Goal: Task Accomplishment & Management: Complete application form

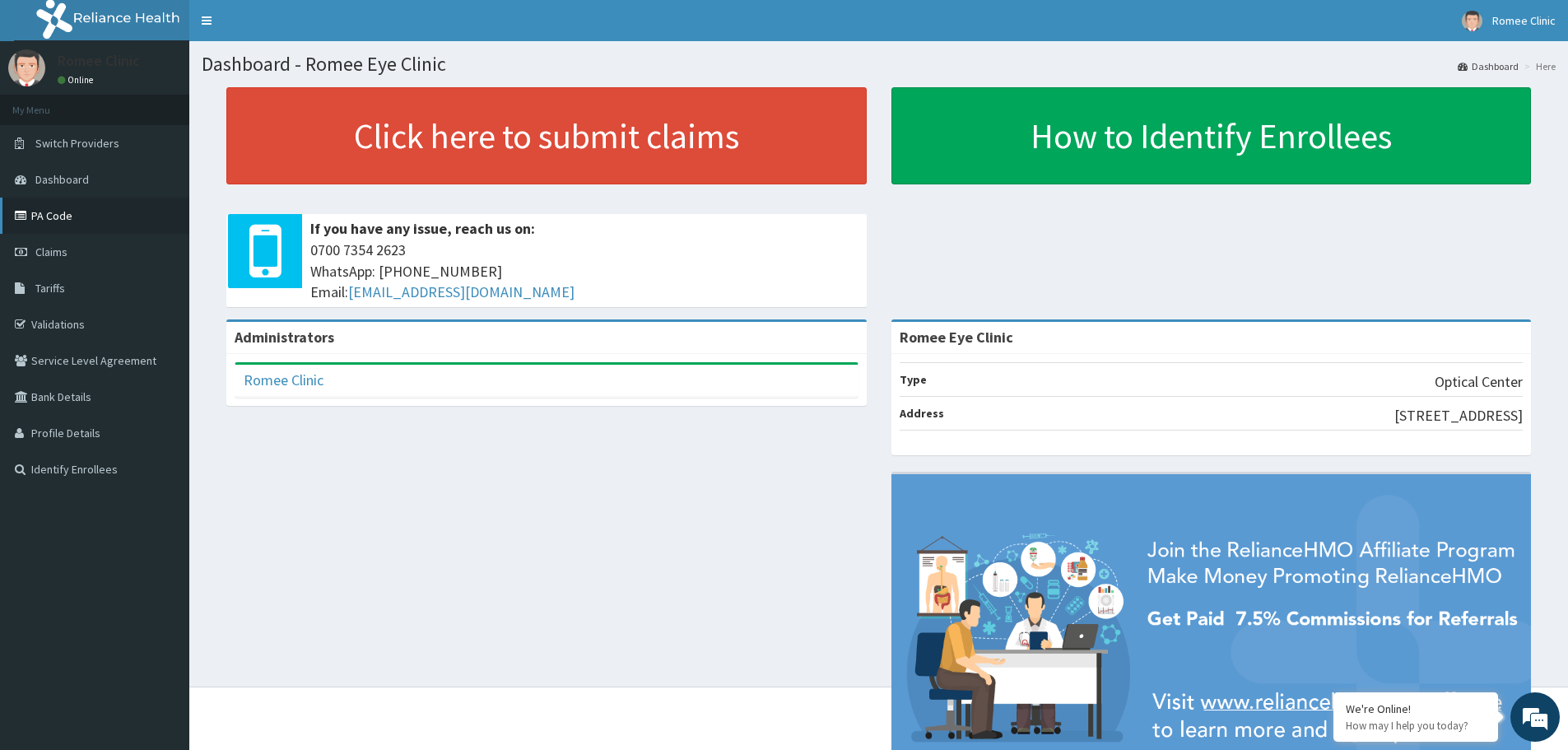
click at [33, 212] on link "PA Code" at bounding box center [95, 215] width 189 height 36
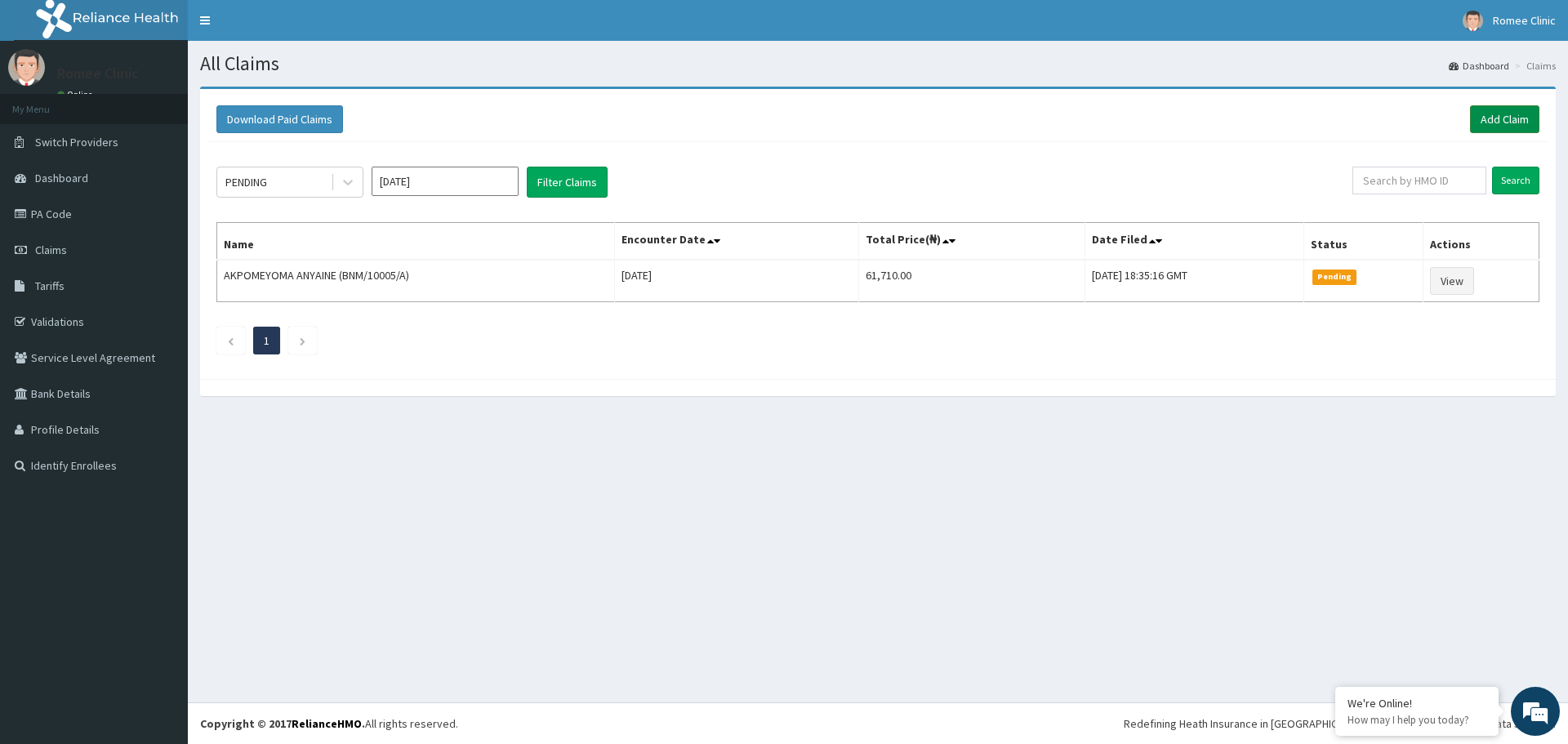
click at [1516, 118] on link "Add Claim" at bounding box center [1504, 119] width 69 height 28
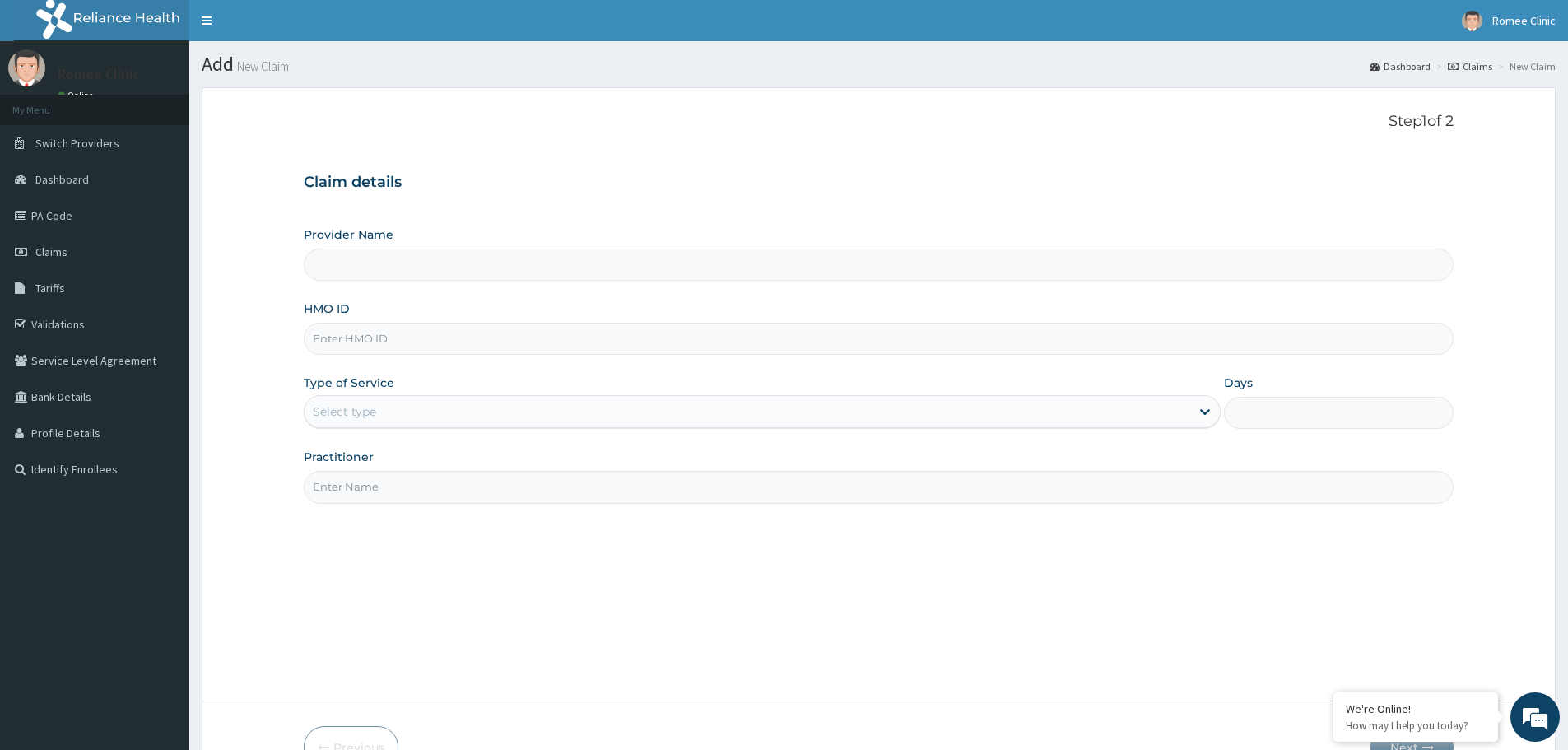
type input "Romee Eye Clinic"
click at [845, 341] on input "HMO ID" at bounding box center [878, 338] width 1150 height 32
type input "NBC/10156/A"
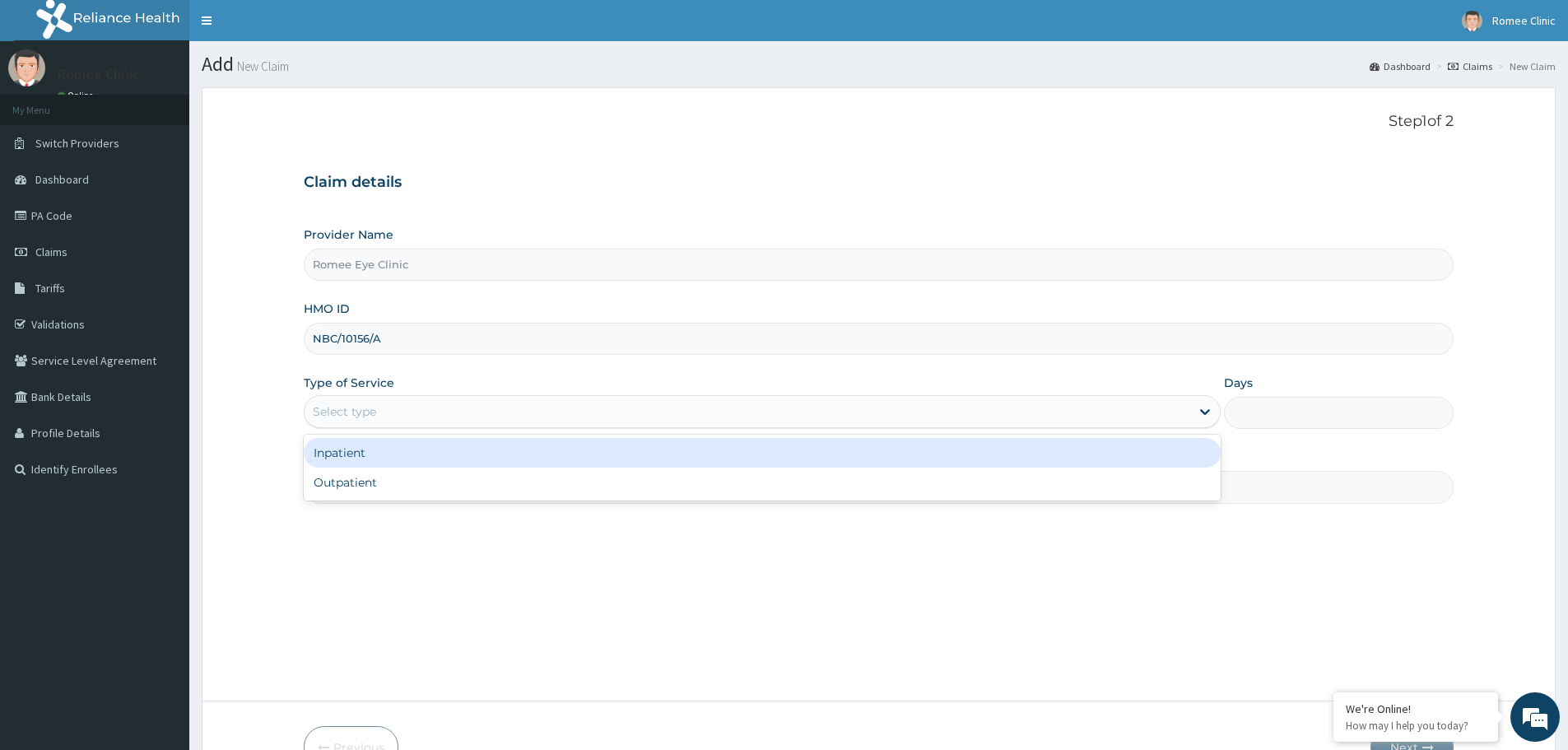
click at [772, 408] on div "Select type" at bounding box center [747, 411] width 885 height 26
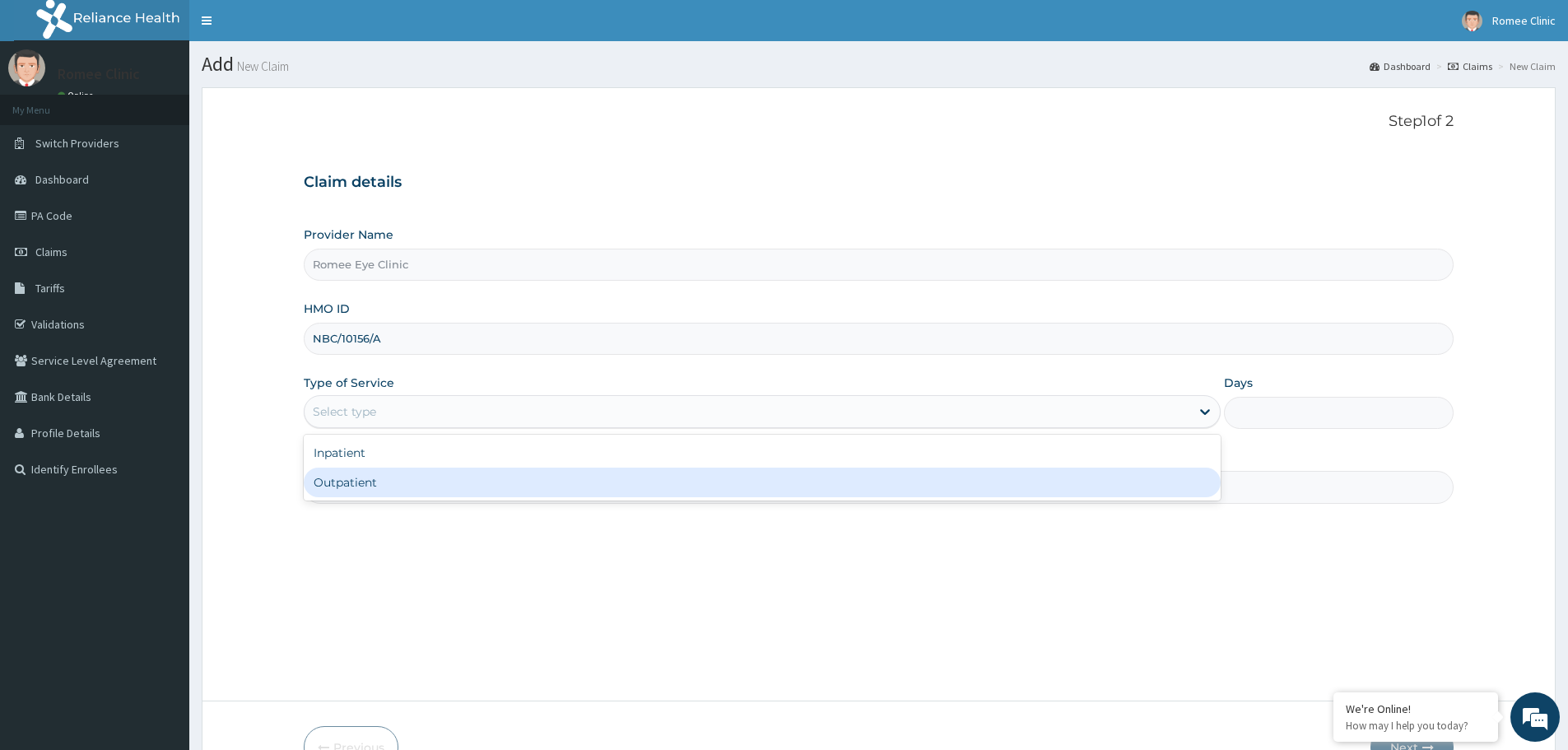
click at [720, 487] on div "Outpatient" at bounding box center [762, 482] width 917 height 30
type input "1"
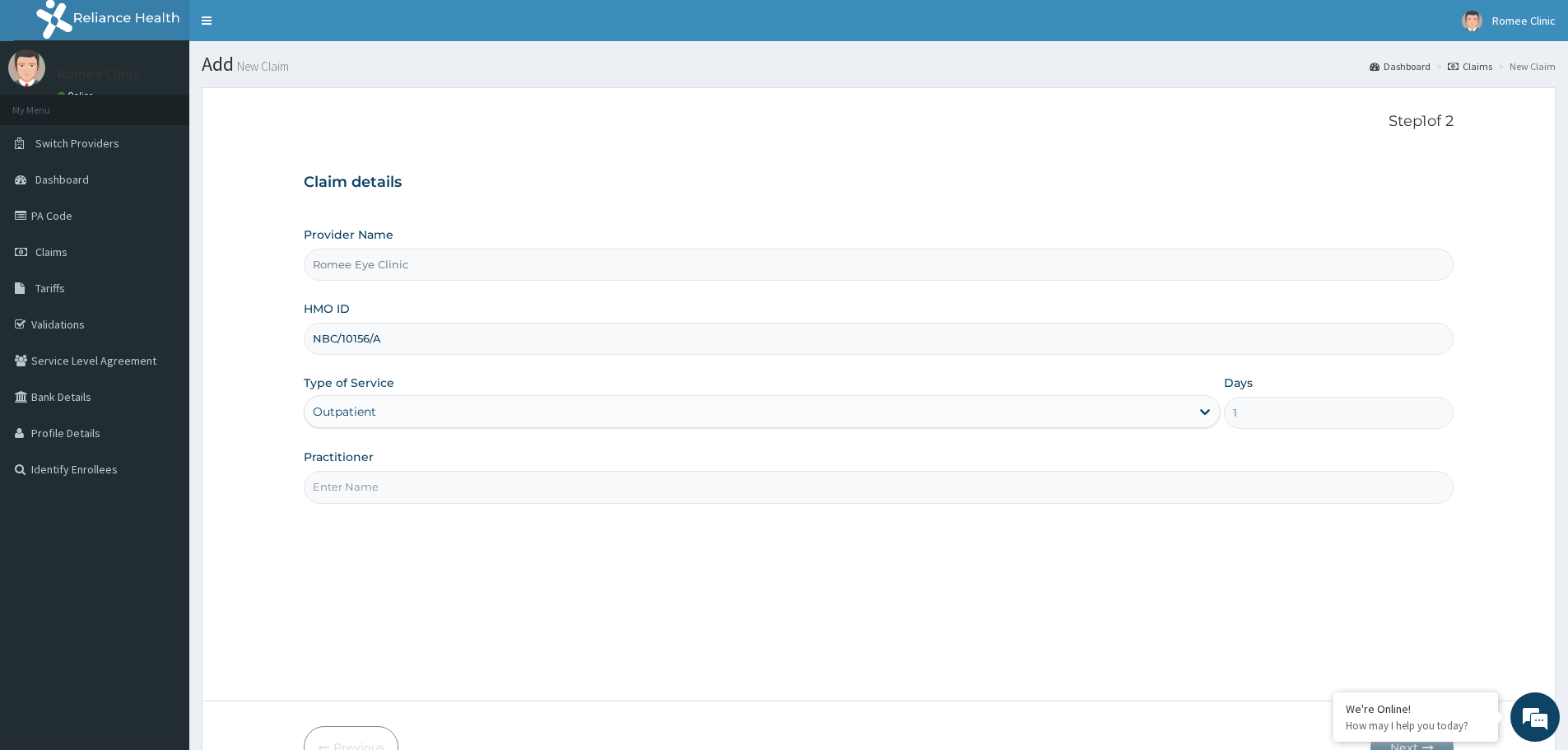
click at [803, 509] on div "Step 1 of 2 Claim details Provider Name Romee Eye Clinic HMO ID NBC/10156/A Typ…" at bounding box center [878, 394] width 1150 height 563
click at [804, 496] on input "Practitioner" at bounding box center [878, 486] width 1150 height 32
type input "[PERSON_NAME]"
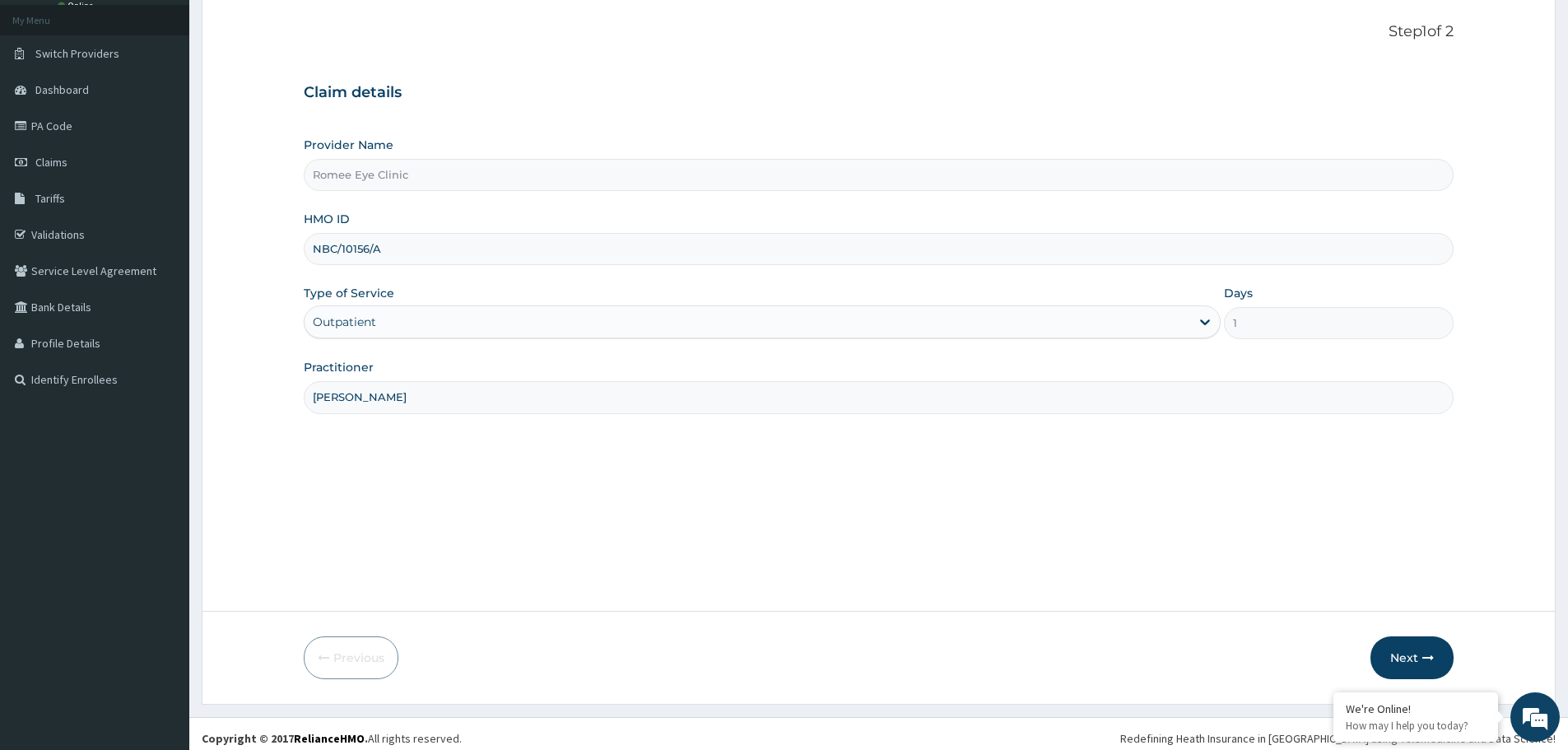
scroll to position [99, 0]
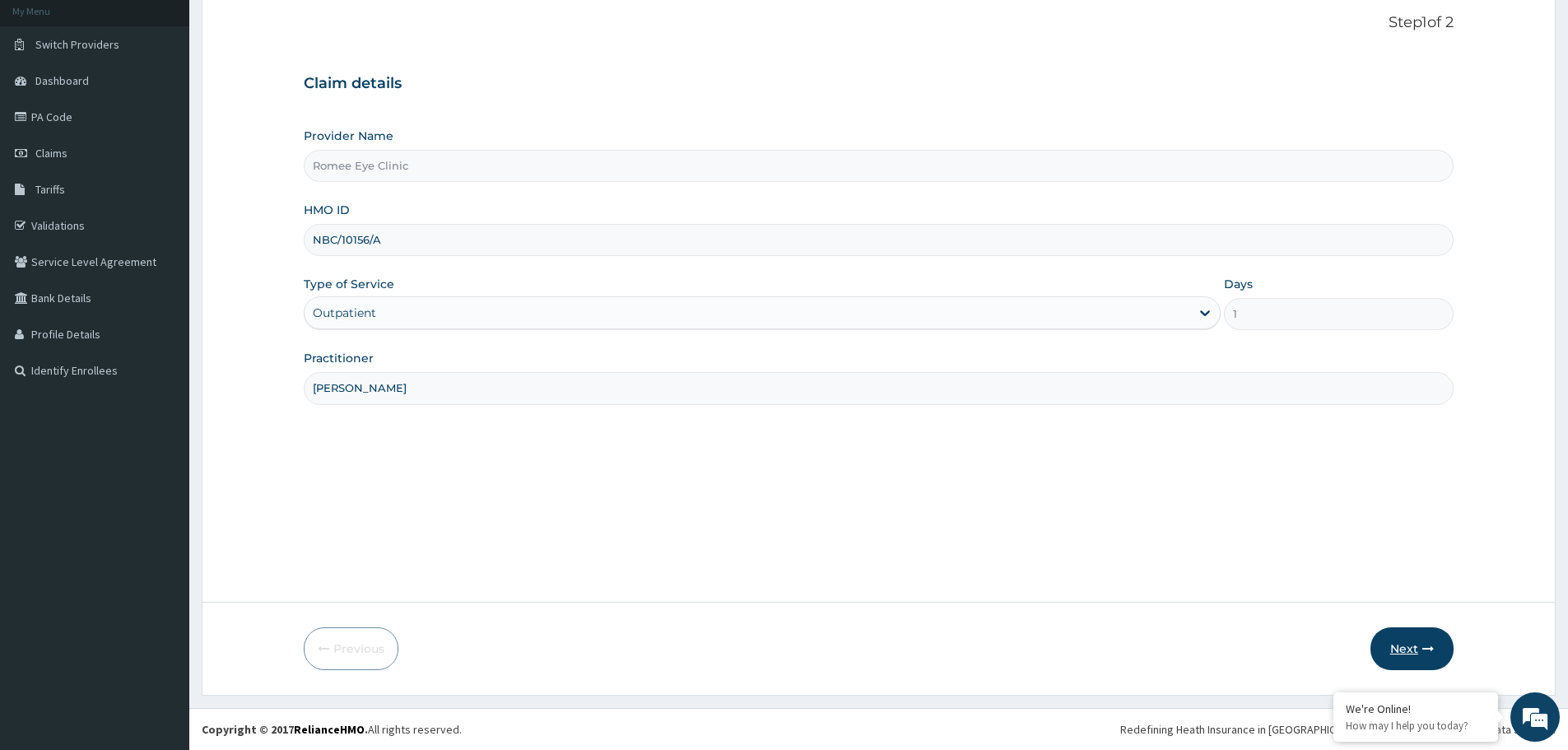
click at [1407, 650] on button "Next" at bounding box center [1412, 648] width 83 height 43
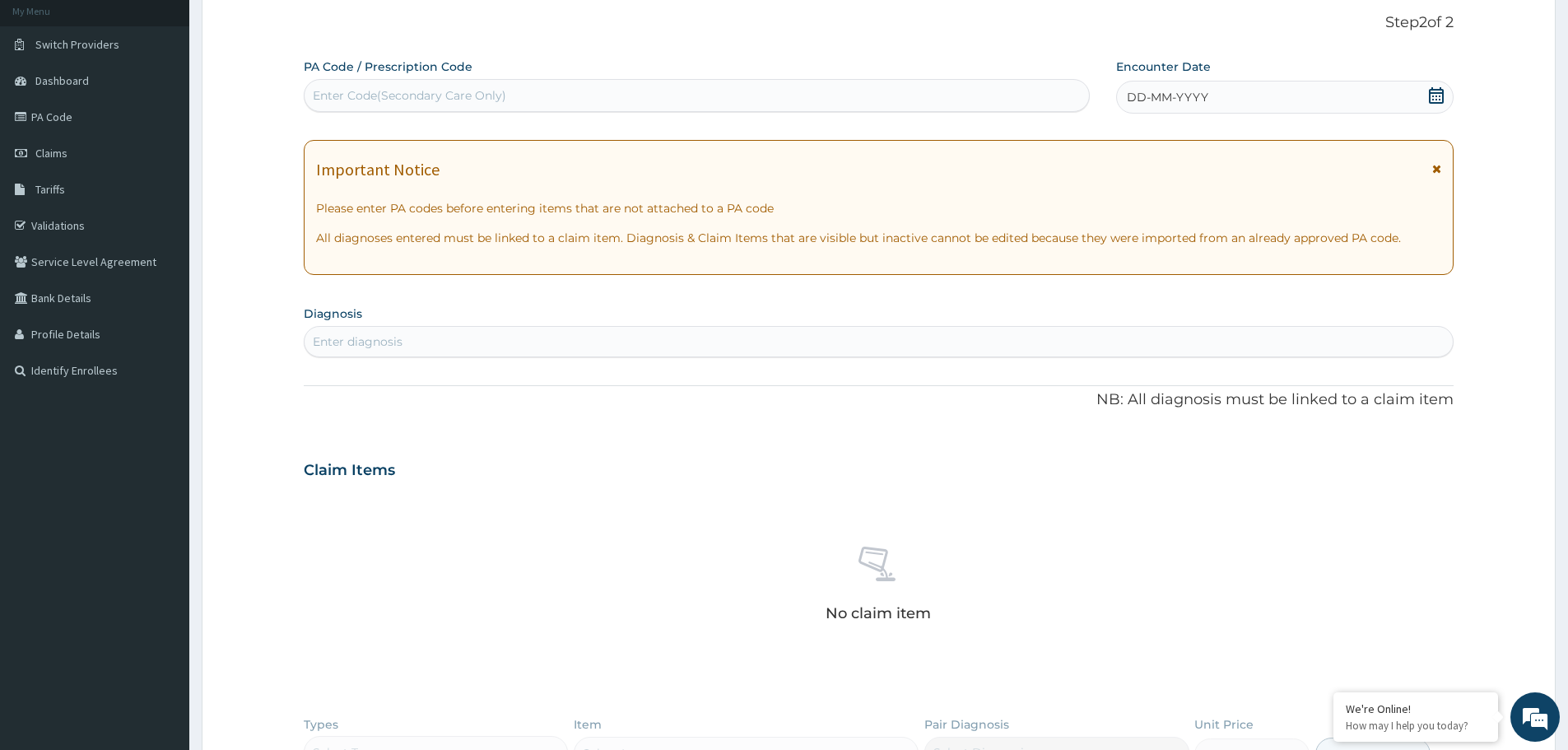
click at [780, 96] on div "Enter Code(Secondary Care Only)" at bounding box center [696, 95] width 784 height 26
paste input "PA/BC742C"
type input "PA/BC742C"
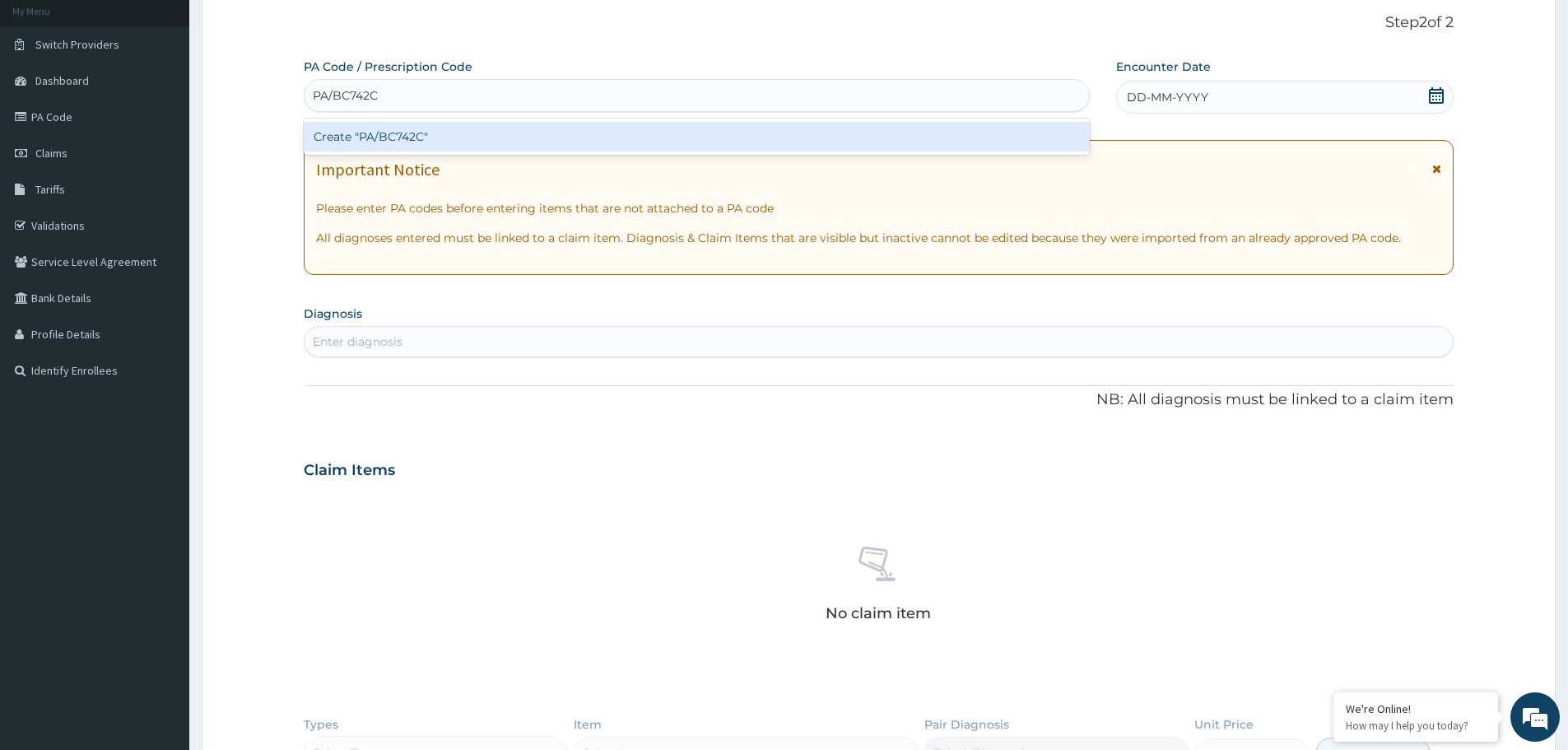
click at [731, 135] on div "Create "PA/BC742C"" at bounding box center [696, 136] width 786 height 30
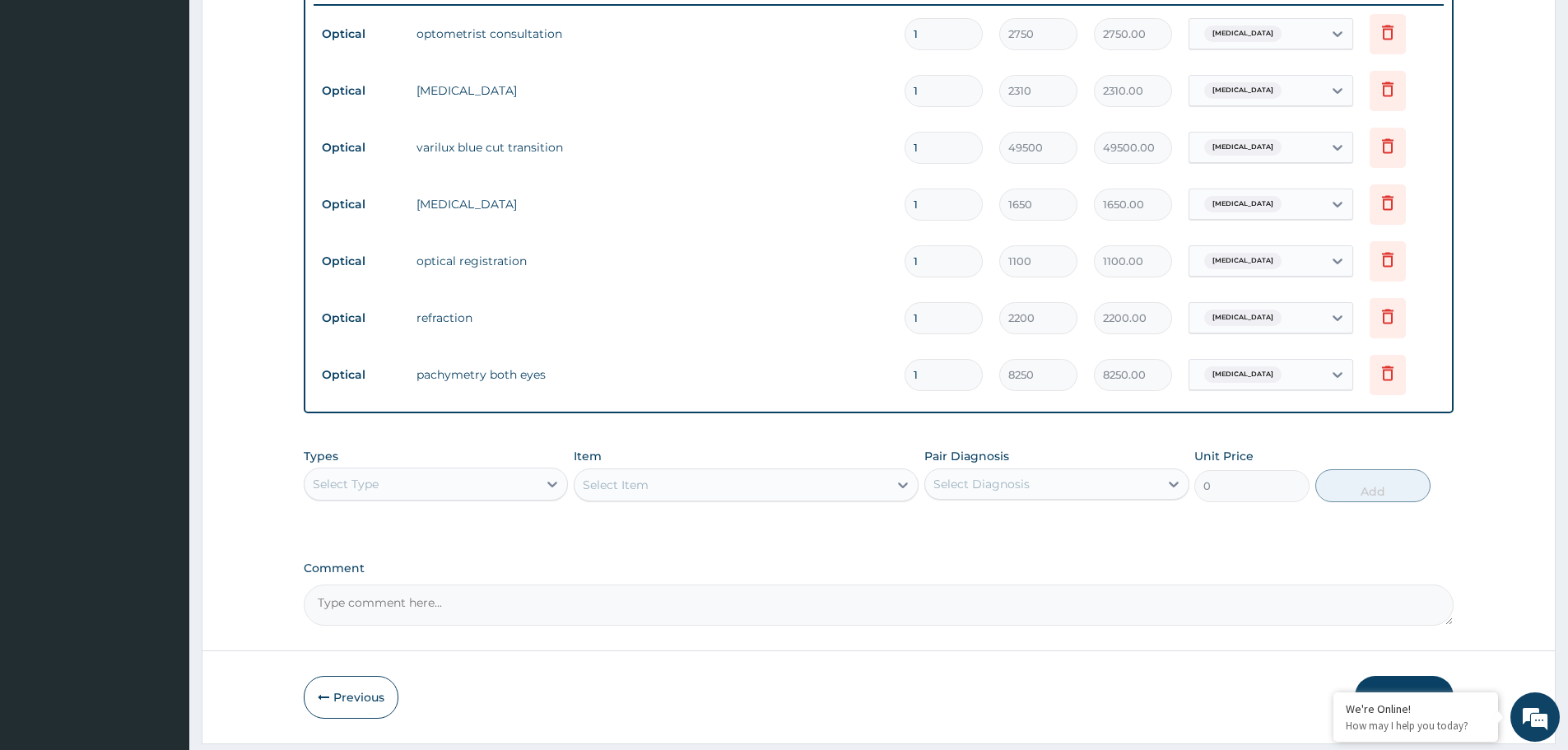
scroll to position [684, 0]
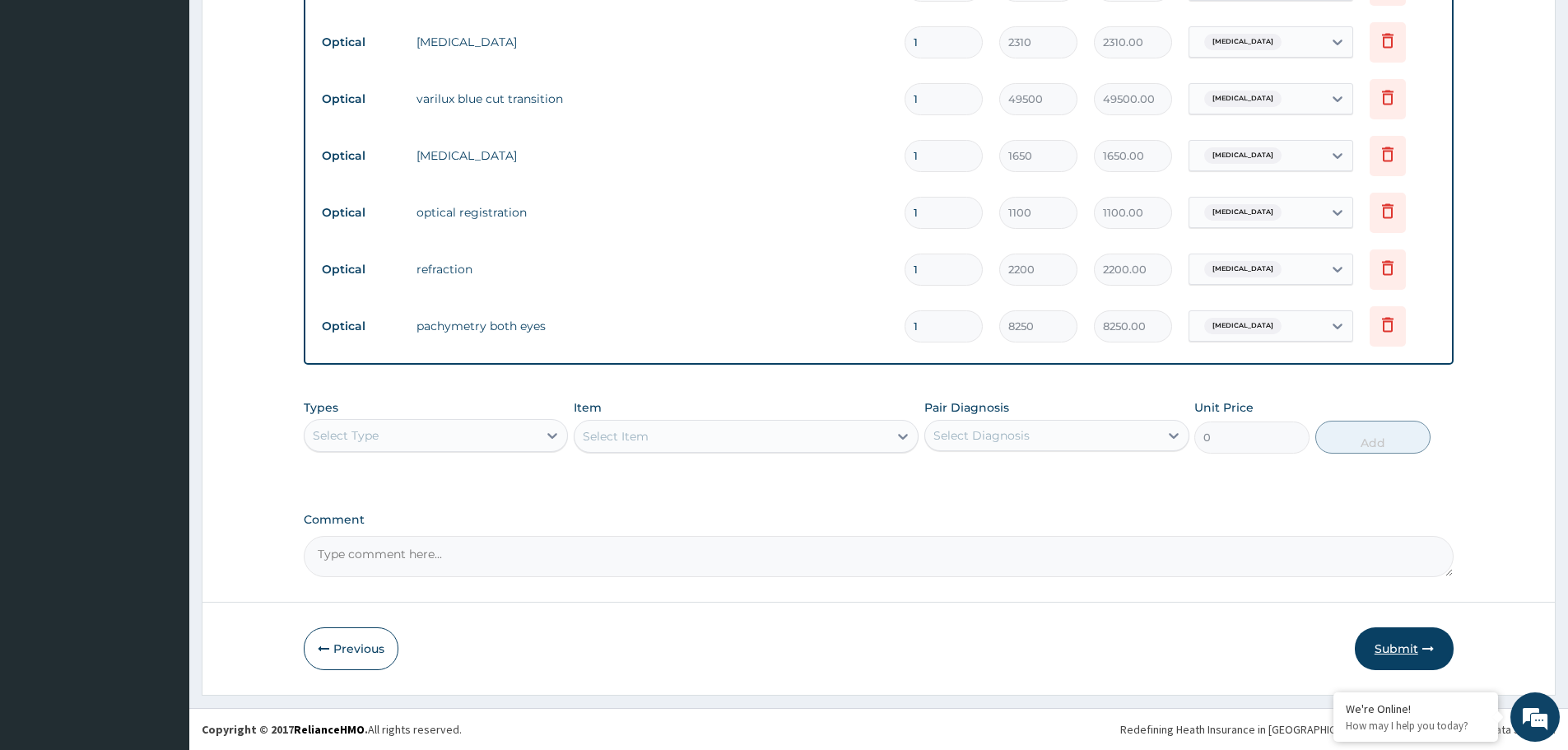
click at [1413, 635] on button "Submit" at bounding box center [1404, 648] width 99 height 43
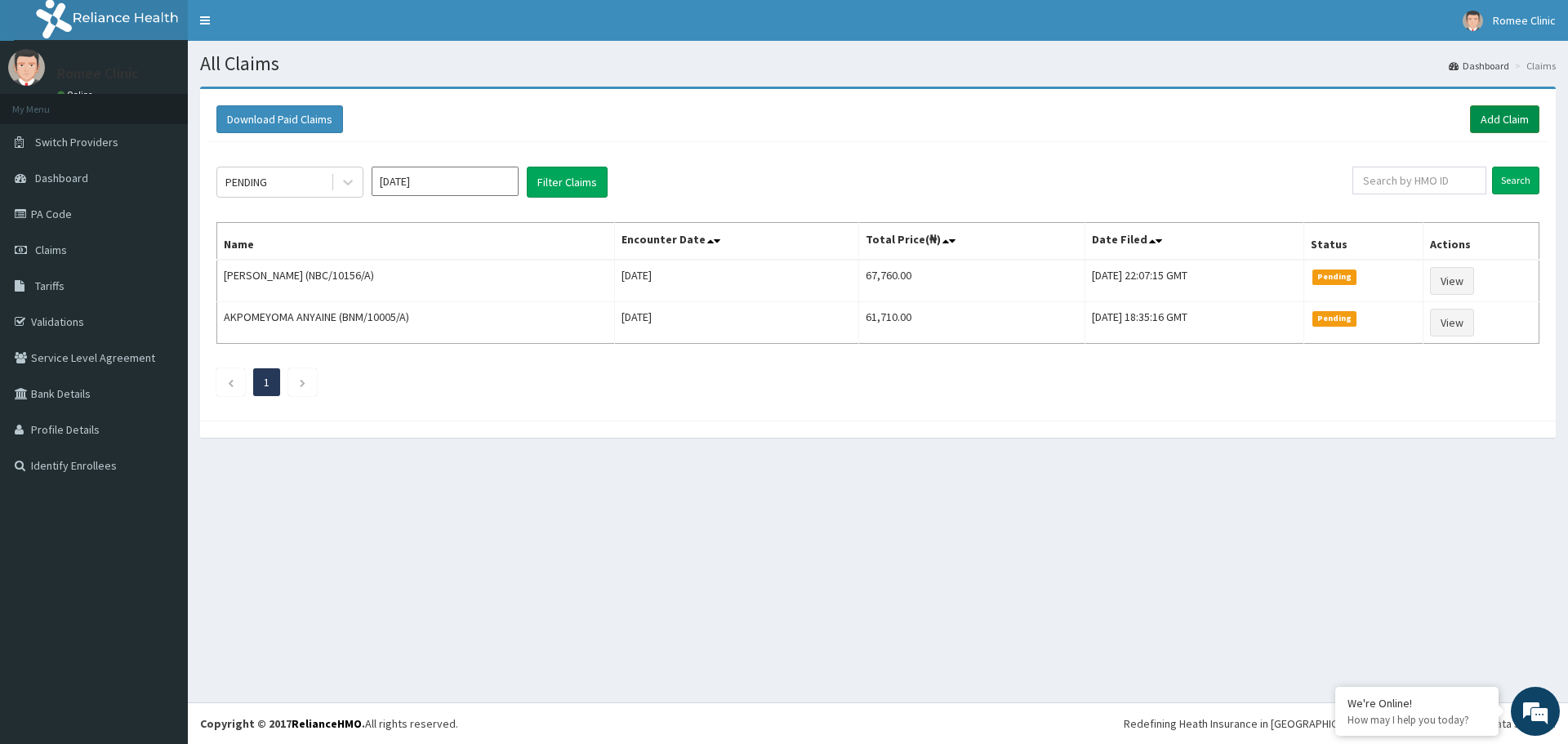
click at [1505, 124] on link "Add Claim" at bounding box center [1504, 119] width 69 height 28
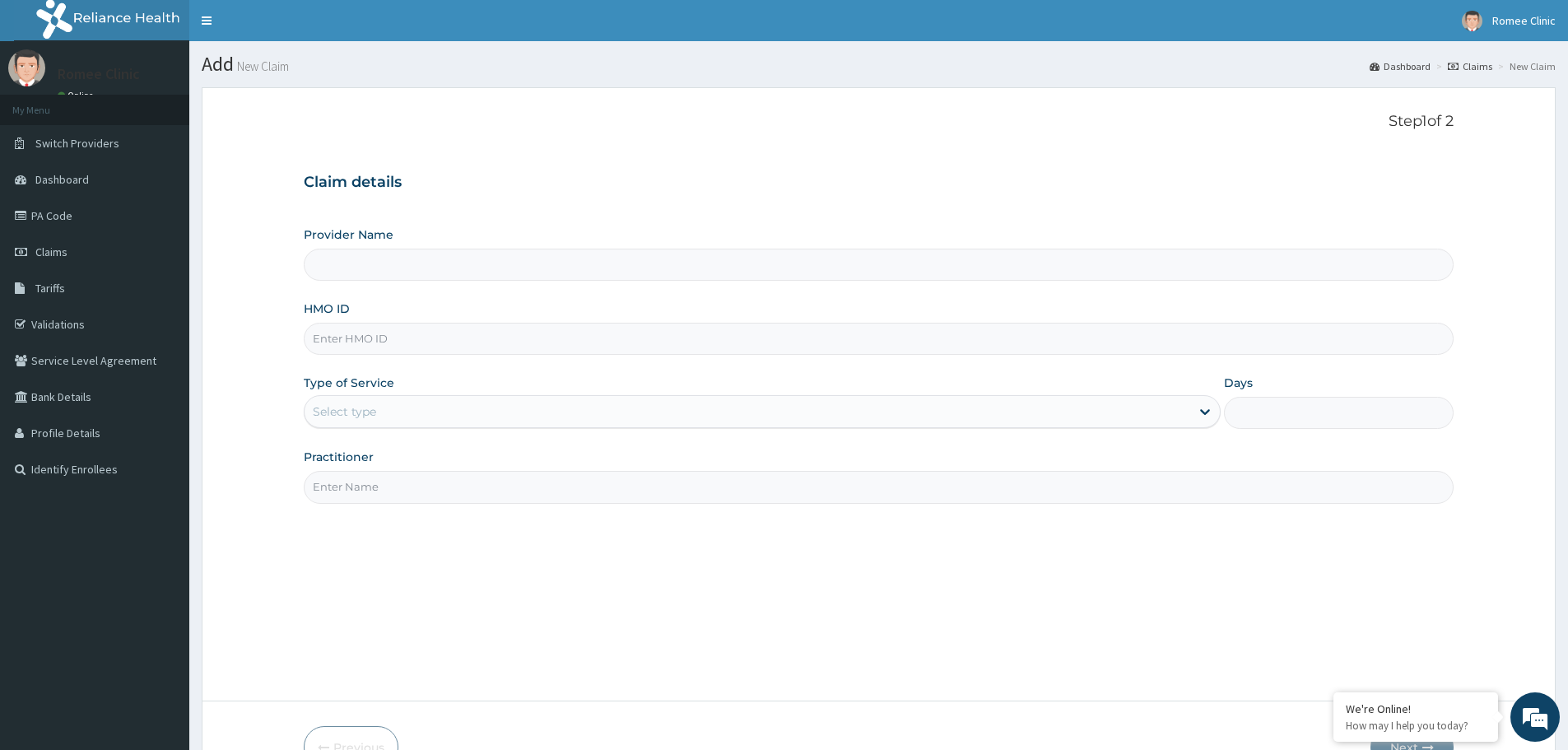
click at [830, 335] on input "HMO ID" at bounding box center [878, 338] width 1150 height 32
type input "Romee Eye Clinic"
type input "NBC/10156/B"
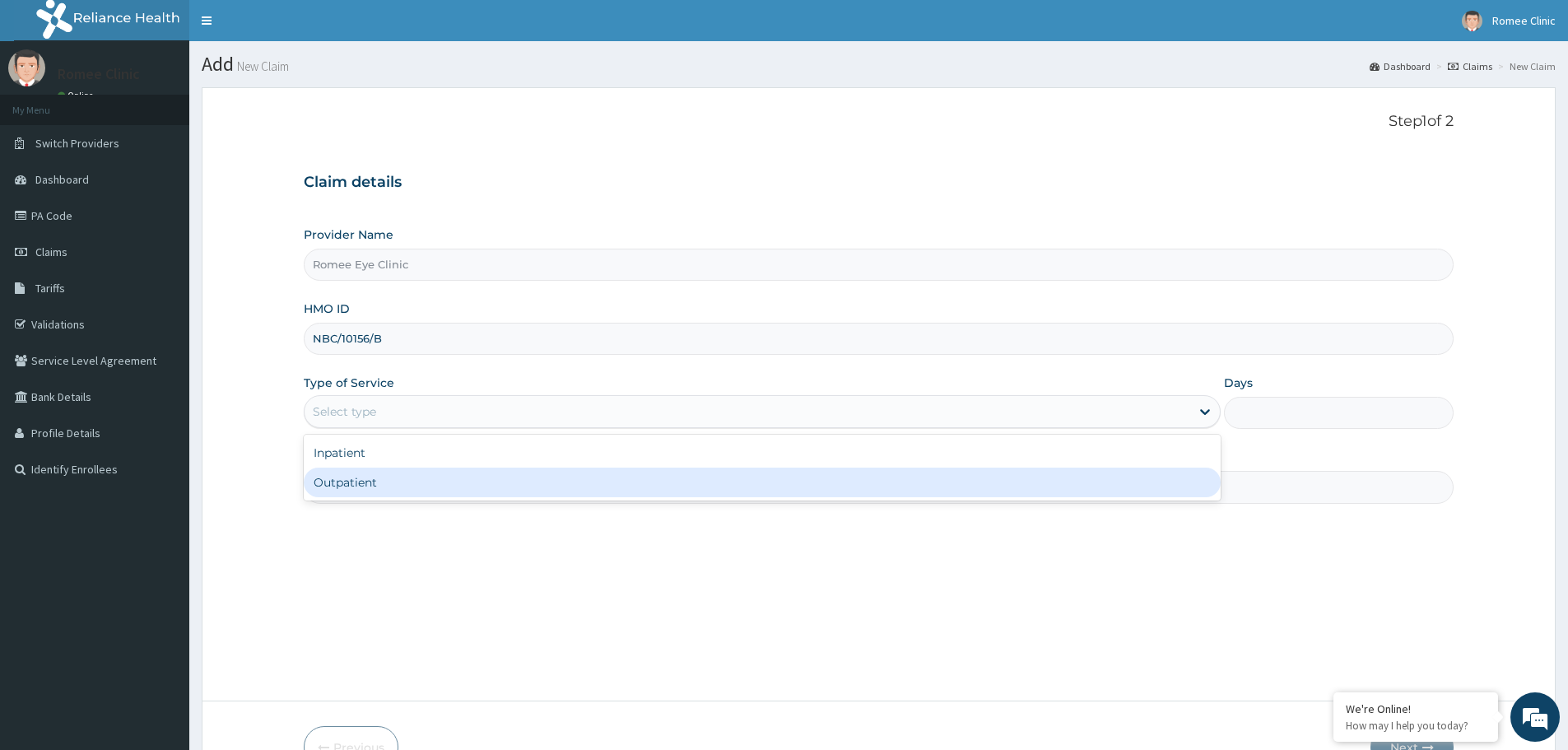
drag, startPoint x: 734, startPoint y: 407, endPoint x: 674, endPoint y: 481, distance: 95.3
click at [674, 428] on div "option Outpatient focused, 2 of 2. 2 results available. Use Up and Down to choo…" at bounding box center [762, 412] width 917 height 33
click at [674, 481] on div "Outpatient" at bounding box center [762, 482] width 917 height 30
type input "1"
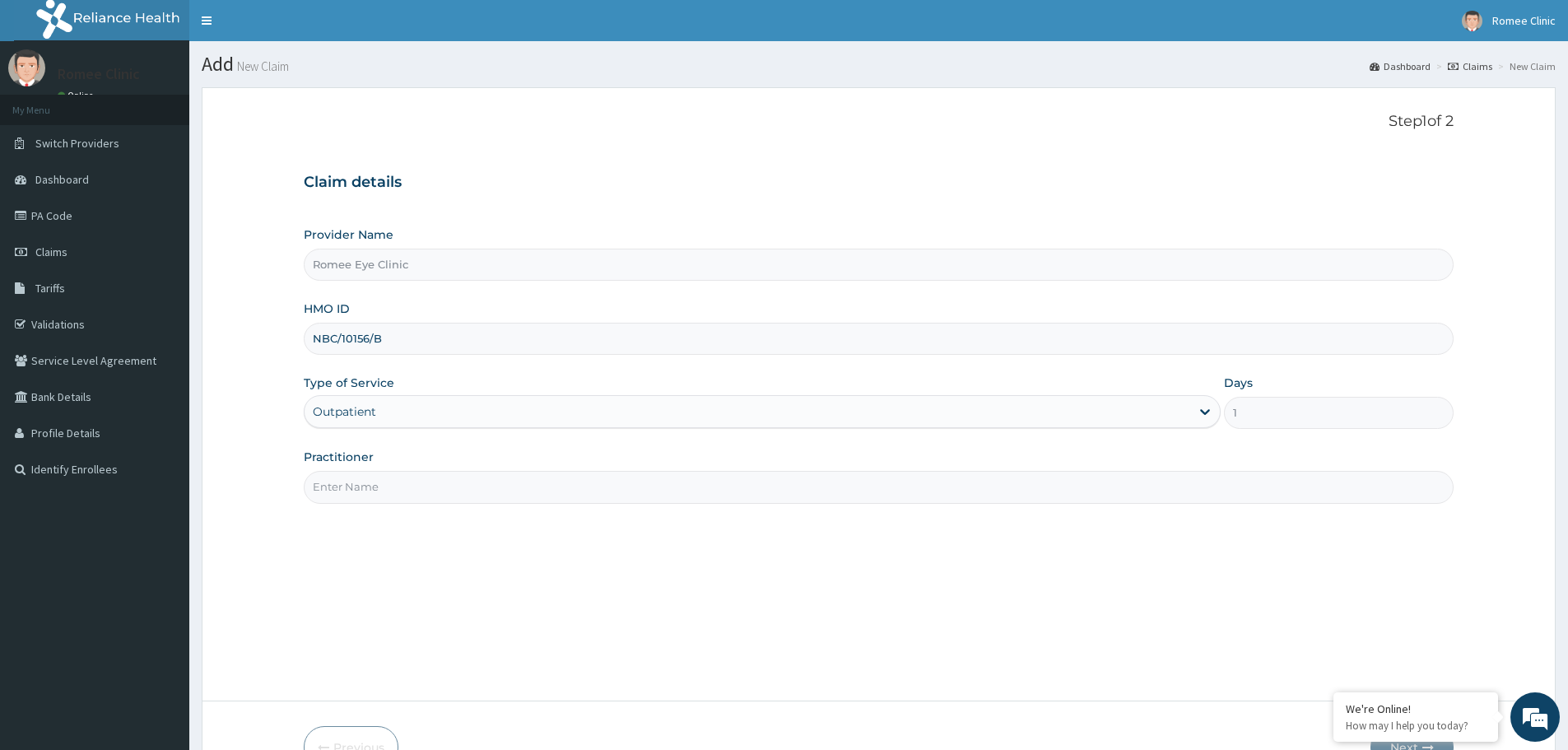
click at [704, 480] on input "Practitioner" at bounding box center [878, 486] width 1150 height 32
type input "DR ROMINA BILLO"
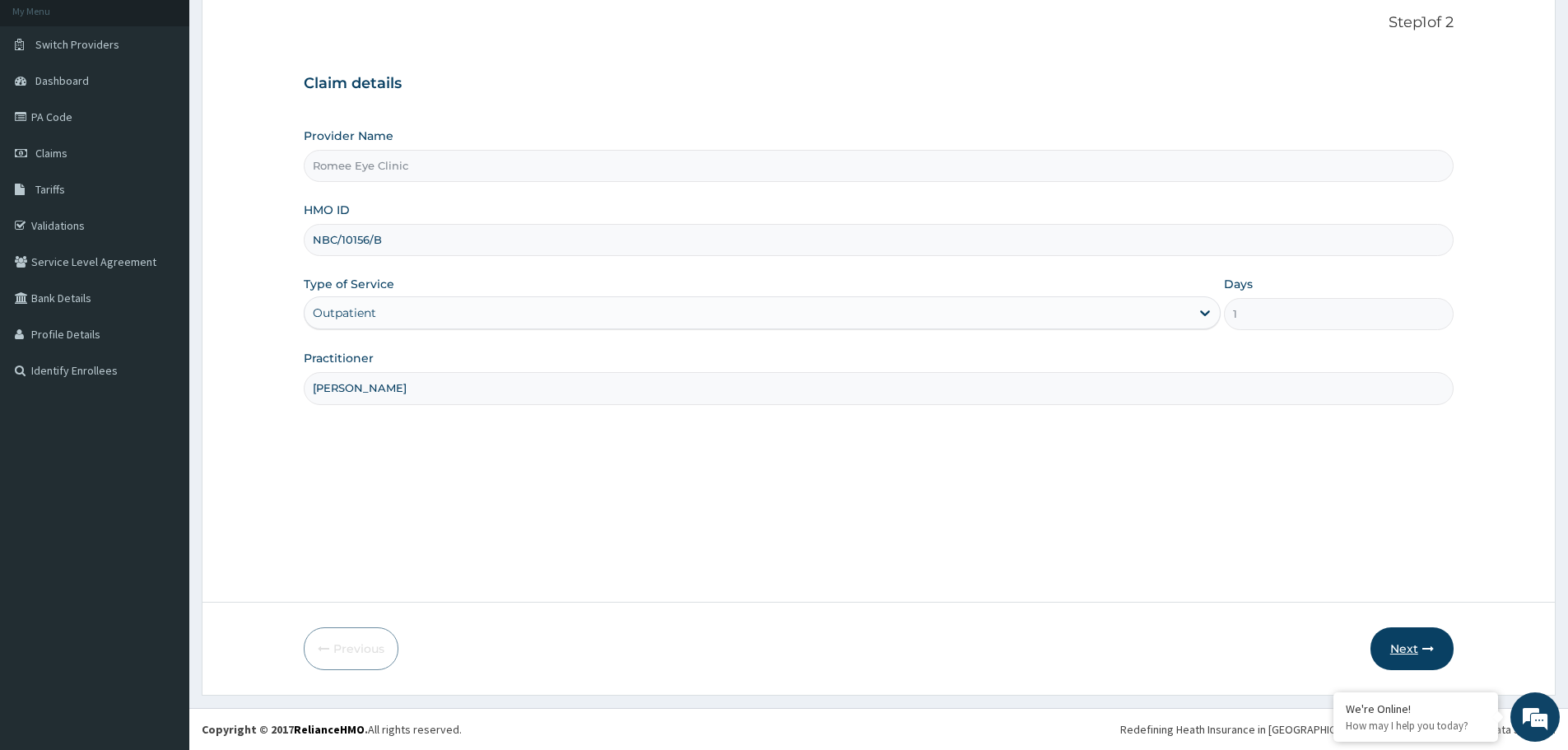
click at [1405, 645] on button "Next" at bounding box center [1412, 648] width 83 height 43
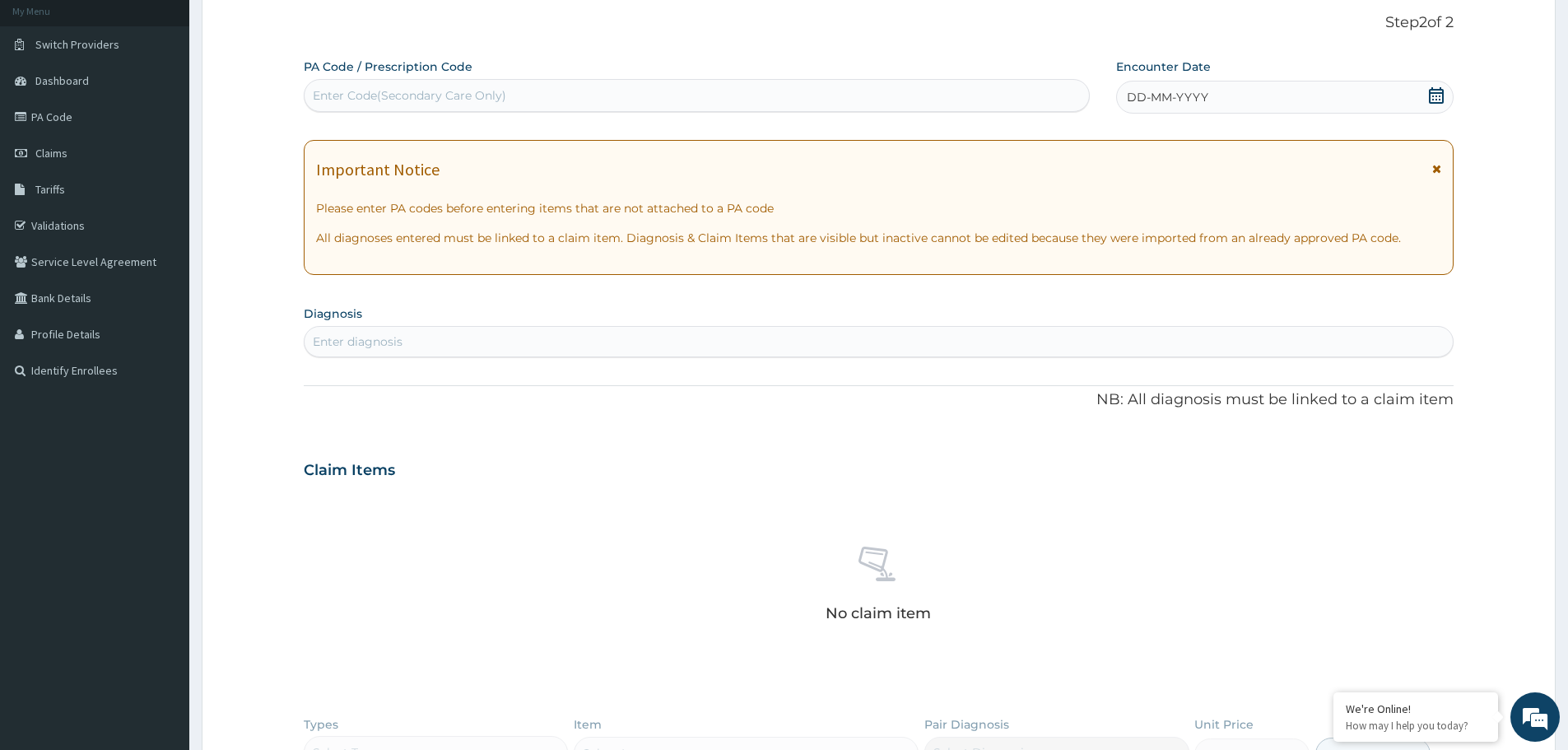
click at [678, 90] on div "Enter Code(Secondary Care Only)" at bounding box center [696, 95] width 784 height 26
paste input "PA/26C7DE"
type input "PA/26C7DE"
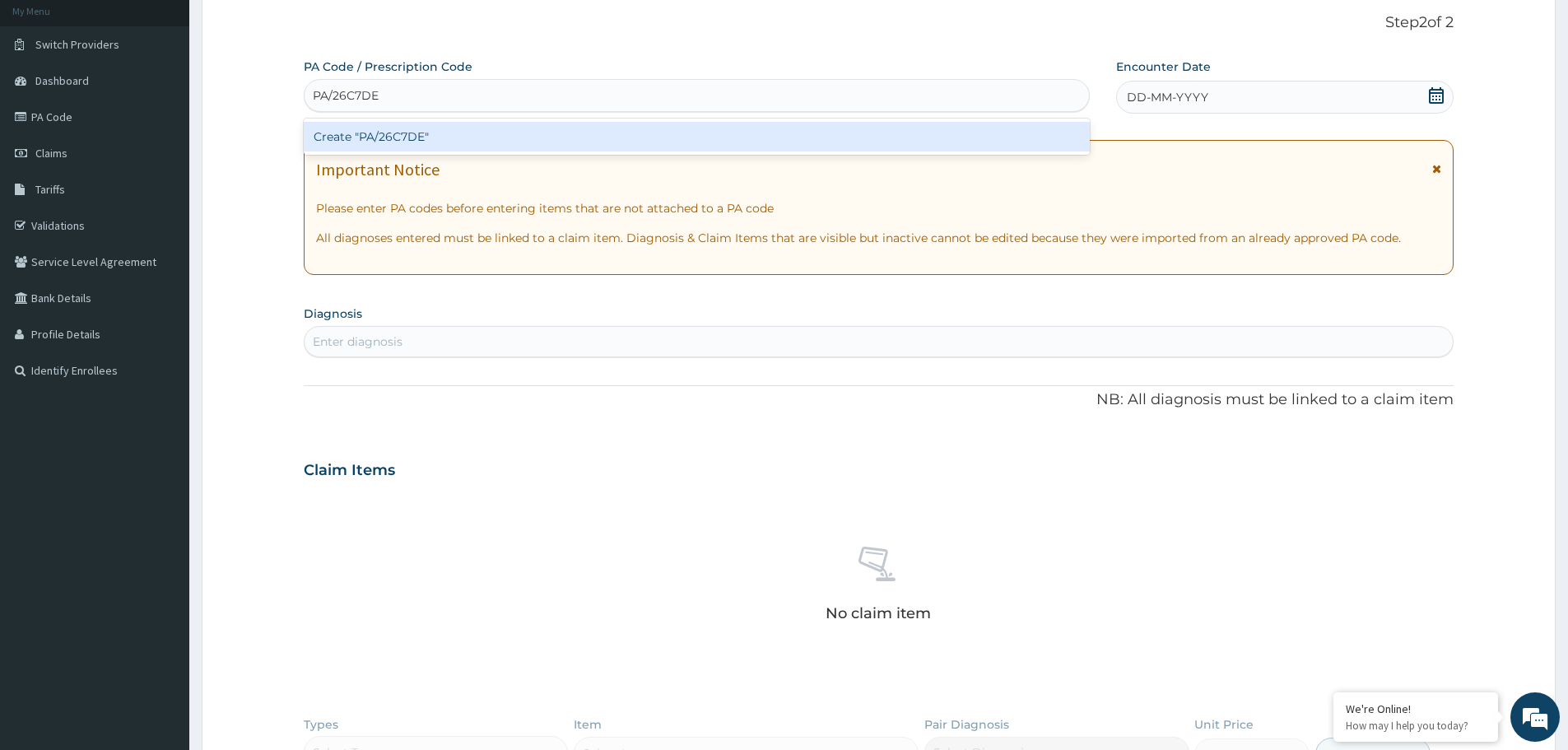
click at [614, 137] on div "Create "PA/26C7DE"" at bounding box center [696, 136] width 786 height 30
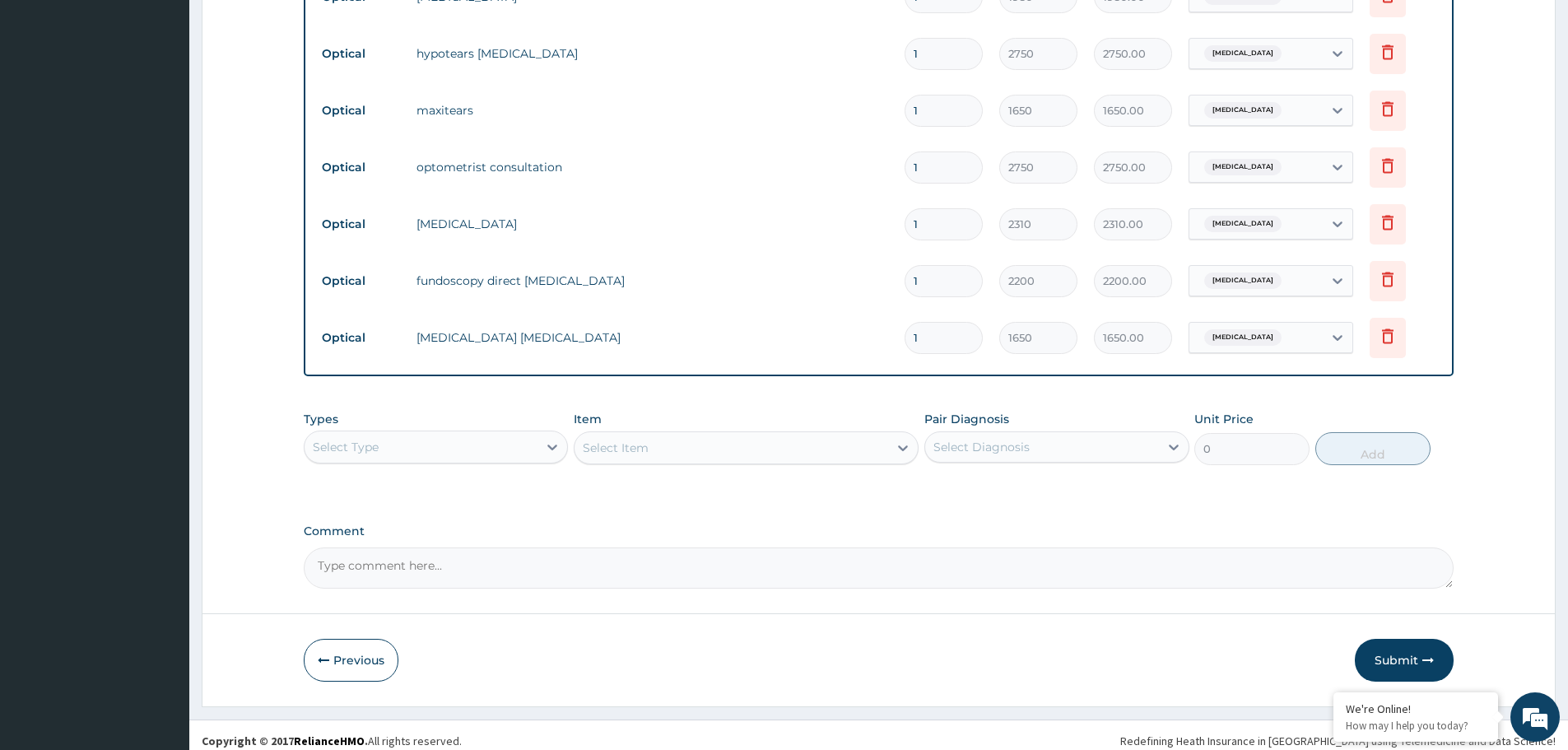
scroll to position [797, 0]
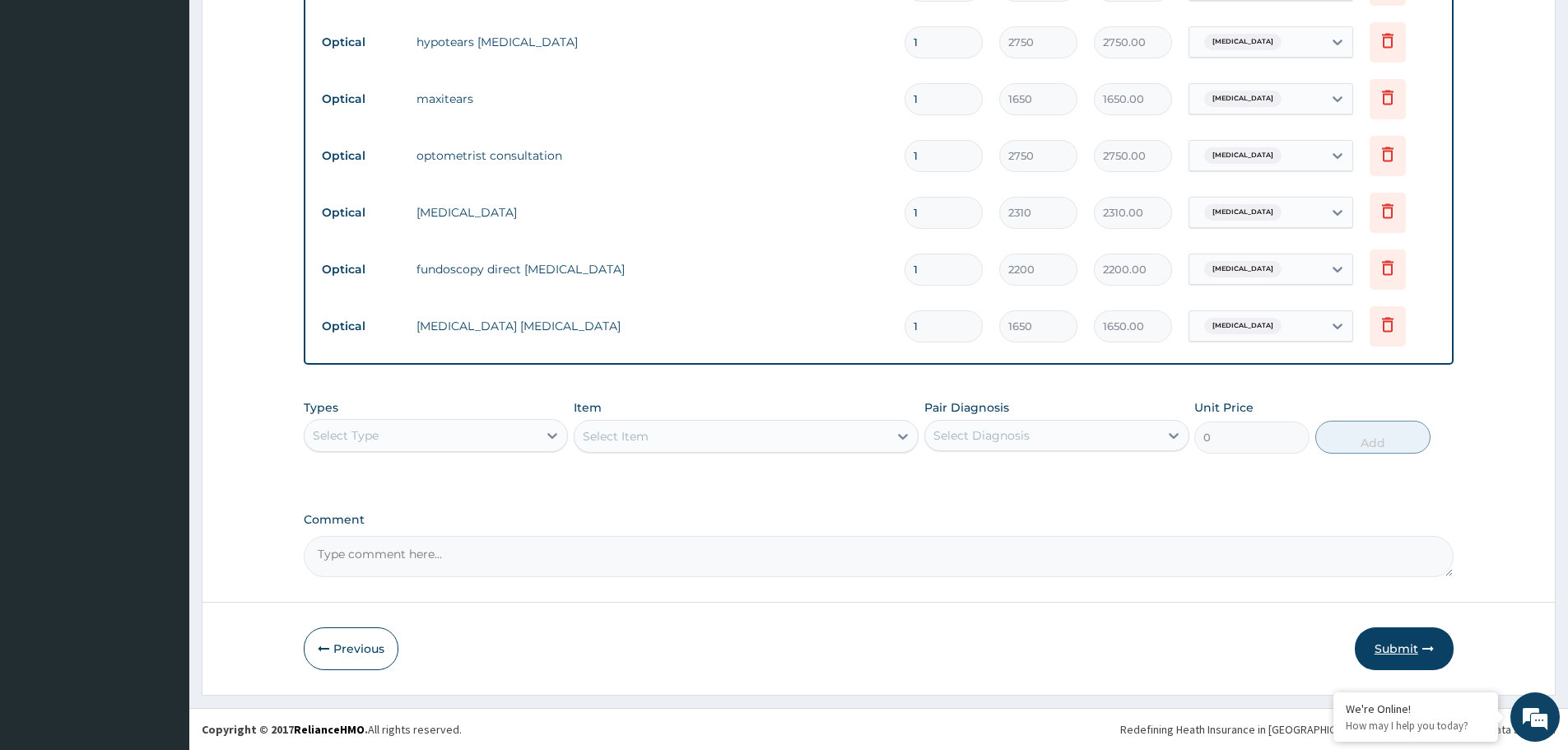
click at [1408, 645] on button "Submit" at bounding box center [1404, 648] width 99 height 43
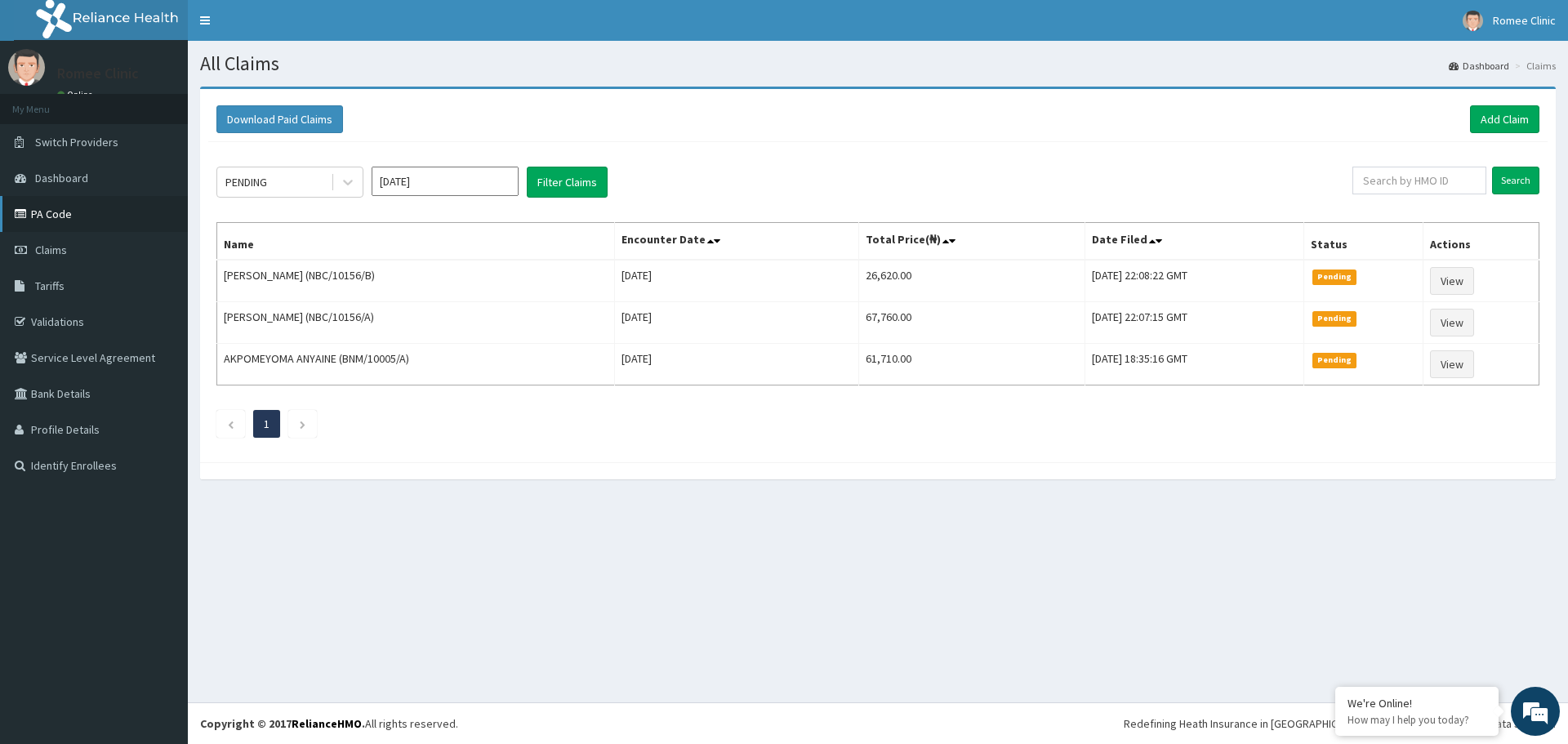
click at [97, 218] on link "PA Code" at bounding box center [94, 214] width 188 height 36
click at [1508, 125] on link "Add Claim" at bounding box center [1504, 119] width 69 height 28
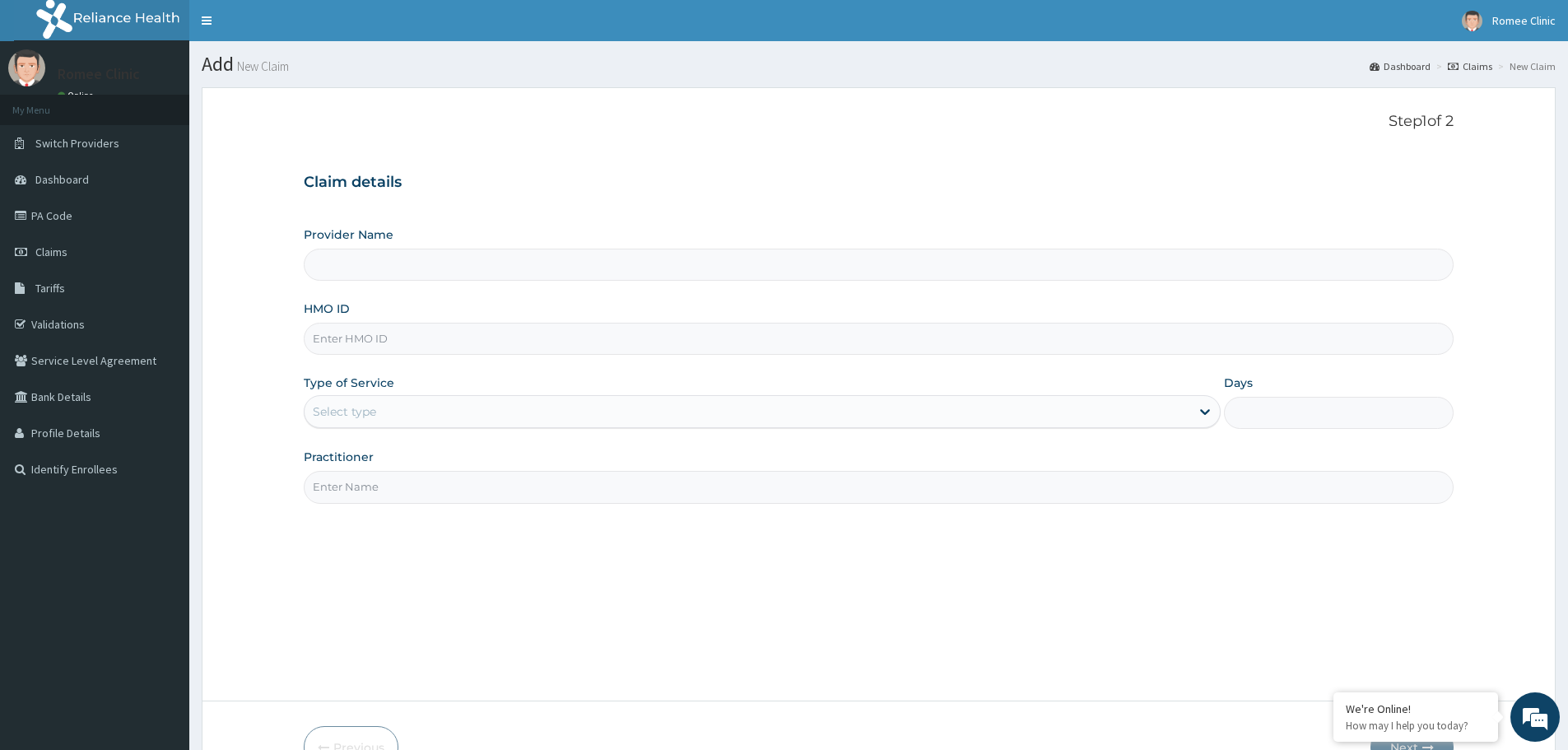
type input "Romee Eye Clinic"
click at [901, 344] on input "HMO ID" at bounding box center [878, 338] width 1150 height 32
type input "NBC/10156/C"
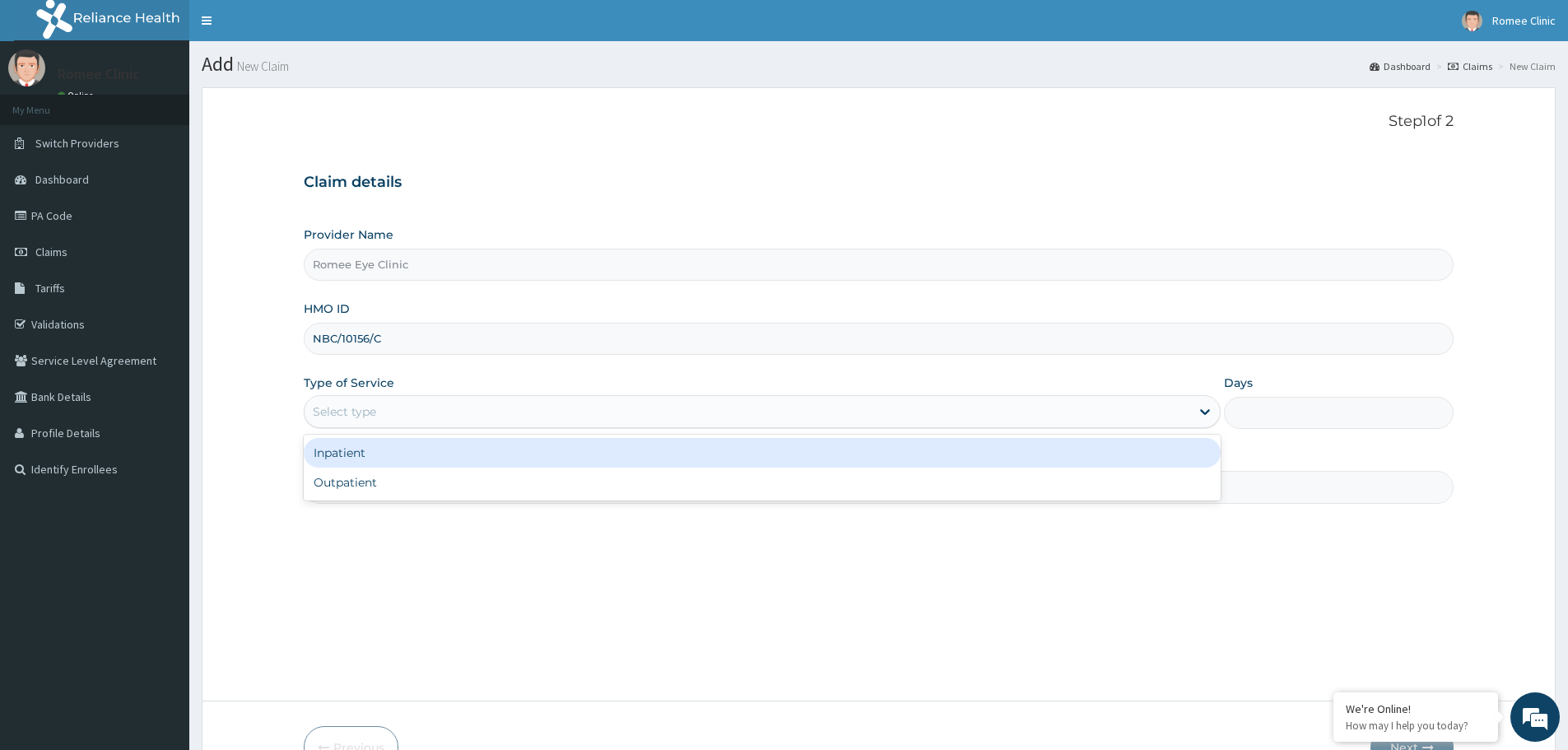
click at [975, 412] on div "Select type" at bounding box center [747, 411] width 885 height 26
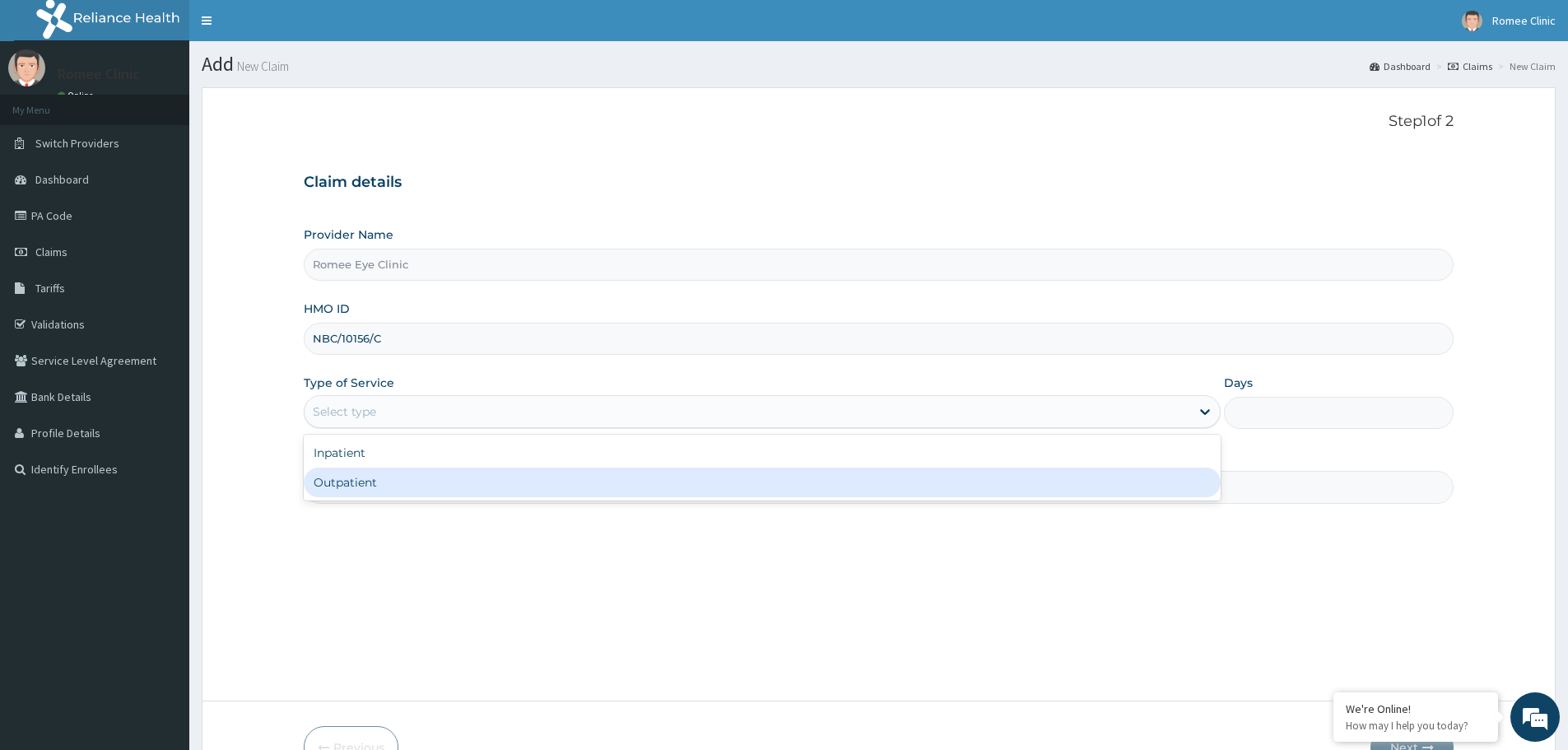
click at [900, 485] on div "Outpatient" at bounding box center [762, 482] width 917 height 30
type input "1"
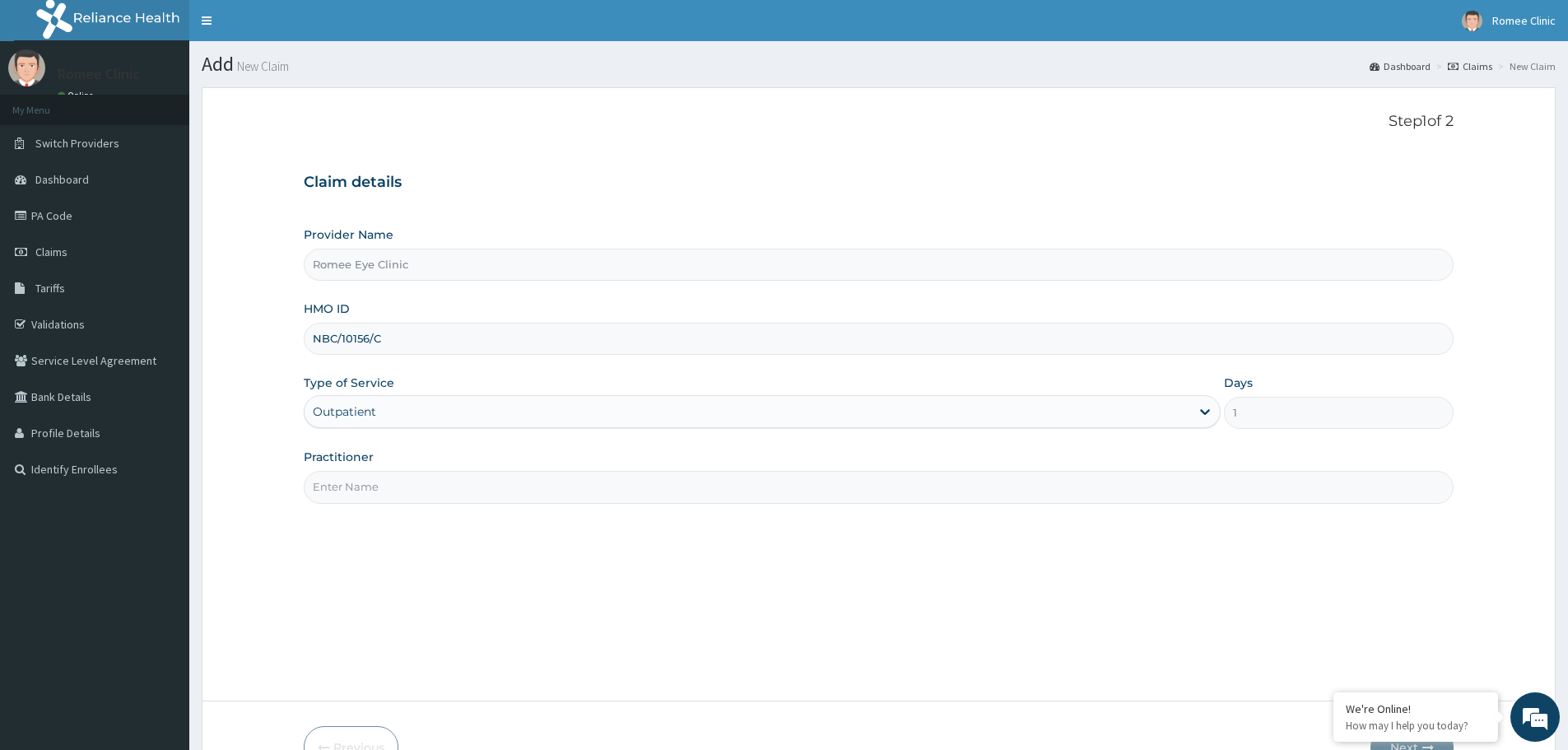
click at [842, 493] on input "Practitioner" at bounding box center [878, 486] width 1150 height 32
type input "DR ROMINA BILLO"
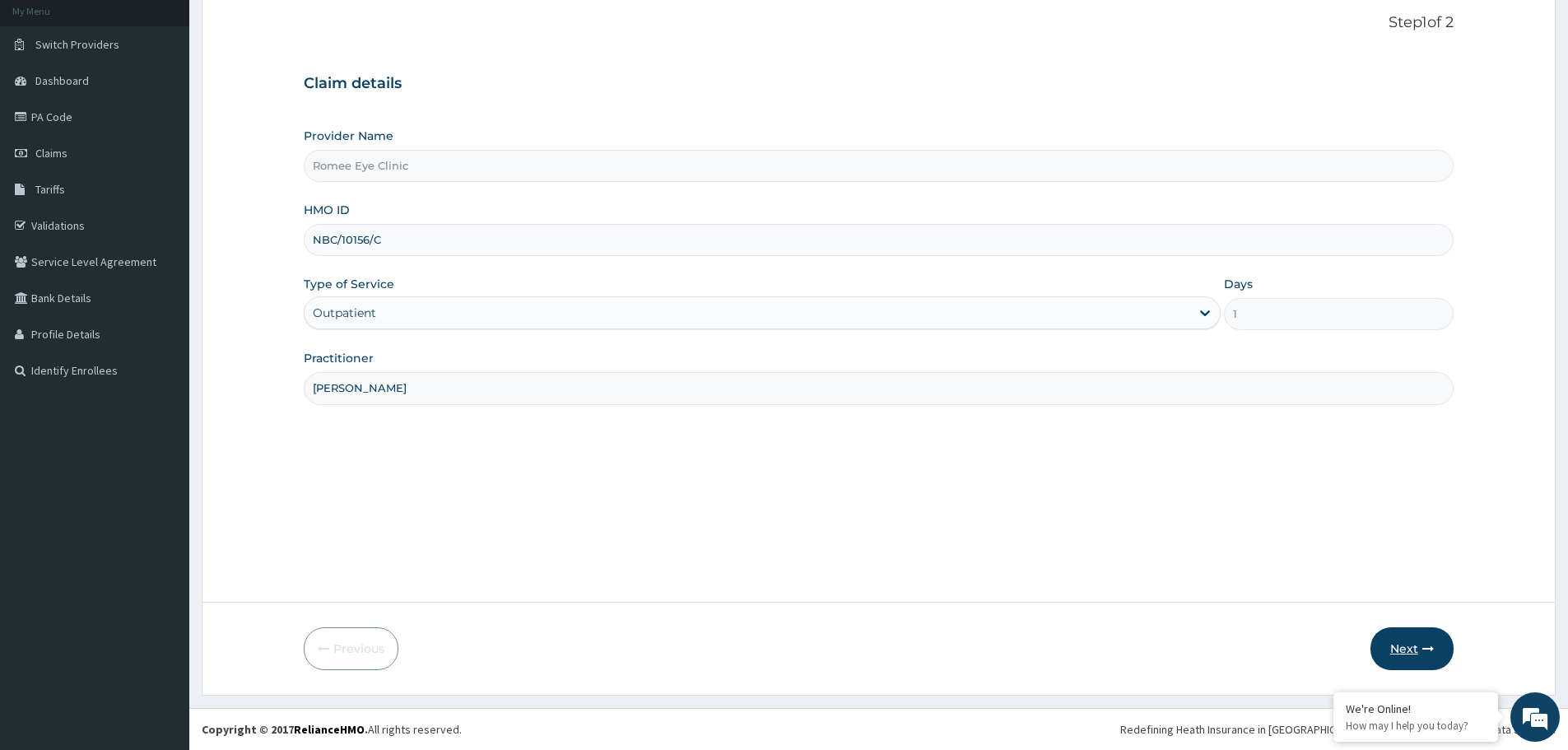
click at [1395, 648] on button "Next" at bounding box center [1412, 648] width 83 height 43
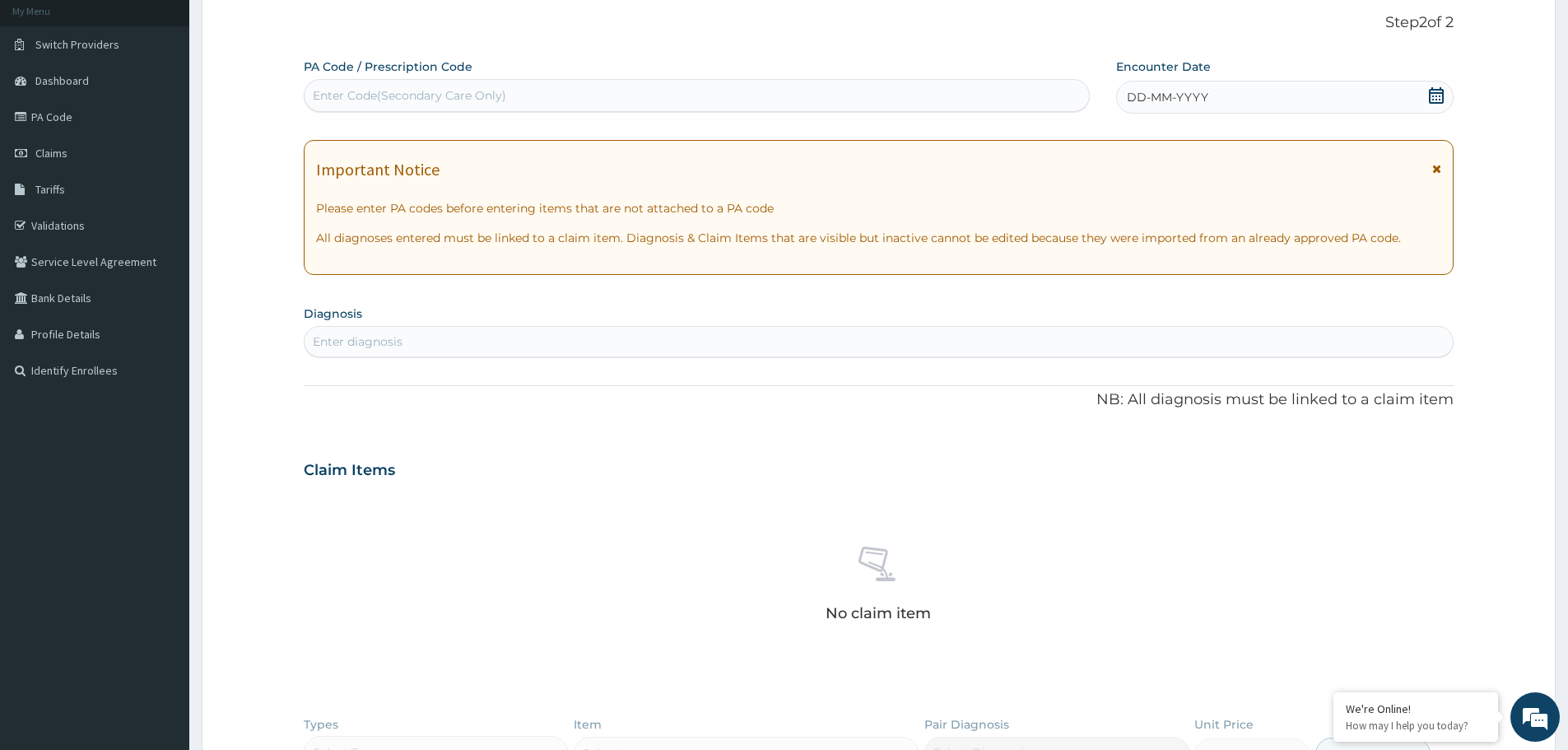
scroll to position [0, 0]
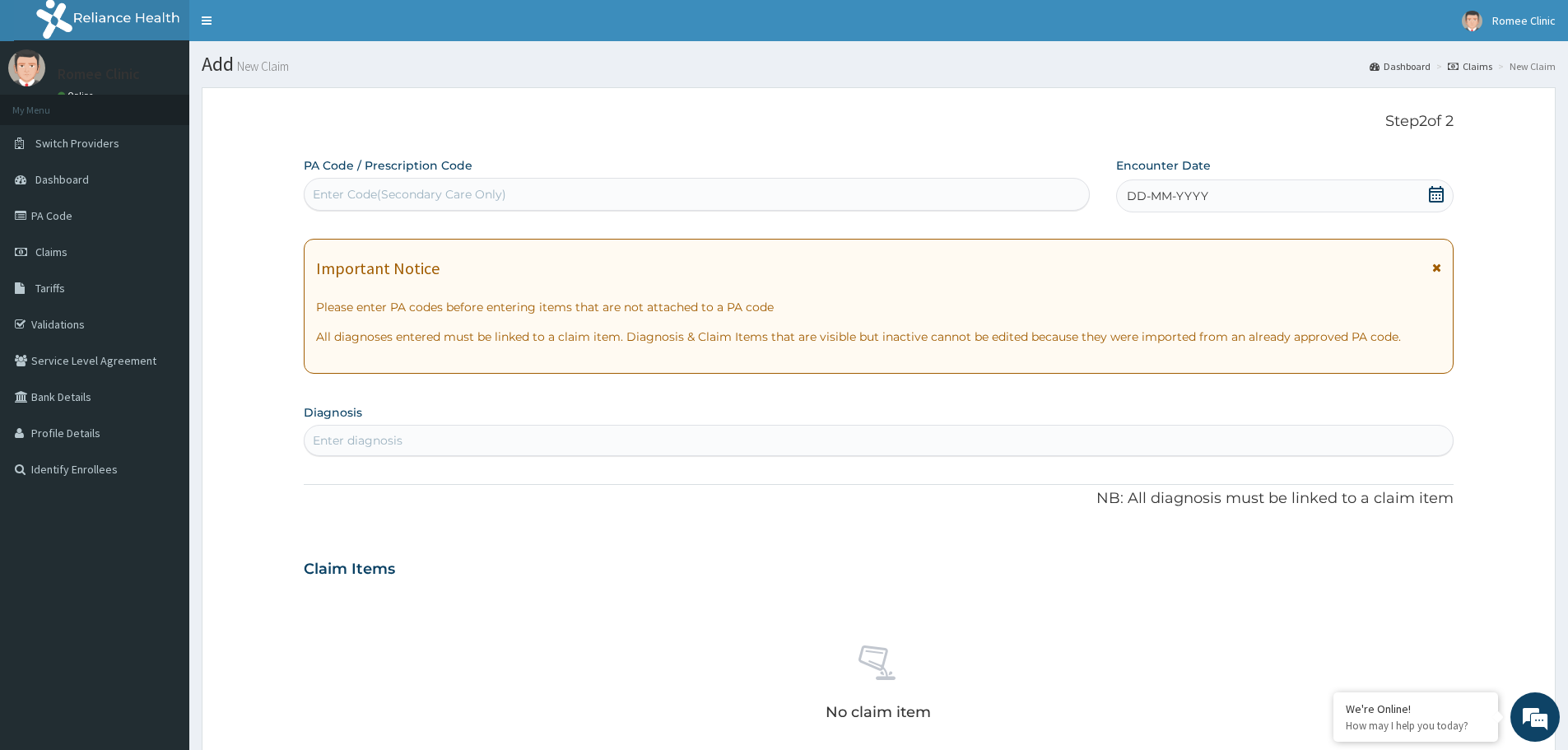
click at [900, 195] on div "Enter Code(Secondary Care Only)" at bounding box center [696, 194] width 784 height 26
paste input "PA/1DD1B7"
type input "PA/1DD1B7"
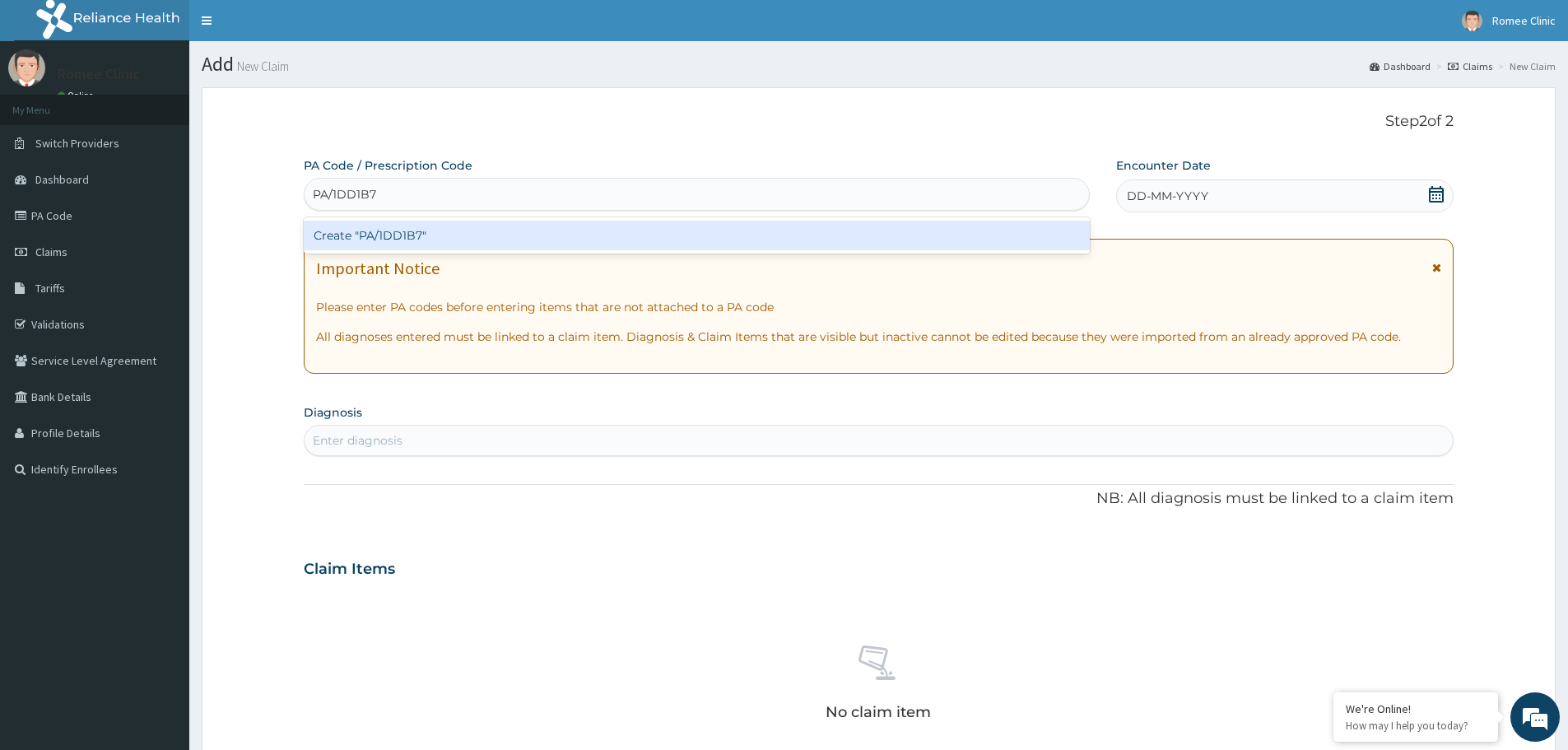
click at [814, 248] on div "Create "PA/1DD1B7"" at bounding box center [696, 235] width 786 height 30
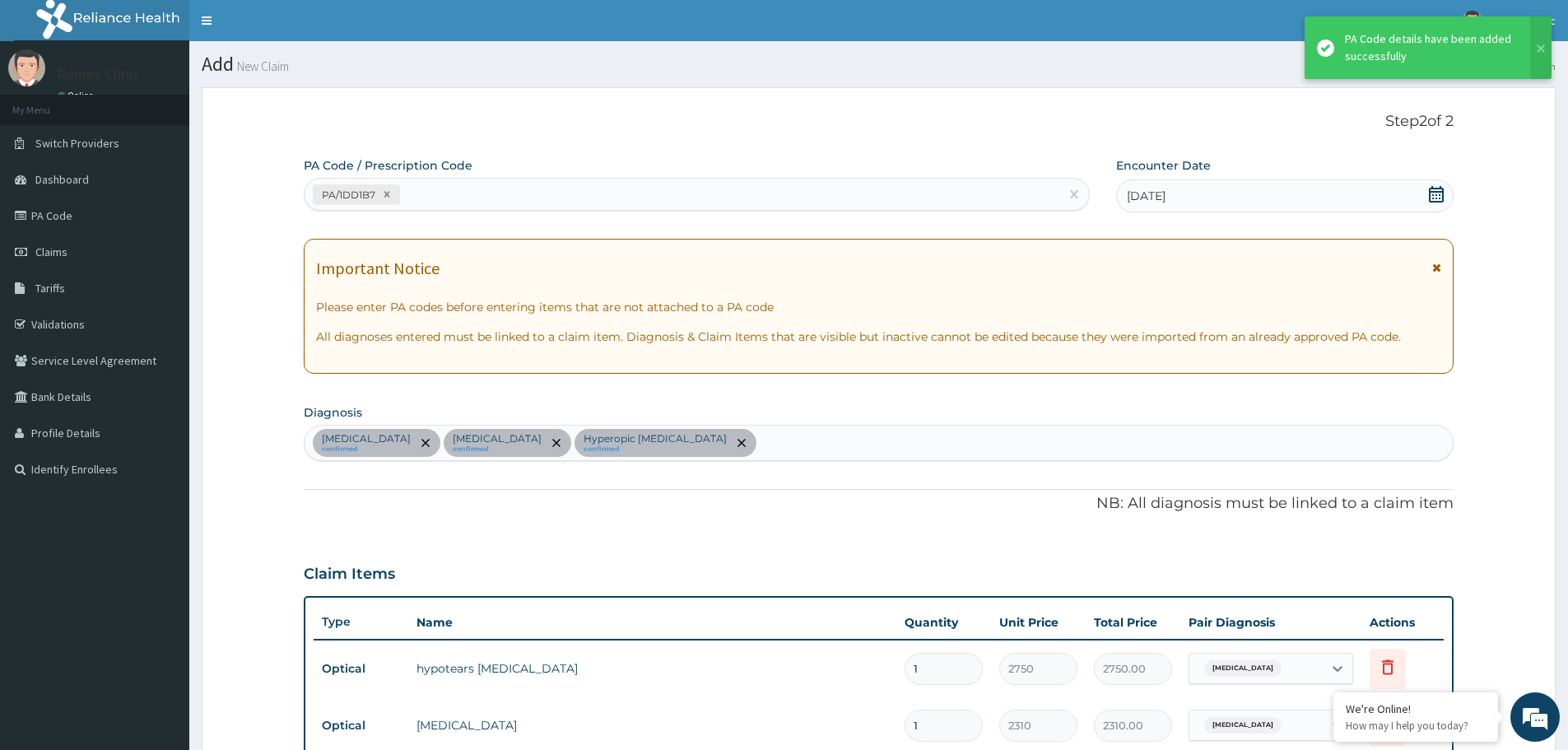
scroll to position [862, 0]
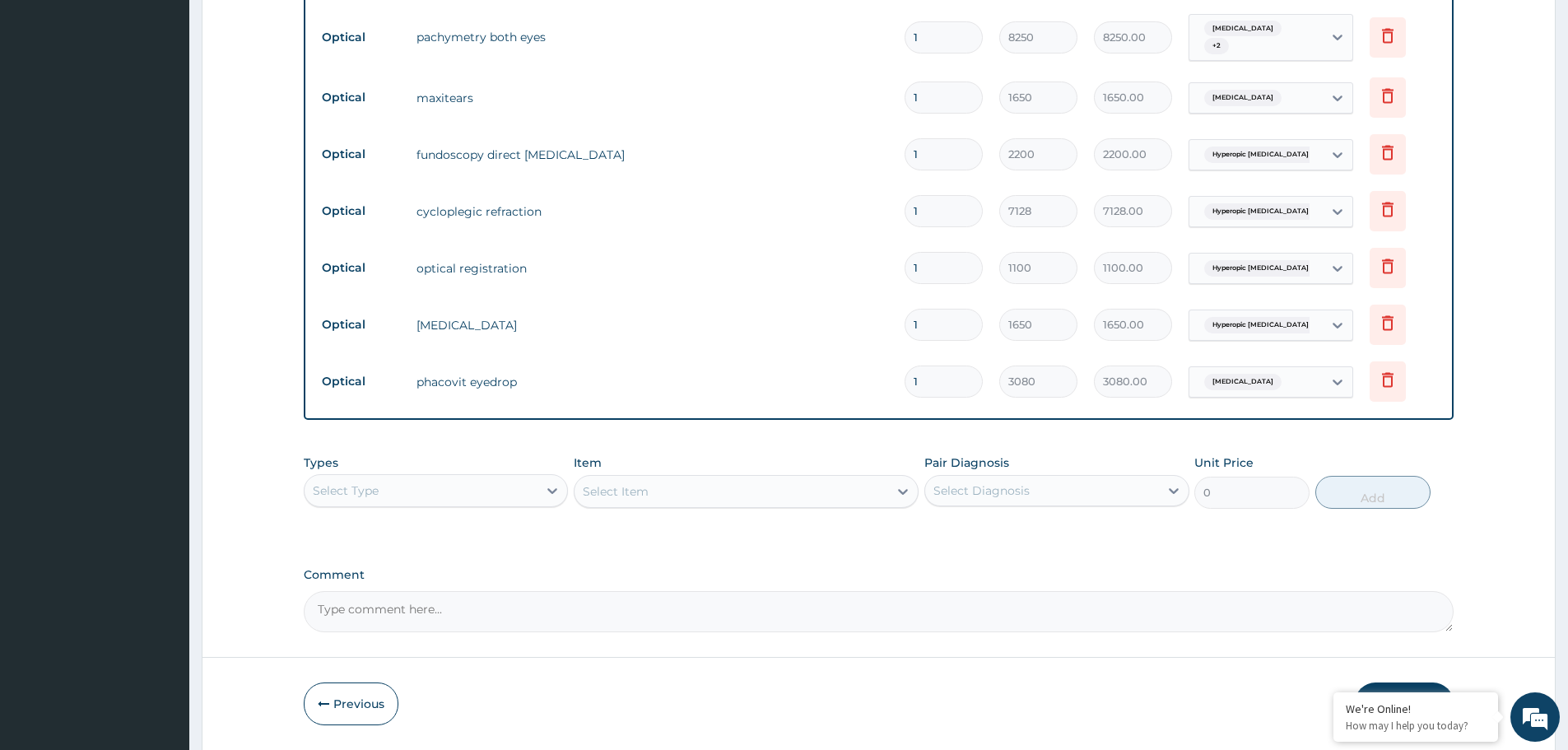
click at [1413, 687] on button "Submit" at bounding box center [1404, 704] width 99 height 43
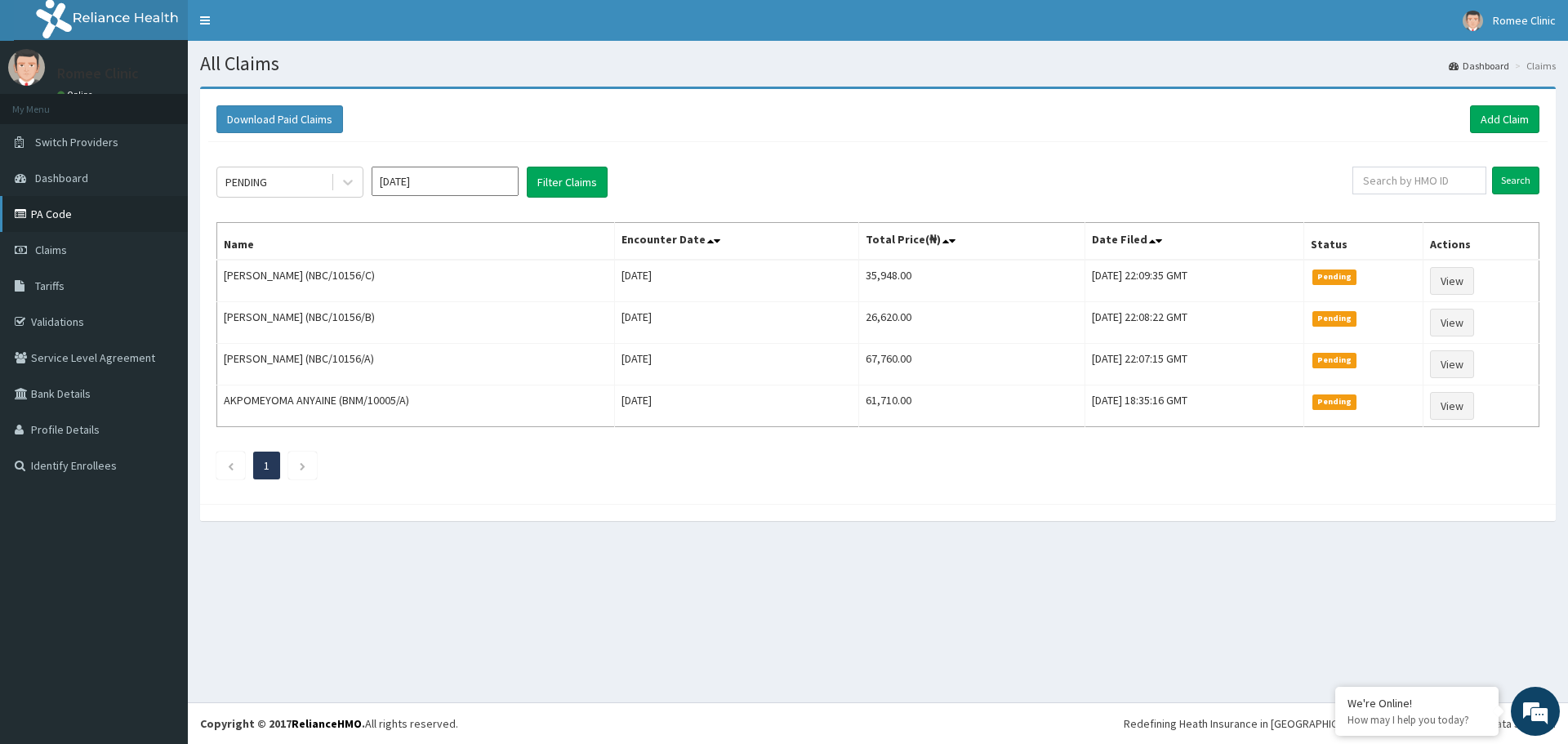
click at [82, 210] on link "PA Code" at bounding box center [94, 214] width 188 height 36
click at [60, 220] on link "PA Code" at bounding box center [94, 214] width 188 height 36
click at [1497, 109] on link "Add Claim" at bounding box center [1504, 119] width 69 height 28
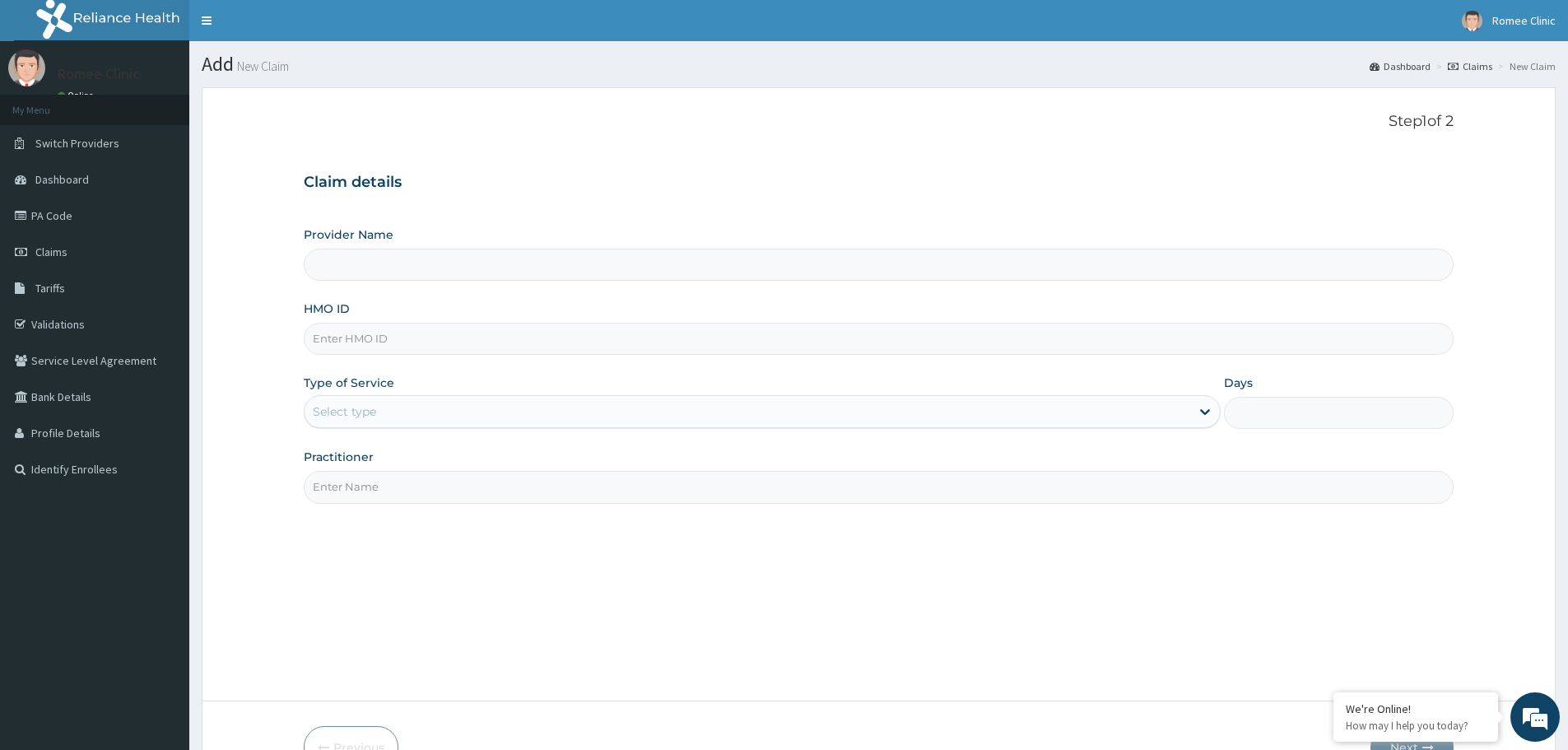
click at [604, 261] on input "Provider Name" at bounding box center [878, 264] width 1150 height 32
click at [544, 348] on input "HMO ID" at bounding box center [878, 338] width 1150 height 32
type input "Romee Eye Clinic"
type input "ENP/11378/D"
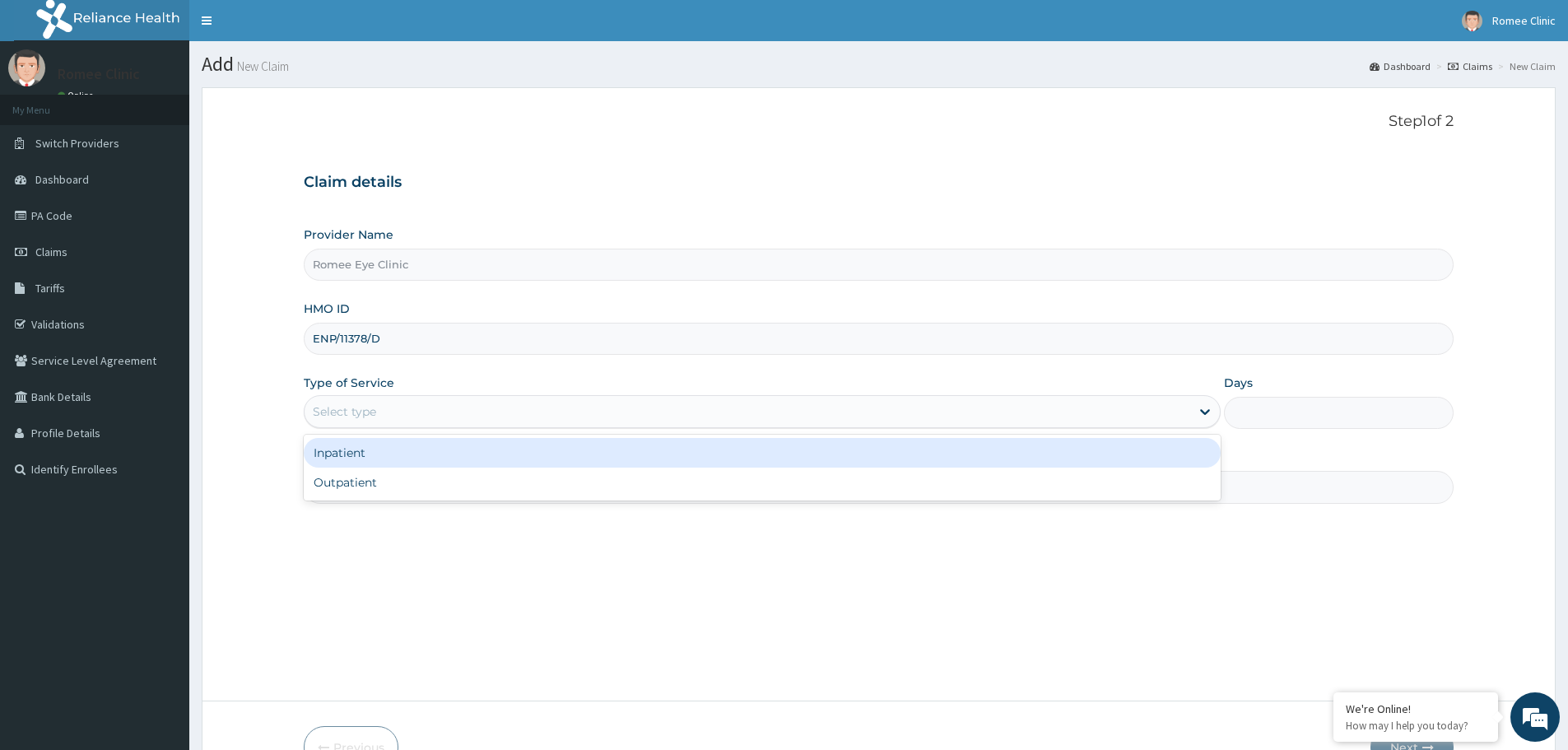
click at [356, 402] on div "Select type" at bounding box center [747, 411] width 885 height 26
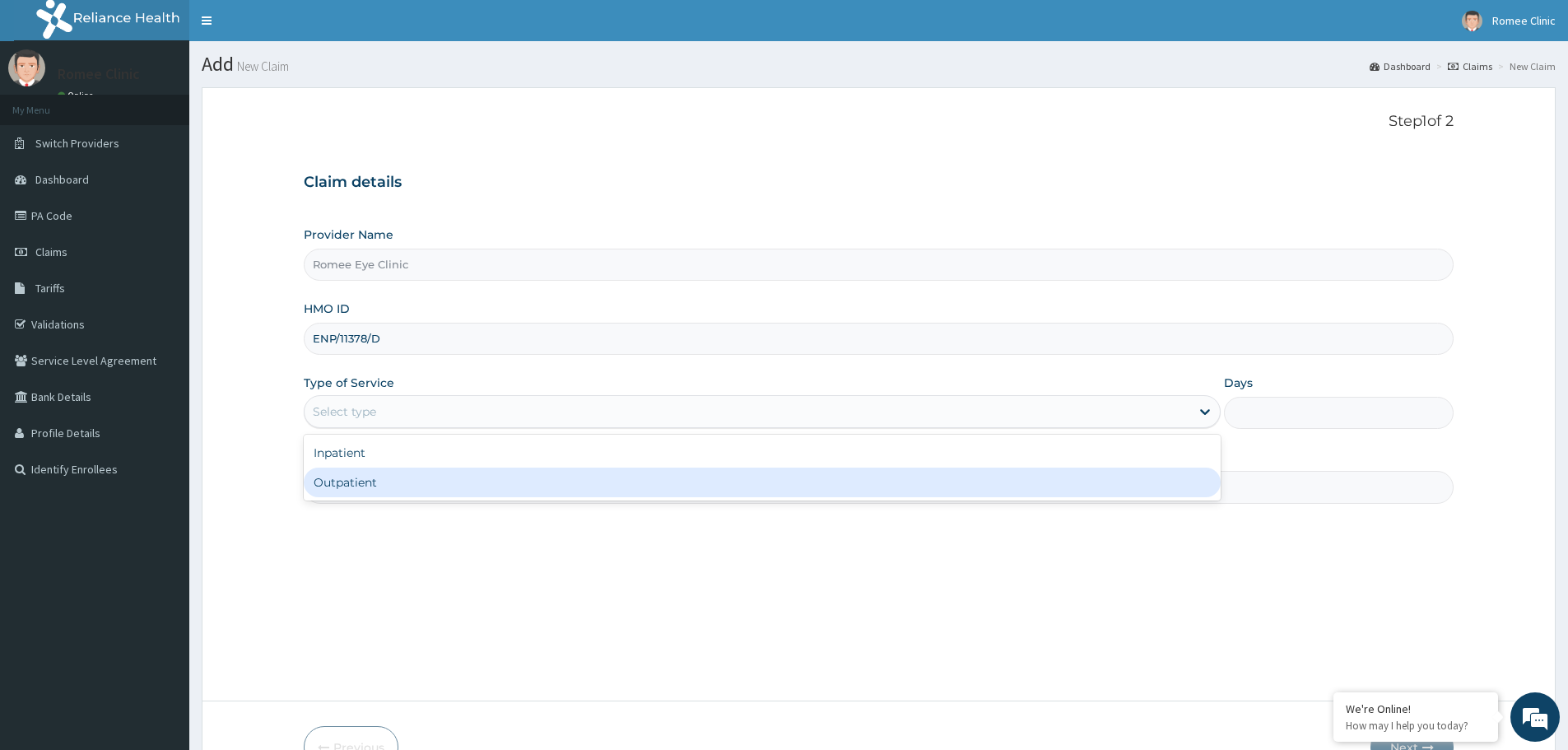
click at [353, 481] on div "Outpatient" at bounding box center [762, 482] width 917 height 30
type input "1"
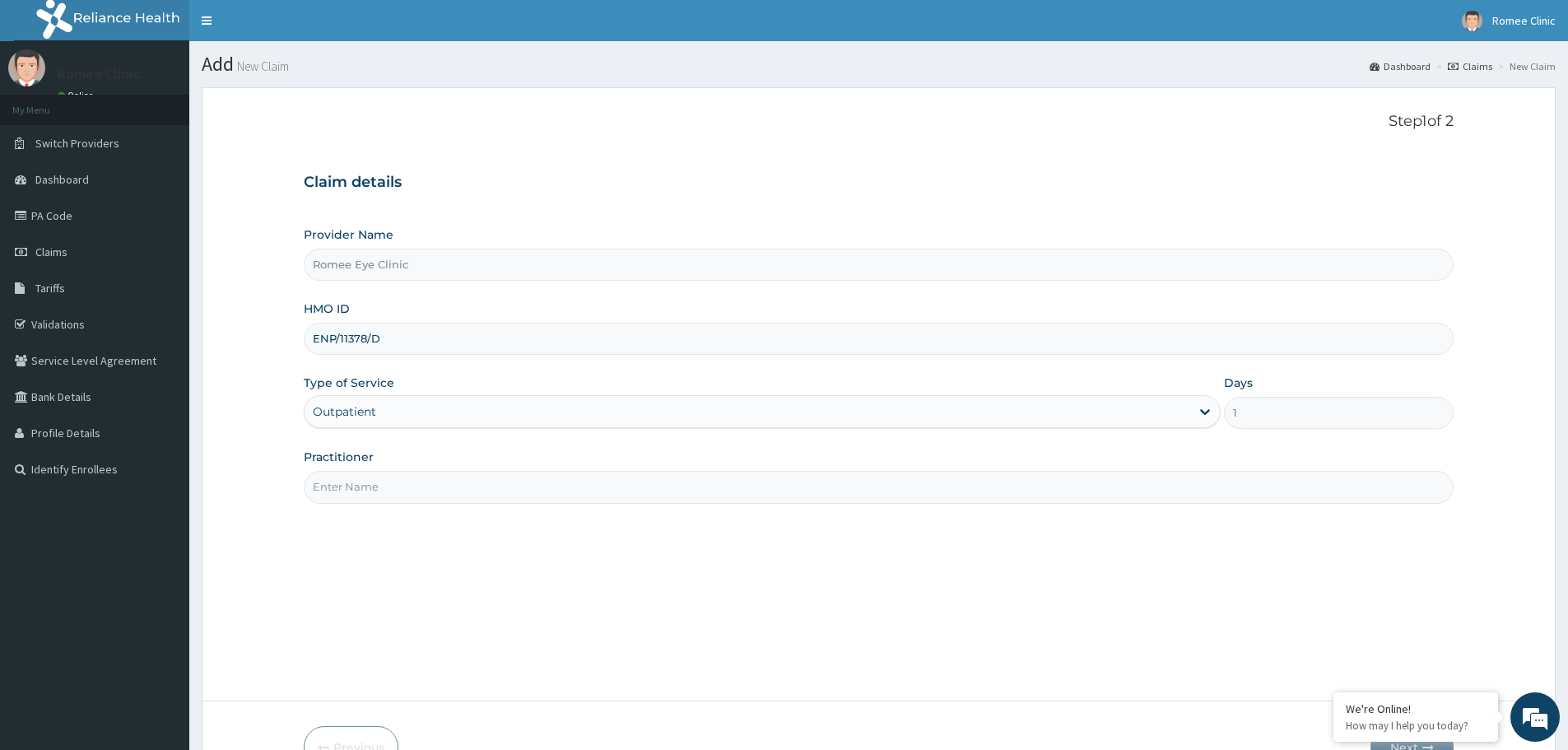
click at [713, 503] on input "Practitioner" at bounding box center [878, 486] width 1150 height 32
click at [449, 485] on input "Practitioner" at bounding box center [878, 486] width 1150 height 32
type input "DR ROMINA BILLO"
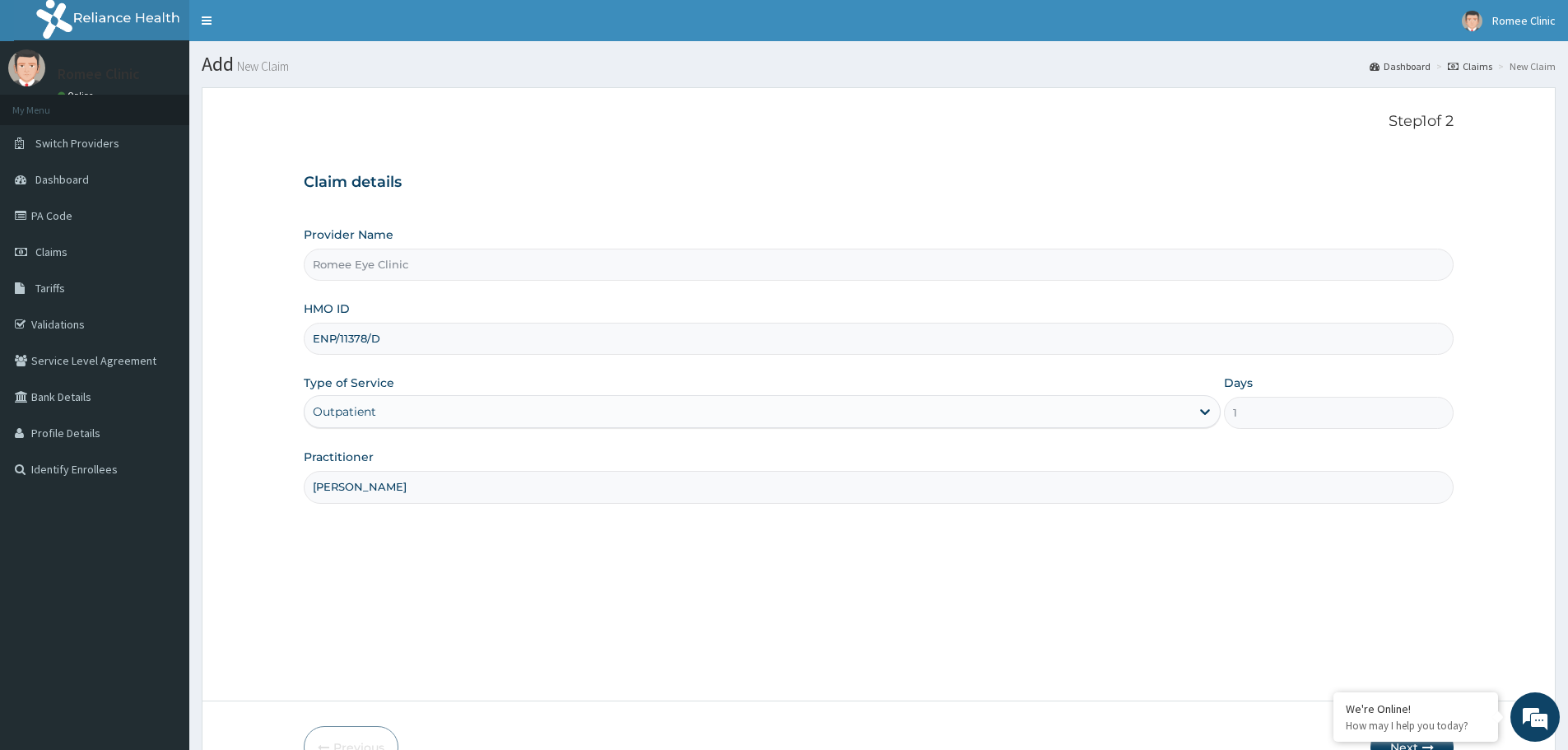
click at [484, 527] on div "Step 1 of 2 Claim details Provider Name Romee Eye Clinic HMO ID ENP/11378/D Typ…" at bounding box center [878, 394] width 1150 height 563
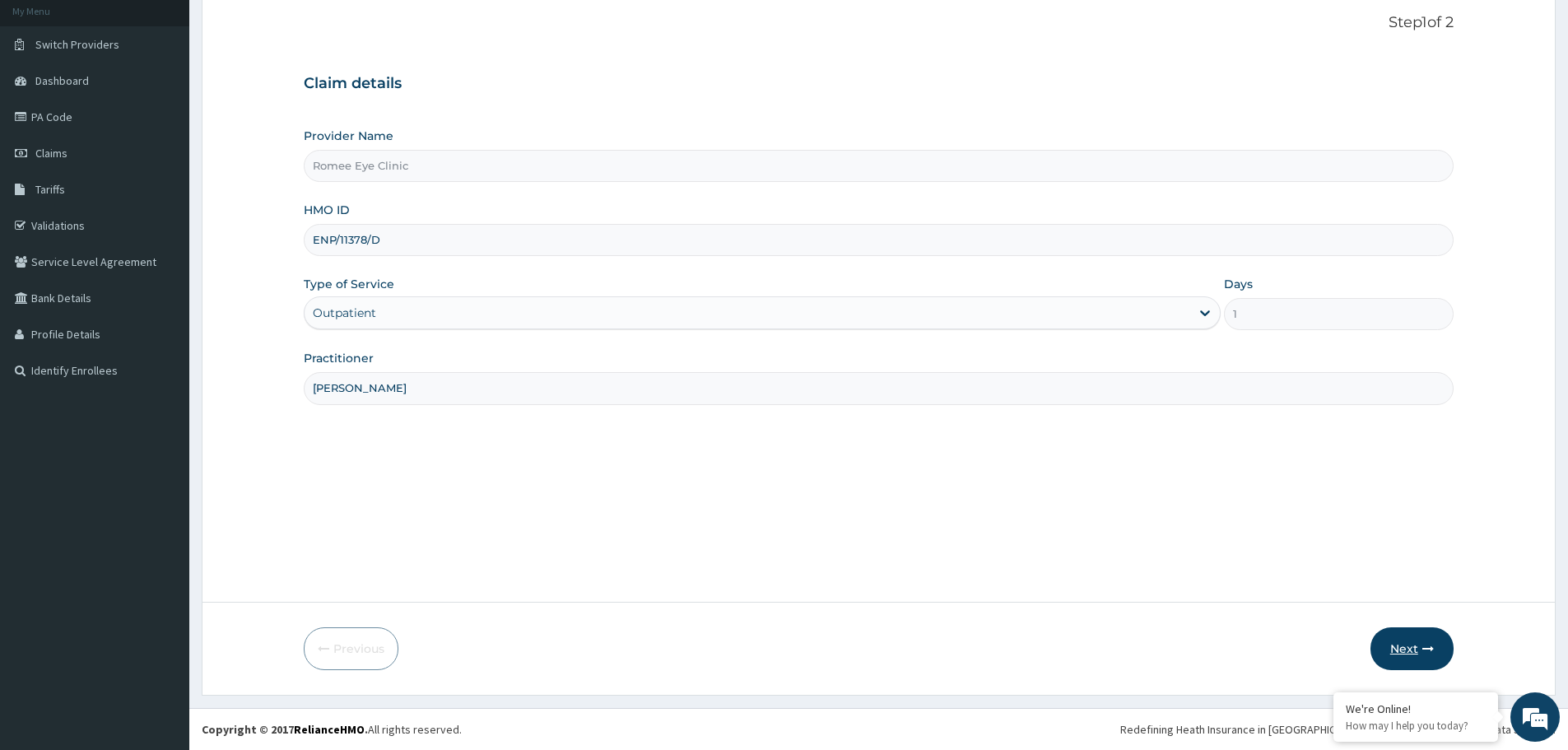
click at [1411, 645] on button "Next" at bounding box center [1412, 648] width 83 height 43
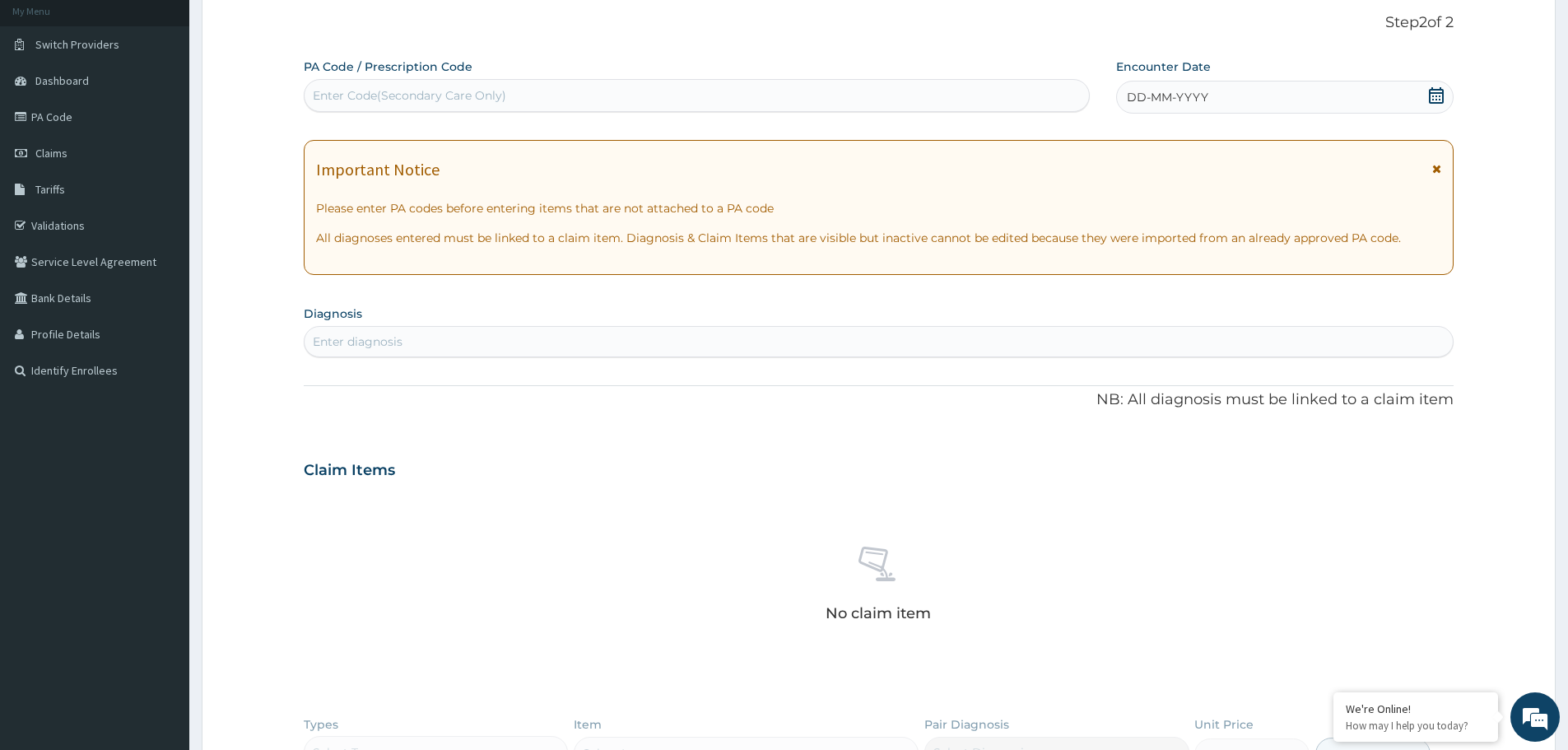
click at [807, 100] on div "Enter Code(Secondary Care Only)" at bounding box center [696, 95] width 784 height 26
paste input "PA/655C48"
type input "PA/655C48"
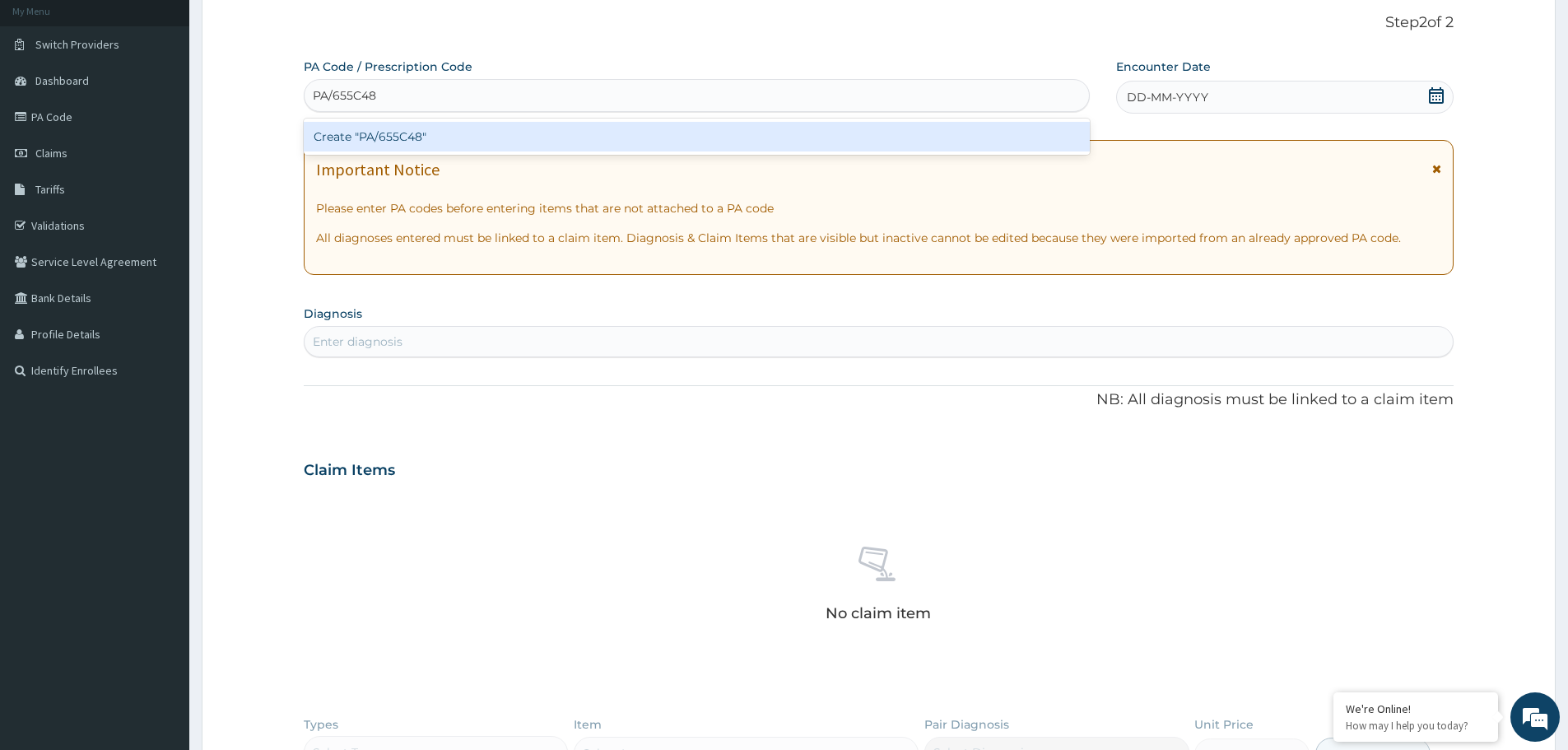
click at [712, 135] on div "Create "PA/655C48"" at bounding box center [696, 136] width 786 height 30
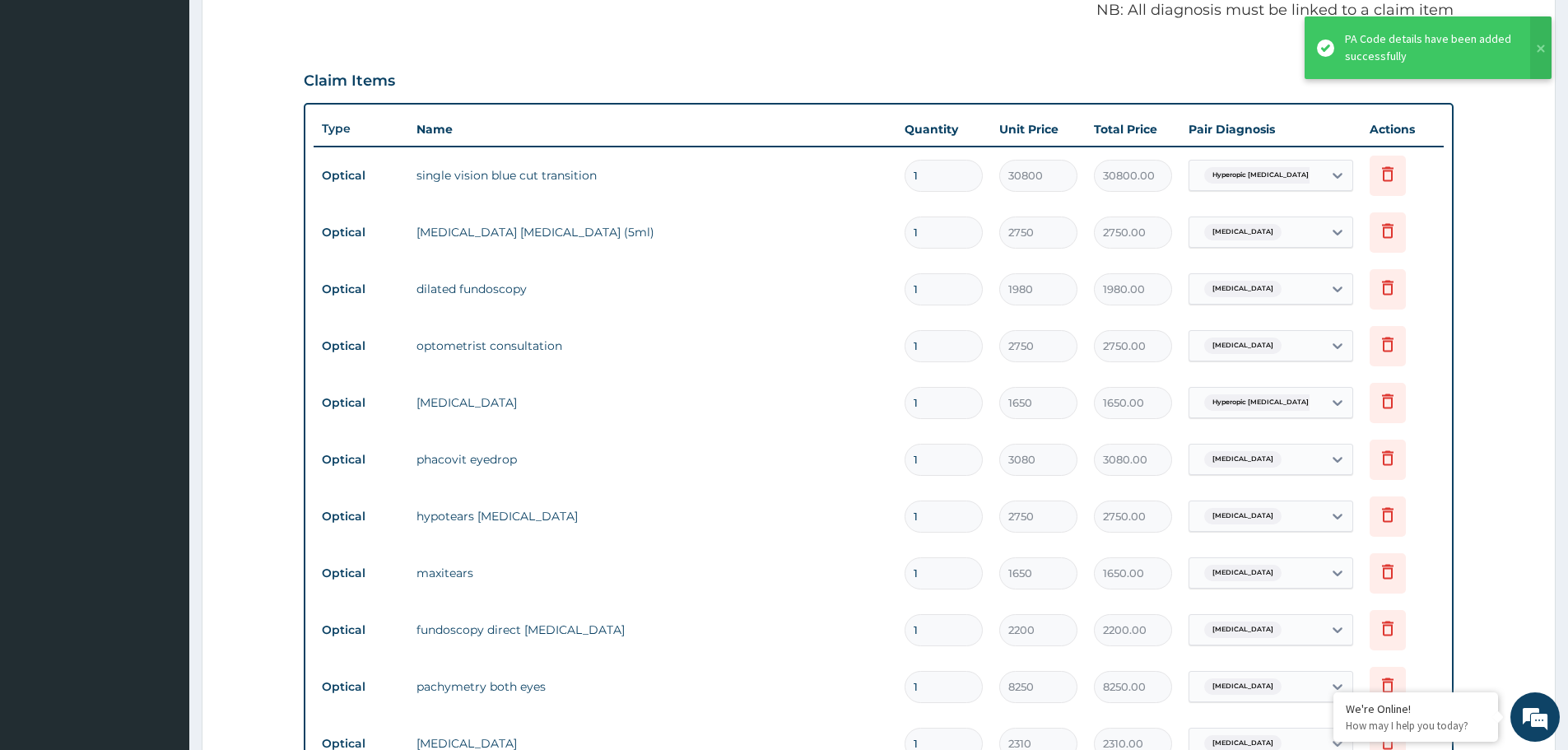
scroll to position [487, 0]
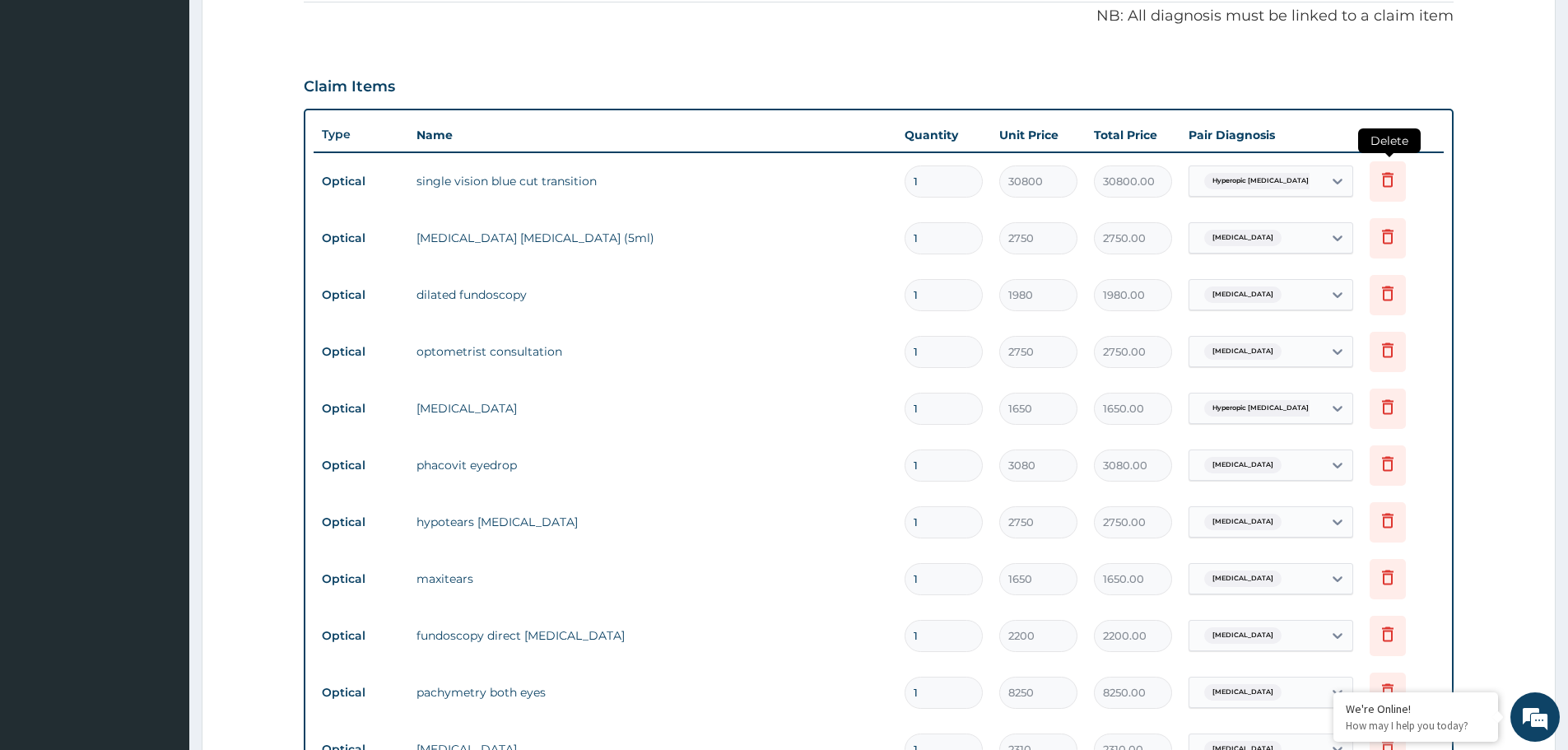
click at [1397, 188] on icon at bounding box center [1388, 180] width 20 height 20
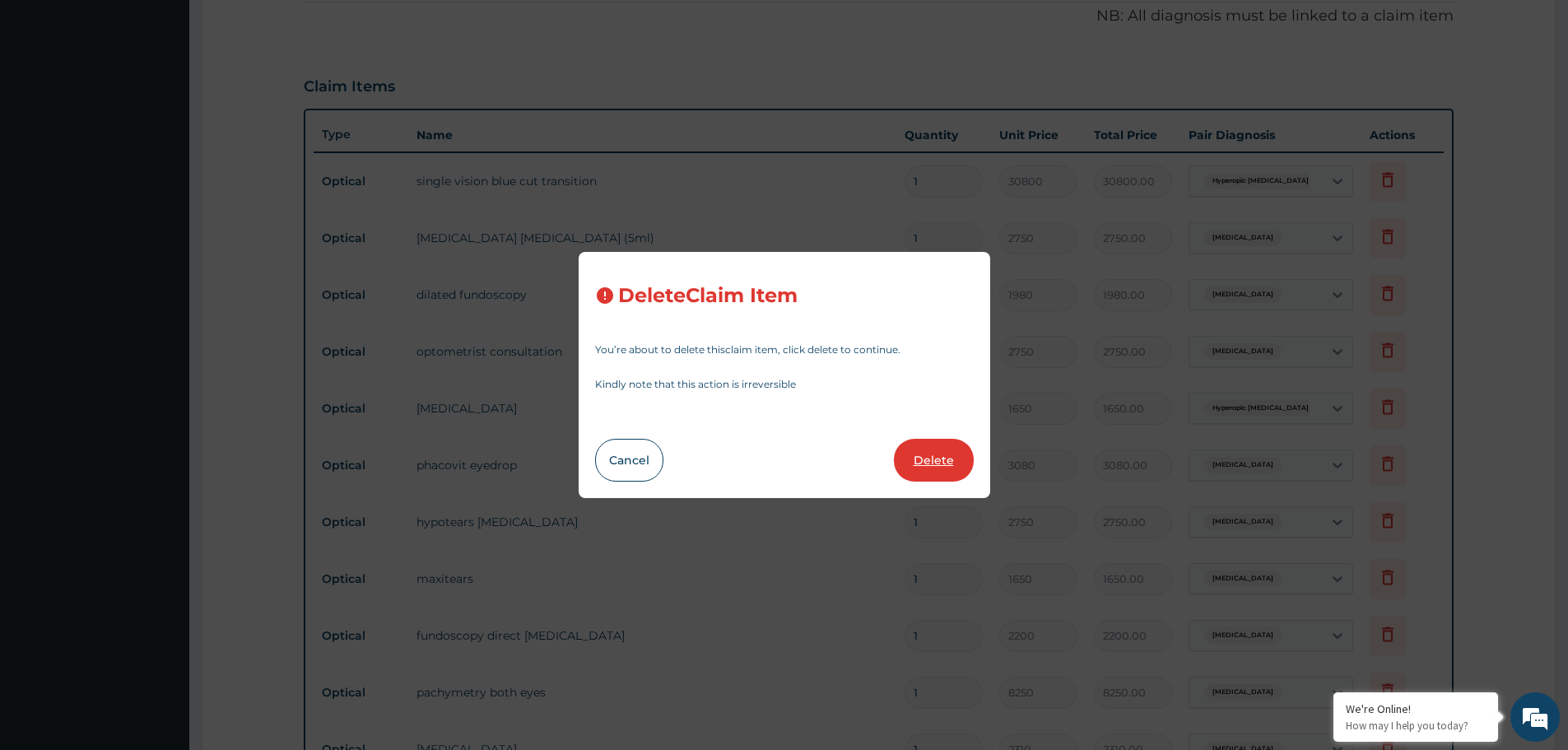
click at [923, 456] on button "Delete" at bounding box center [934, 460] width 80 height 43
type input "2750"
type input "2750.00"
type input "1980"
type input "1980.00"
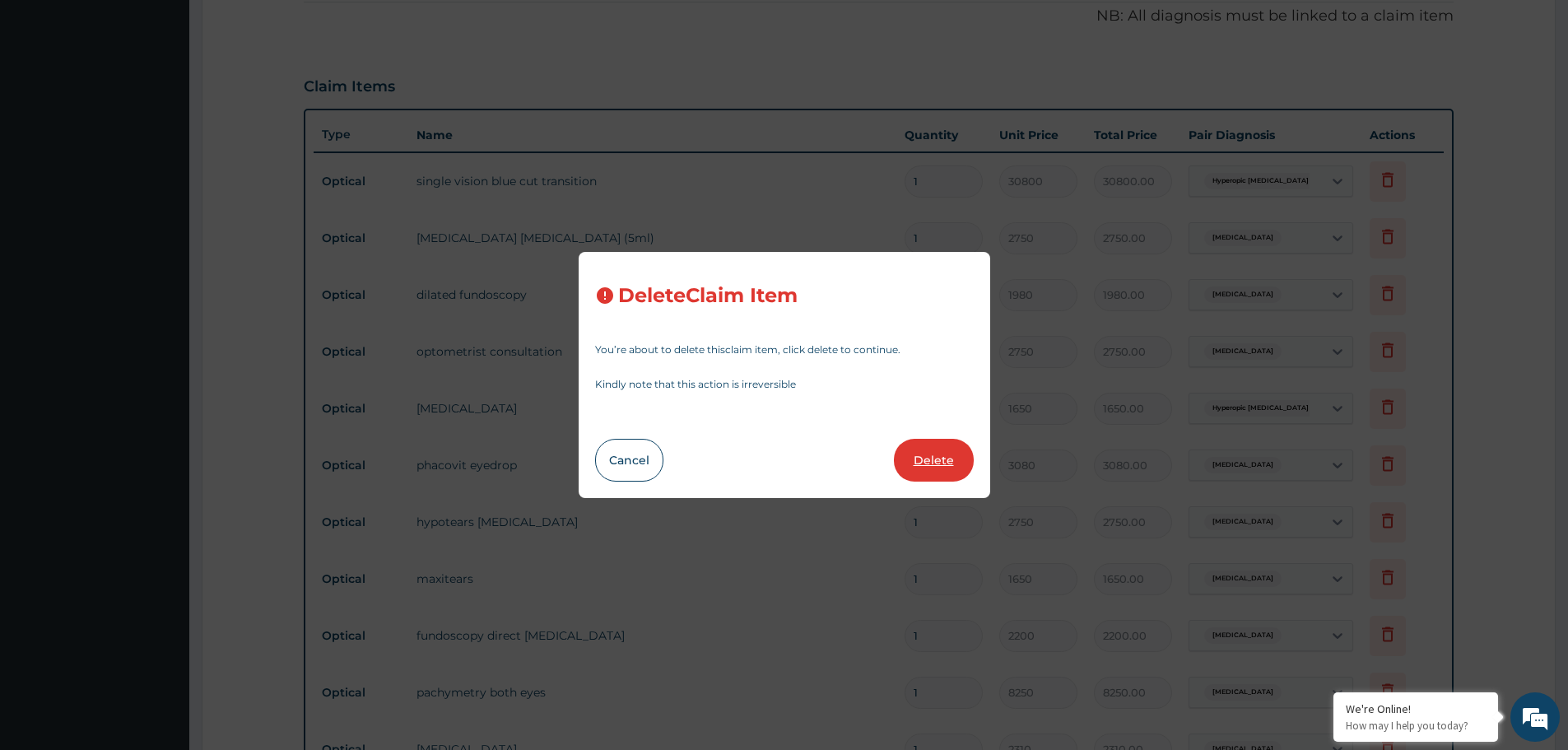
type input "2750"
type input "2750.00"
type input "1650"
type input "1650.00"
type input "3080"
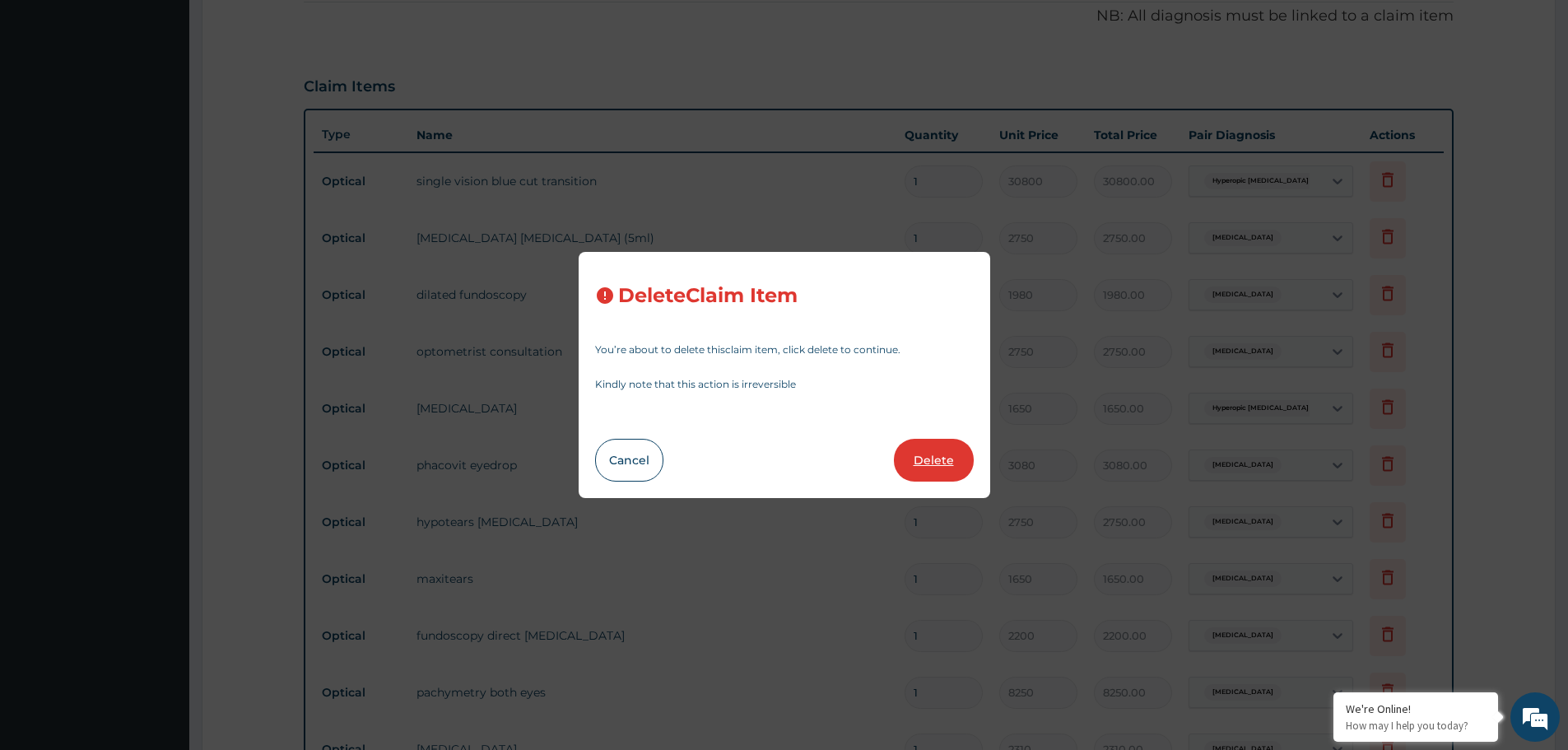
type input "3080.00"
type input "2750"
type input "2750.00"
type input "1650"
type input "1650.00"
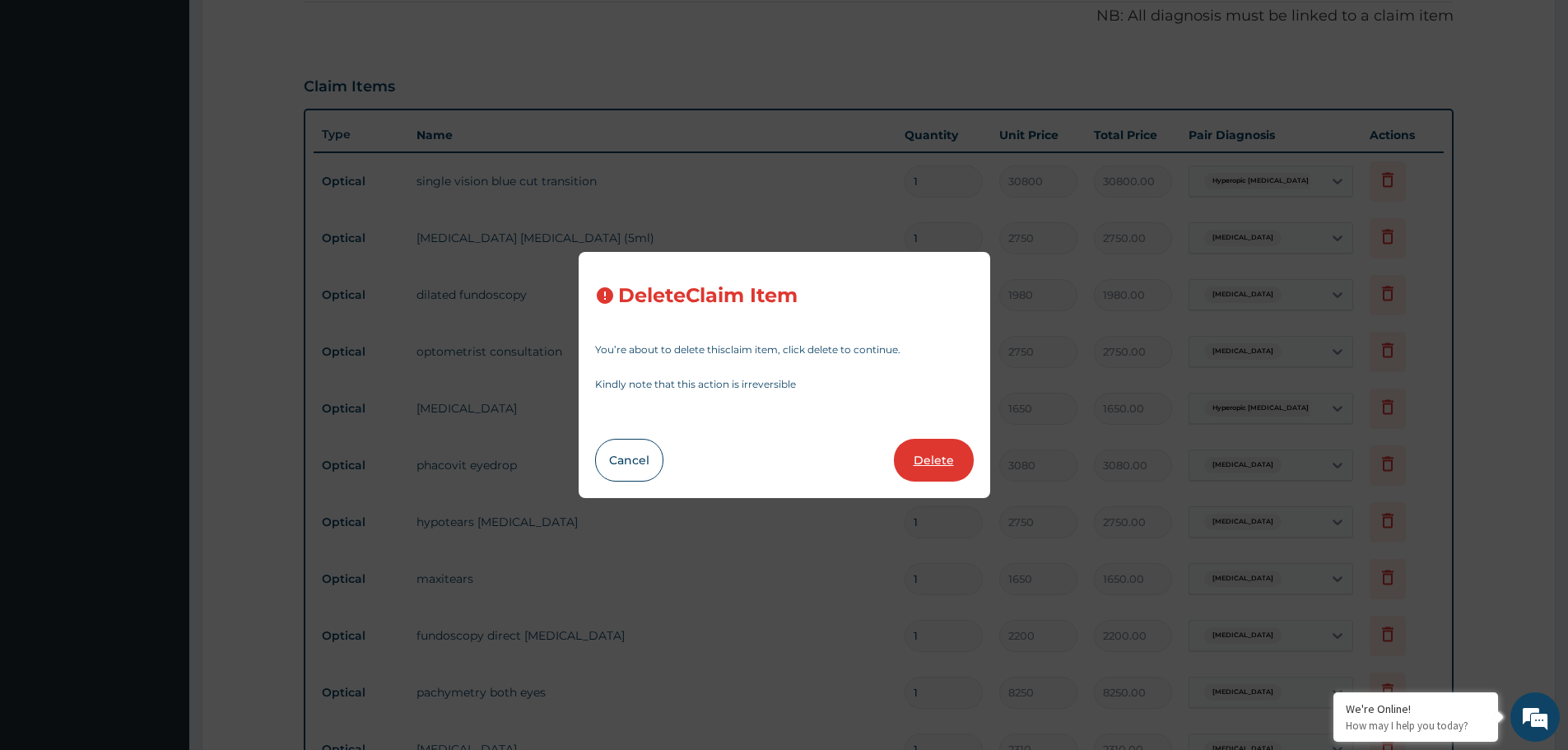
type input "2200"
type input "2200.00"
type input "8250"
type input "8250.00"
type input "2310"
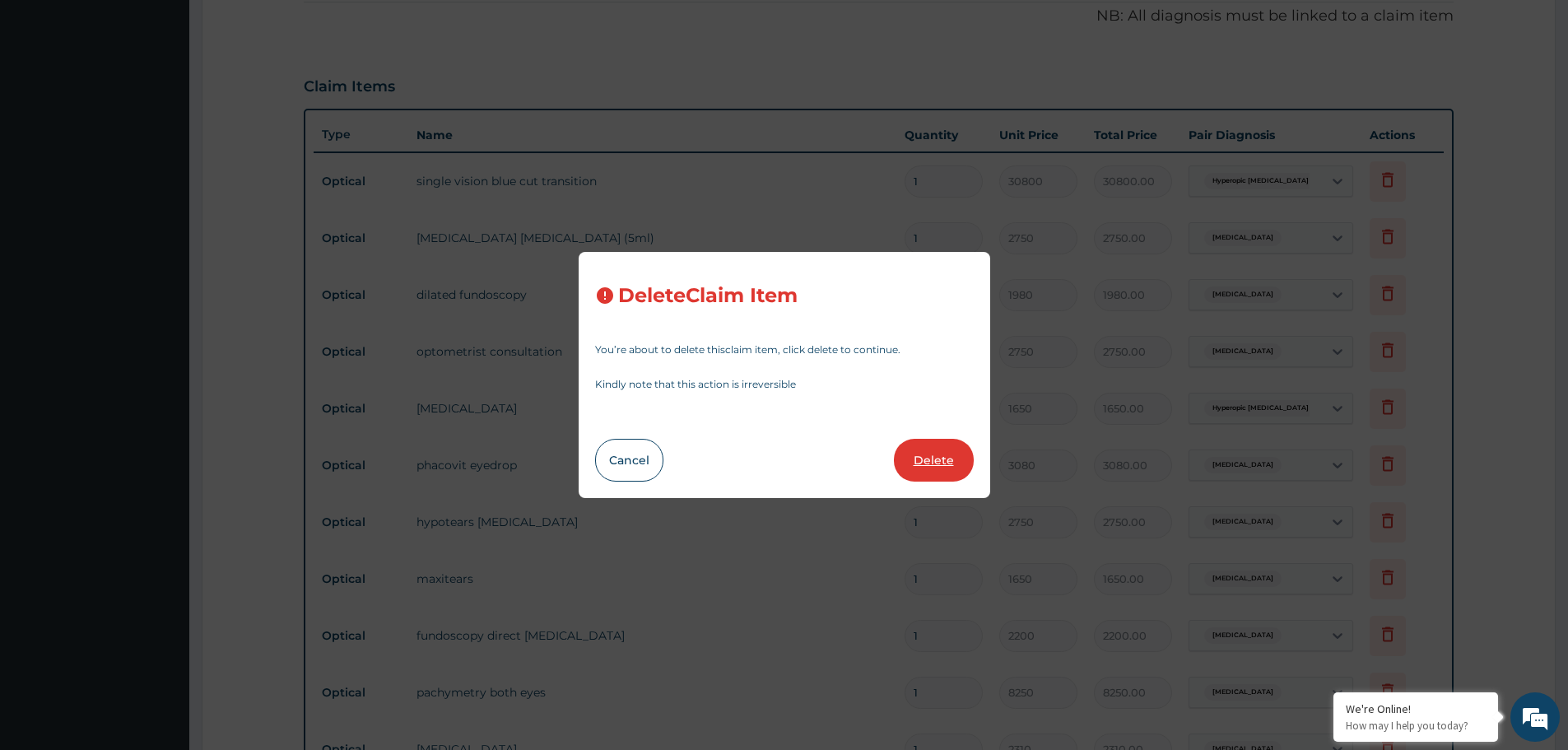
type input "2310.00"
type input "7128"
type input "7128.00"
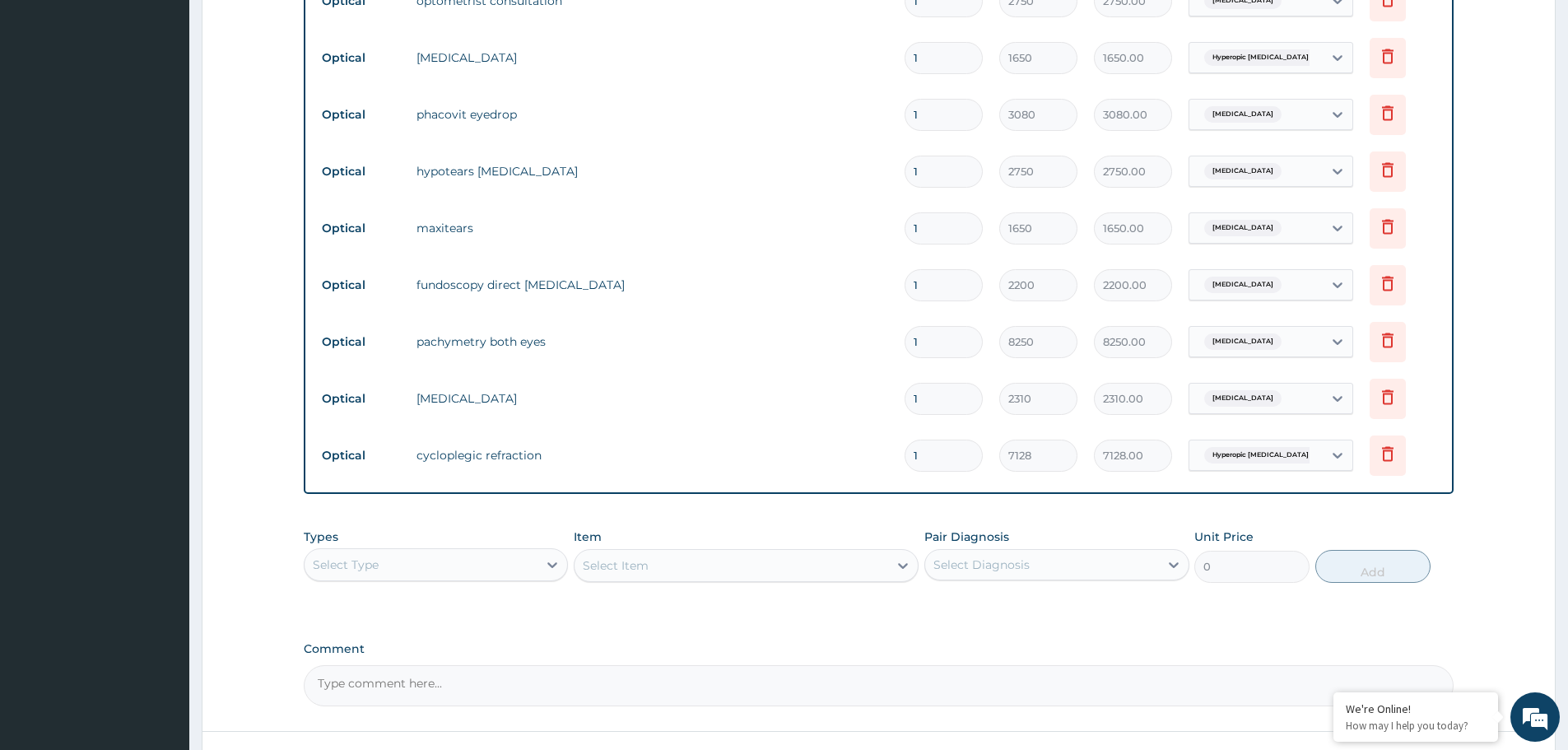
scroll to position [911, 0]
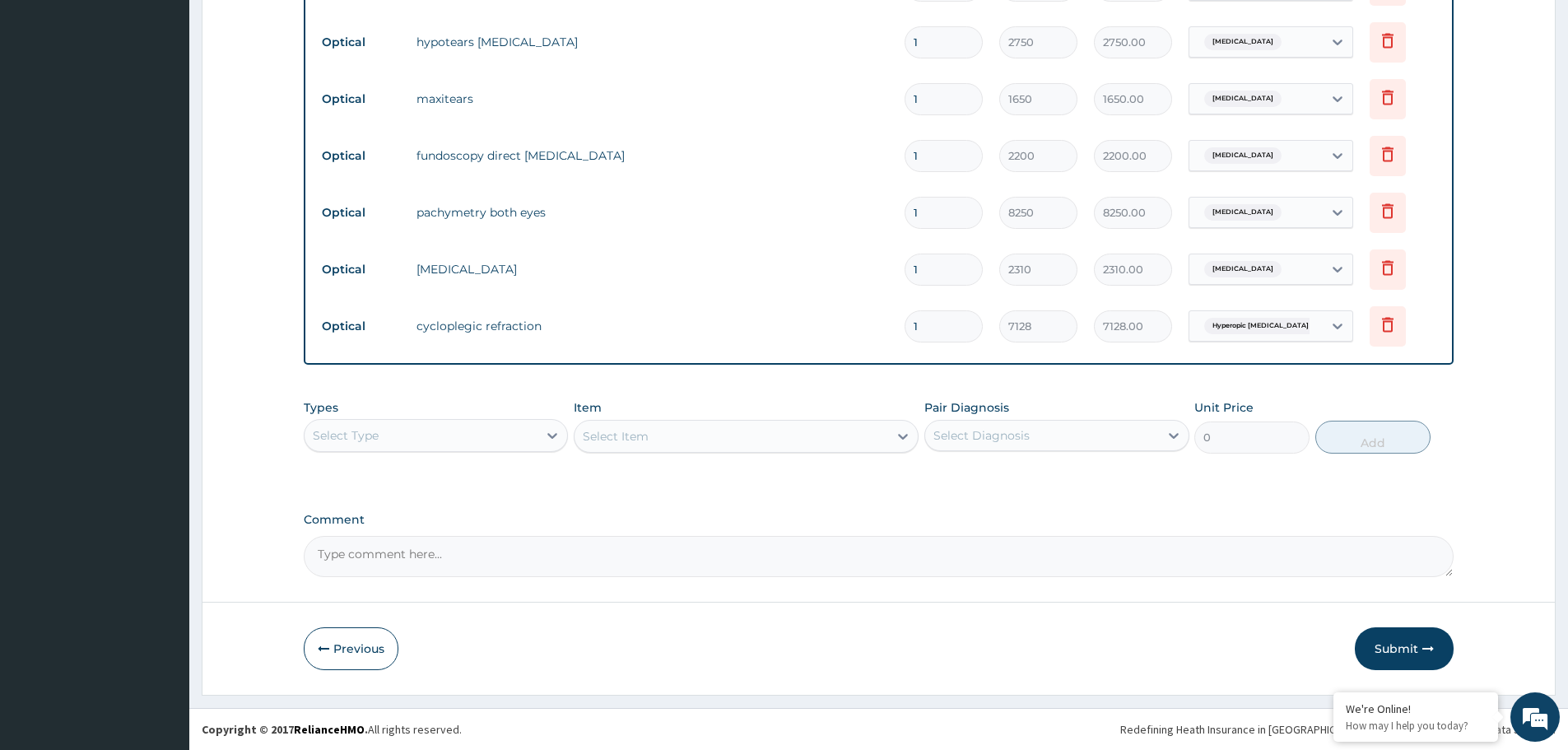
click at [763, 550] on textarea "Comment" at bounding box center [878, 556] width 1150 height 41
type textarea "KINDLY RETRACT APPROVAL FOR GLASSES. THE ENROLLEE IS NOT READY TO PAY THE DIFFE…"
click at [1383, 641] on button "Submit" at bounding box center [1404, 648] width 99 height 43
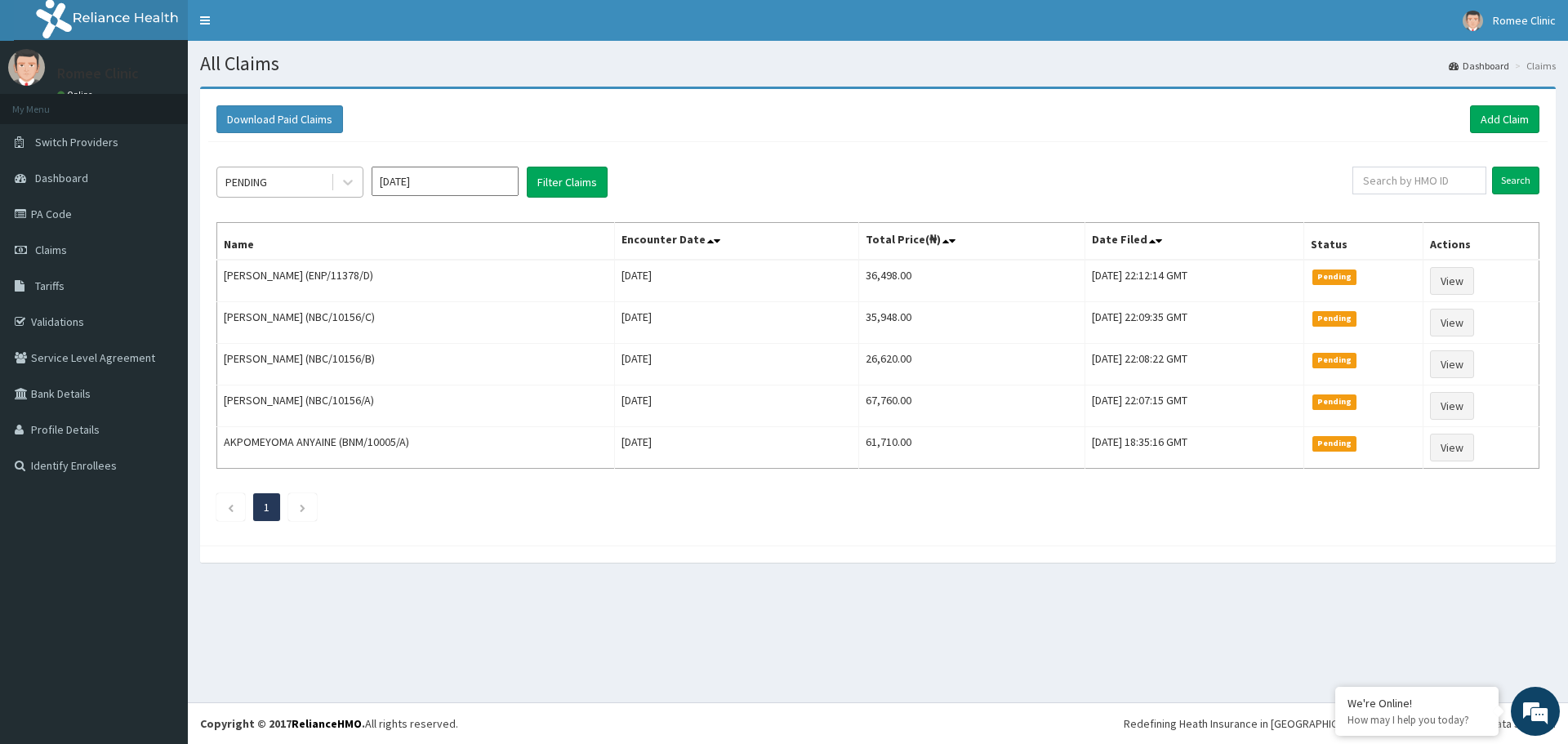
click at [321, 187] on div "PENDING" at bounding box center [274, 181] width 114 height 26
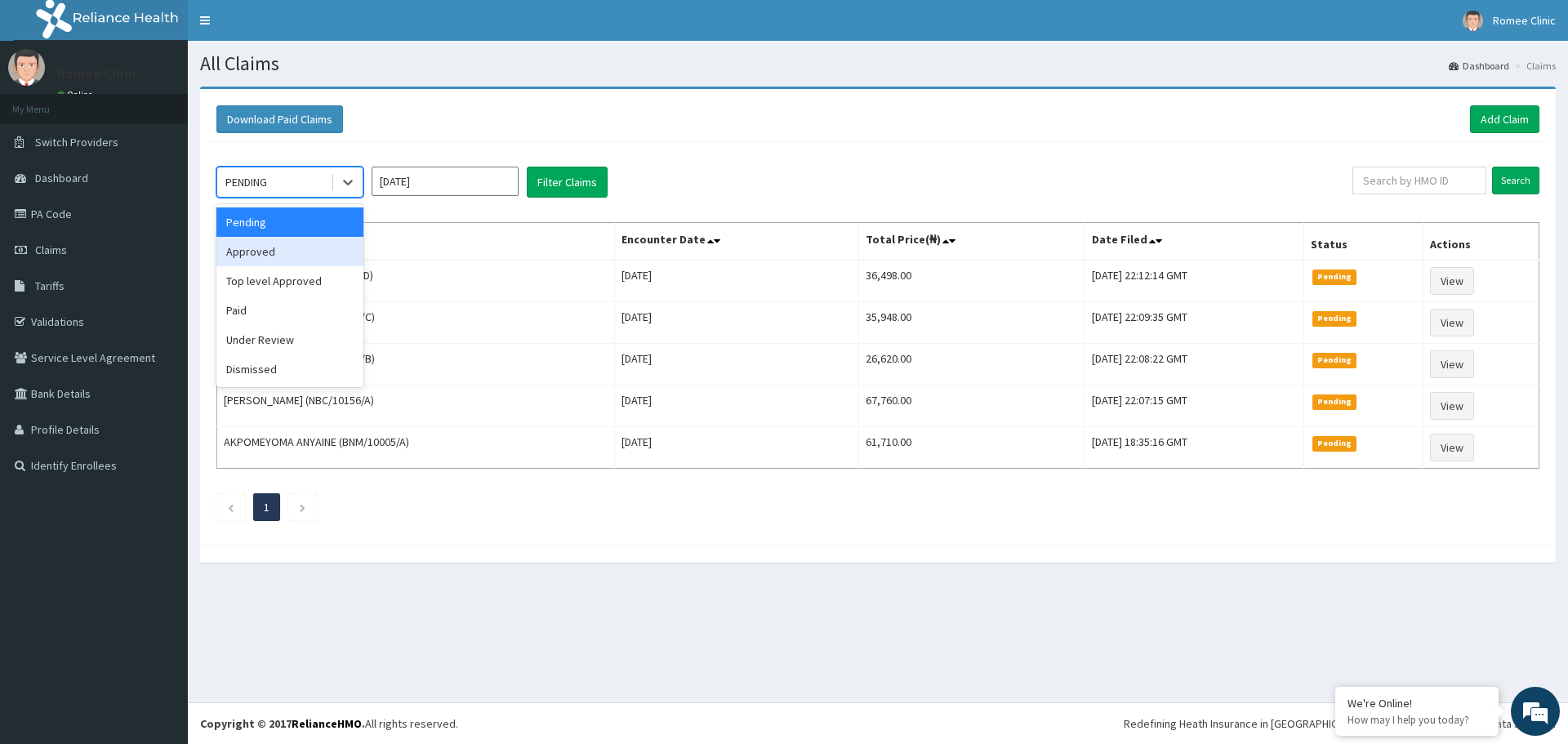
click at [292, 249] on div "Approved" at bounding box center [289, 252] width 147 height 30
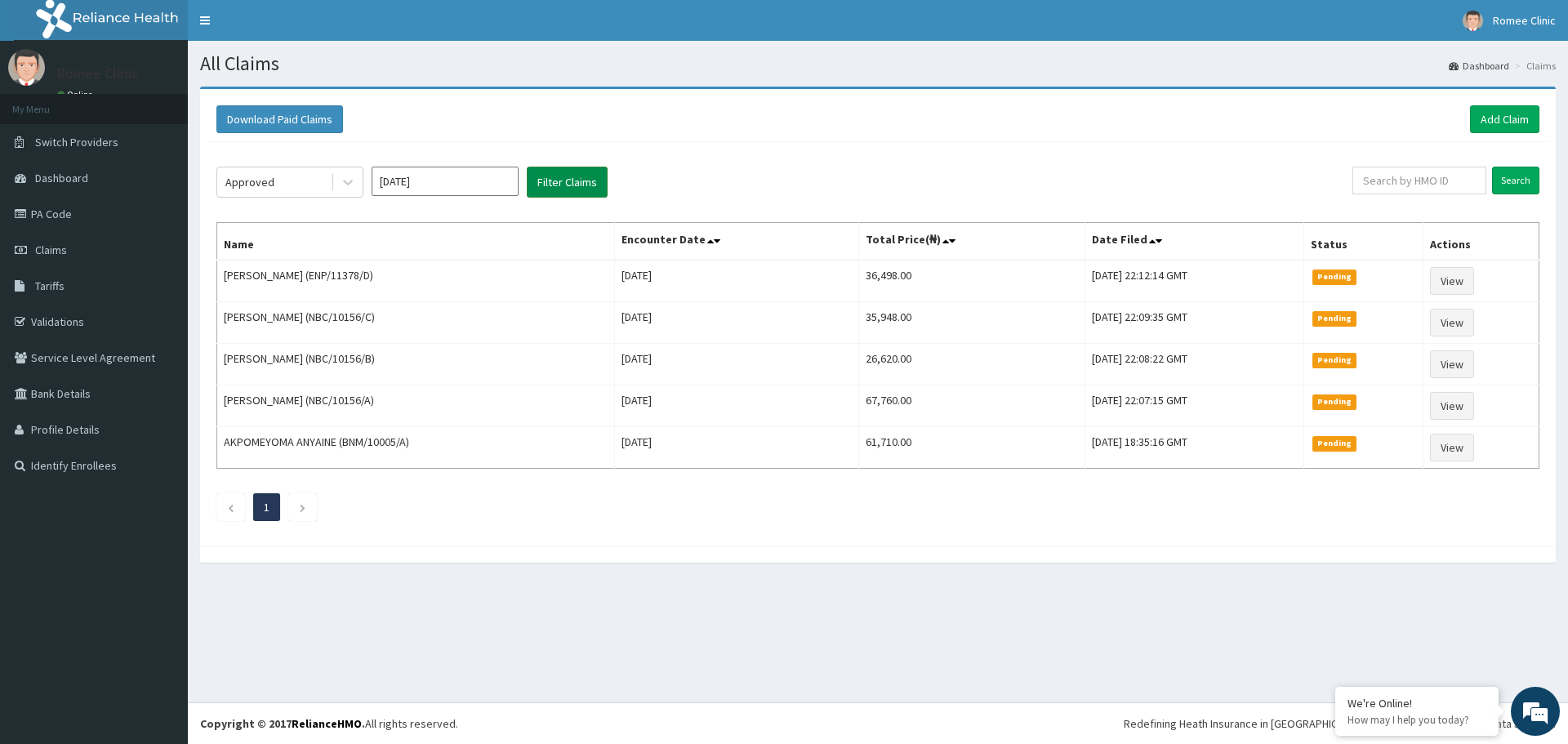
click at [567, 167] on button "Filter Claims" at bounding box center [567, 182] width 81 height 31
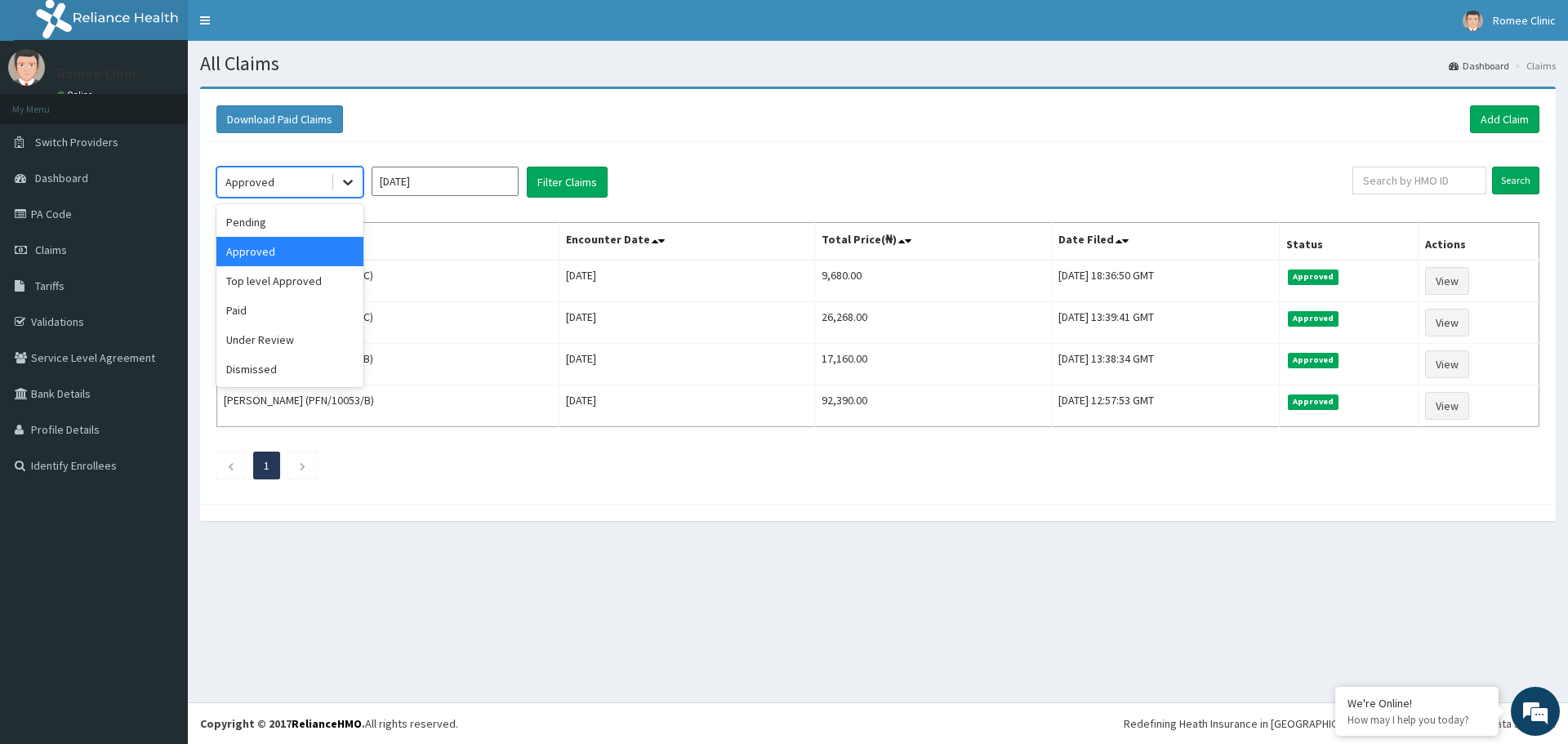
click at [333, 178] on div at bounding box center [347, 182] width 30 height 30
click at [263, 309] on div "Paid" at bounding box center [289, 310] width 147 height 30
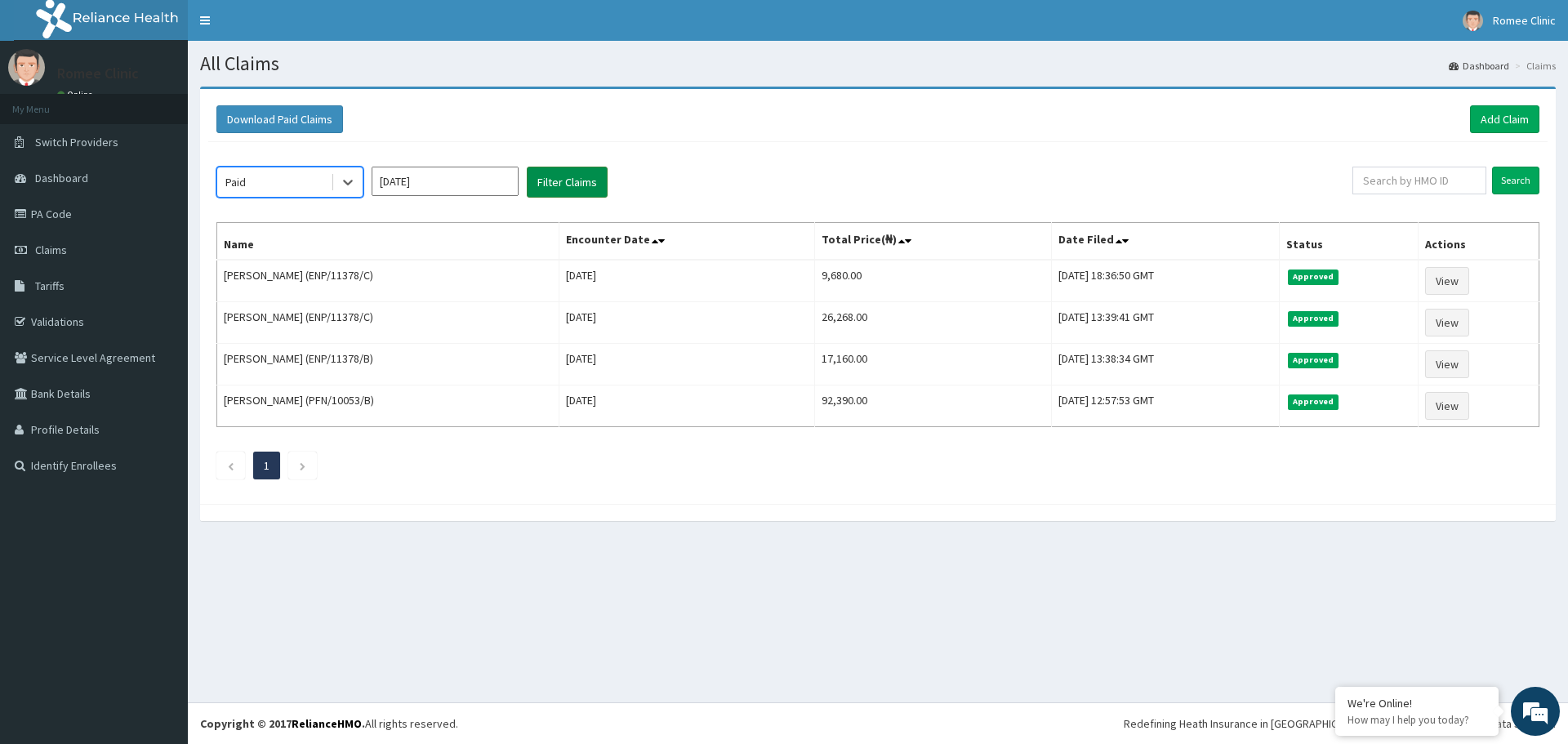
click at [559, 171] on button "Filter Claims" at bounding box center [567, 182] width 81 height 31
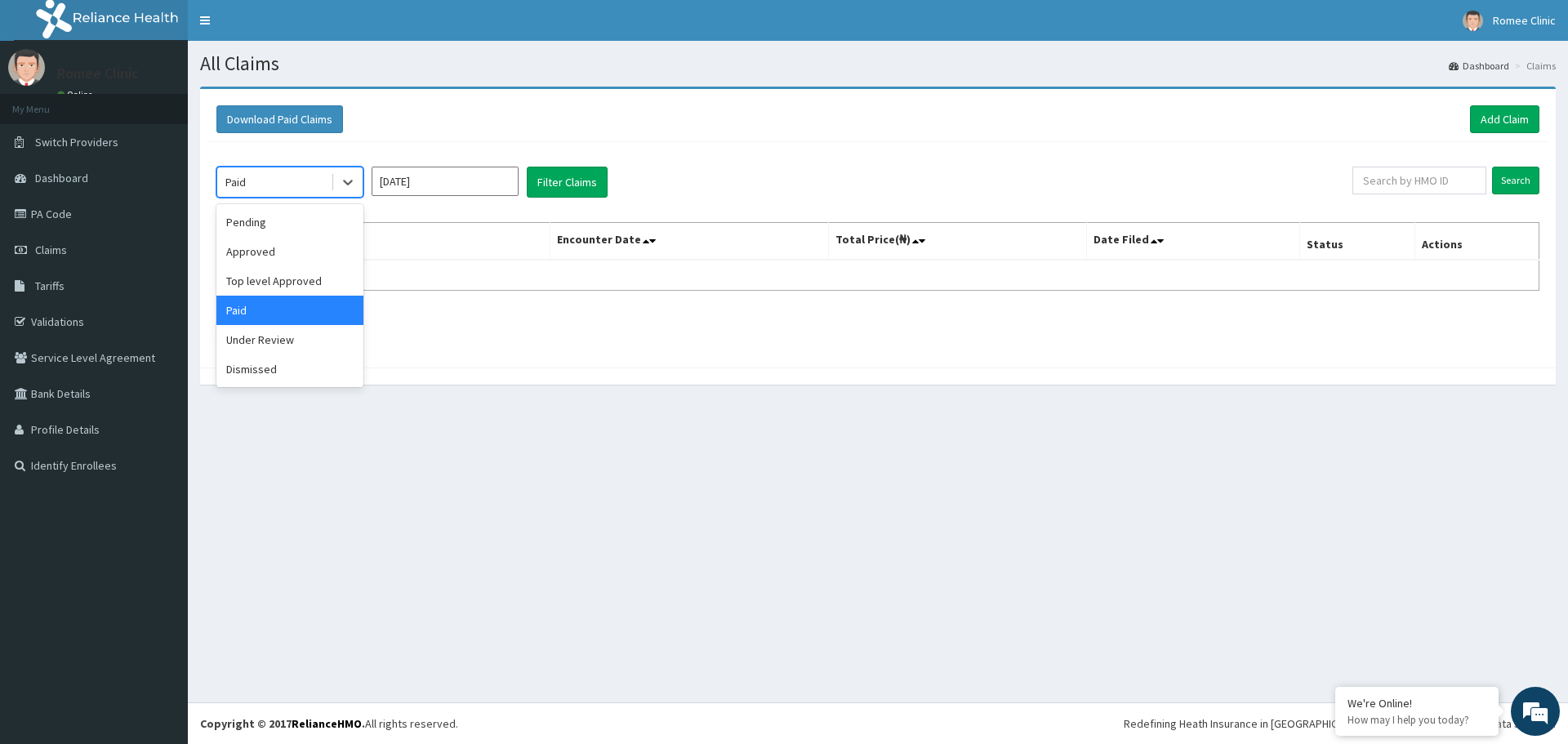
click at [326, 179] on div "Paid" at bounding box center [274, 181] width 114 height 26
click at [304, 231] on div "Pending" at bounding box center [289, 222] width 147 height 30
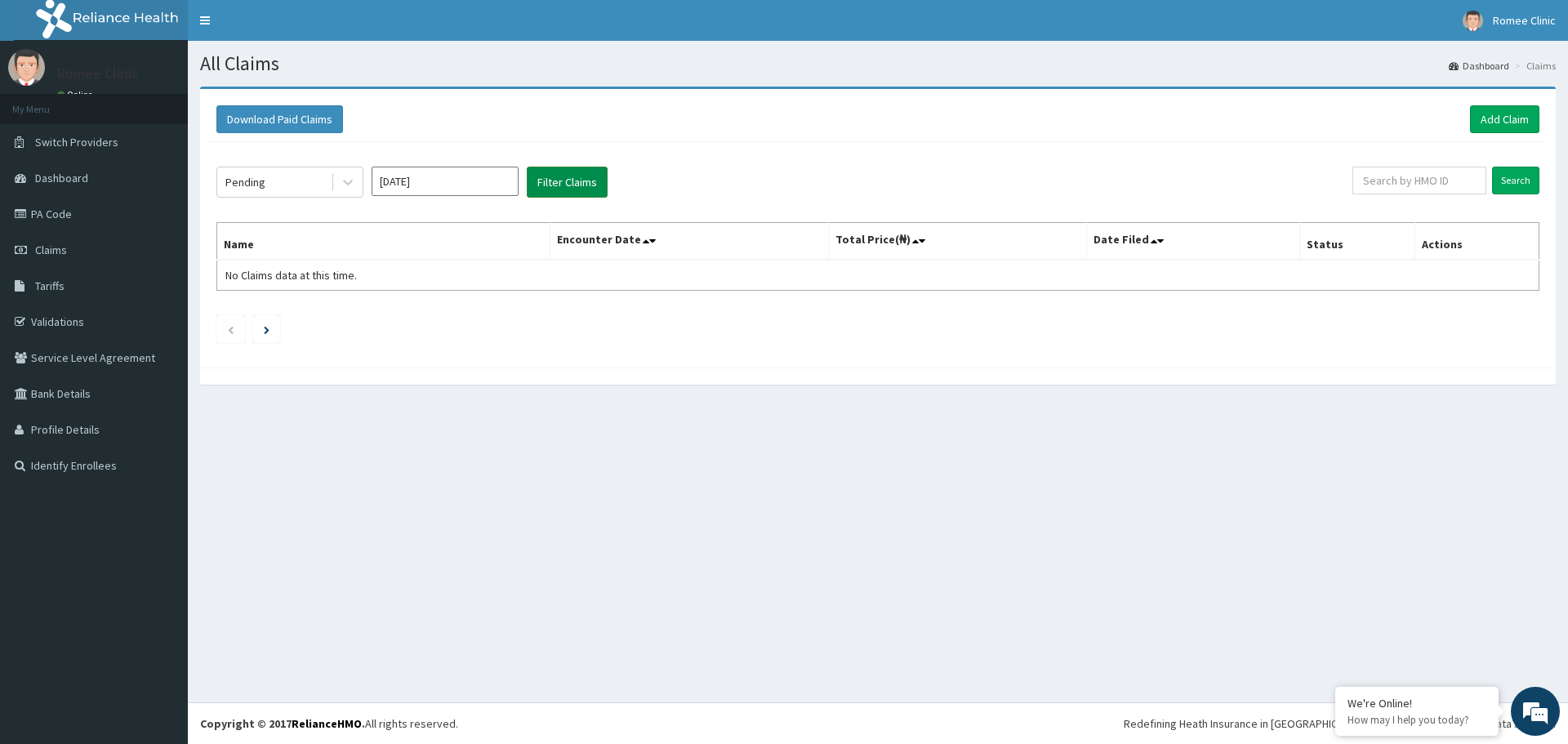
click at [569, 185] on button "Filter Claims" at bounding box center [567, 182] width 81 height 31
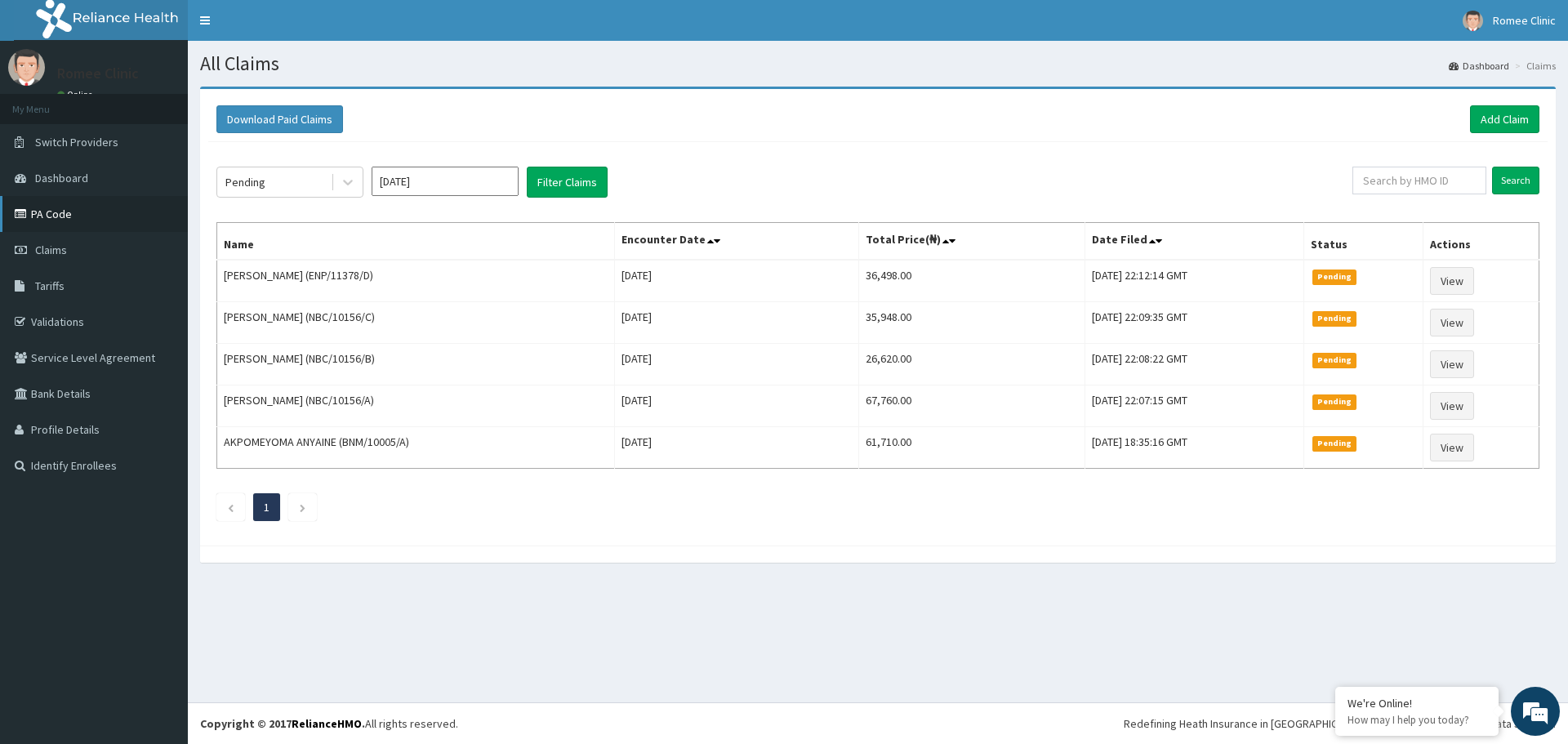
click at [130, 219] on link "PA Code" at bounding box center [94, 214] width 188 height 36
click at [1515, 123] on link "Add Claim" at bounding box center [1504, 119] width 69 height 28
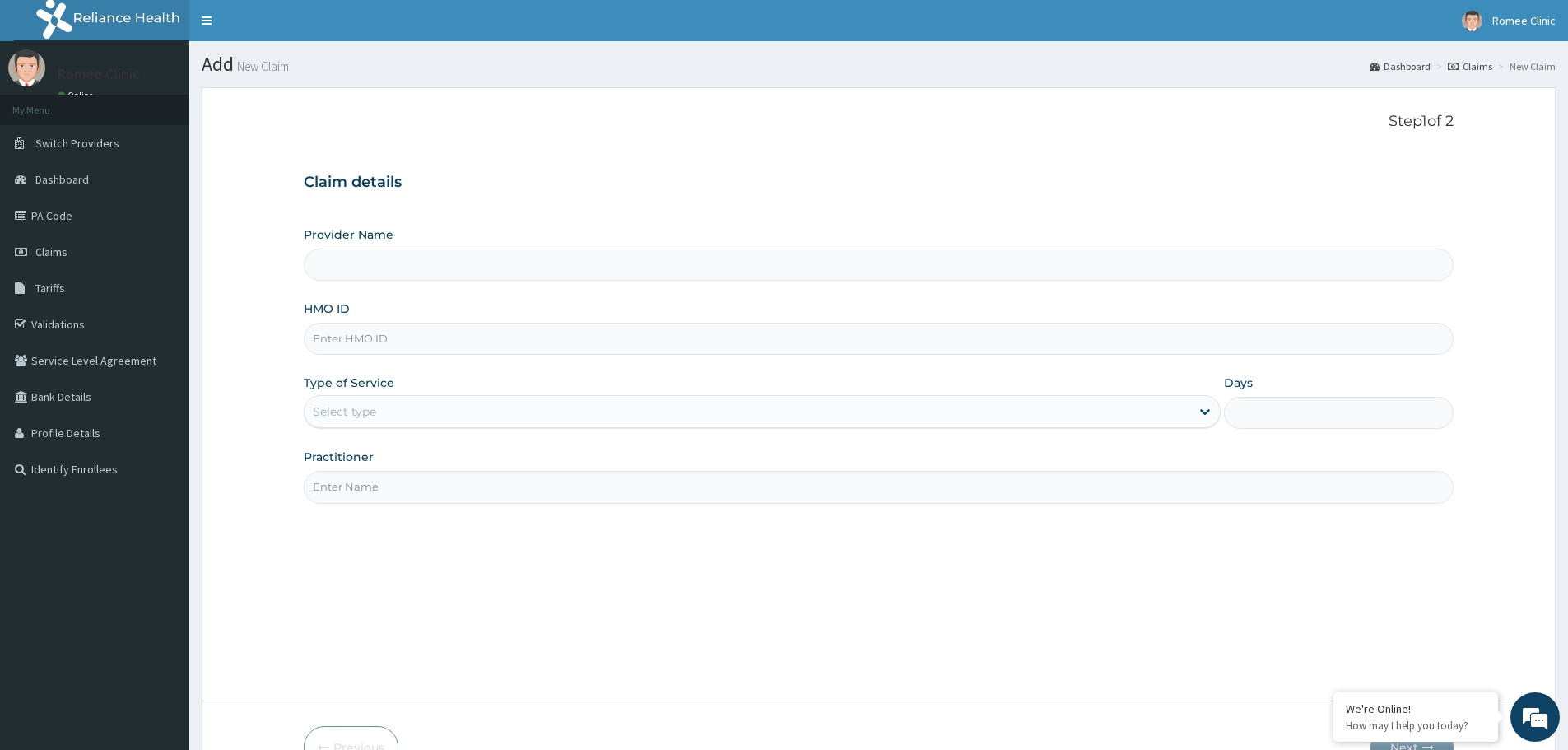
click at [1005, 264] on input "Provider Name" at bounding box center [878, 264] width 1150 height 32
type input "Romee Eye Clinic"
click at [827, 346] on input "HMO ID" at bounding box center [878, 338] width 1150 height 32
type input "ENP/11378/C"
click at [48, 219] on link "PA Code" at bounding box center [95, 215] width 189 height 36
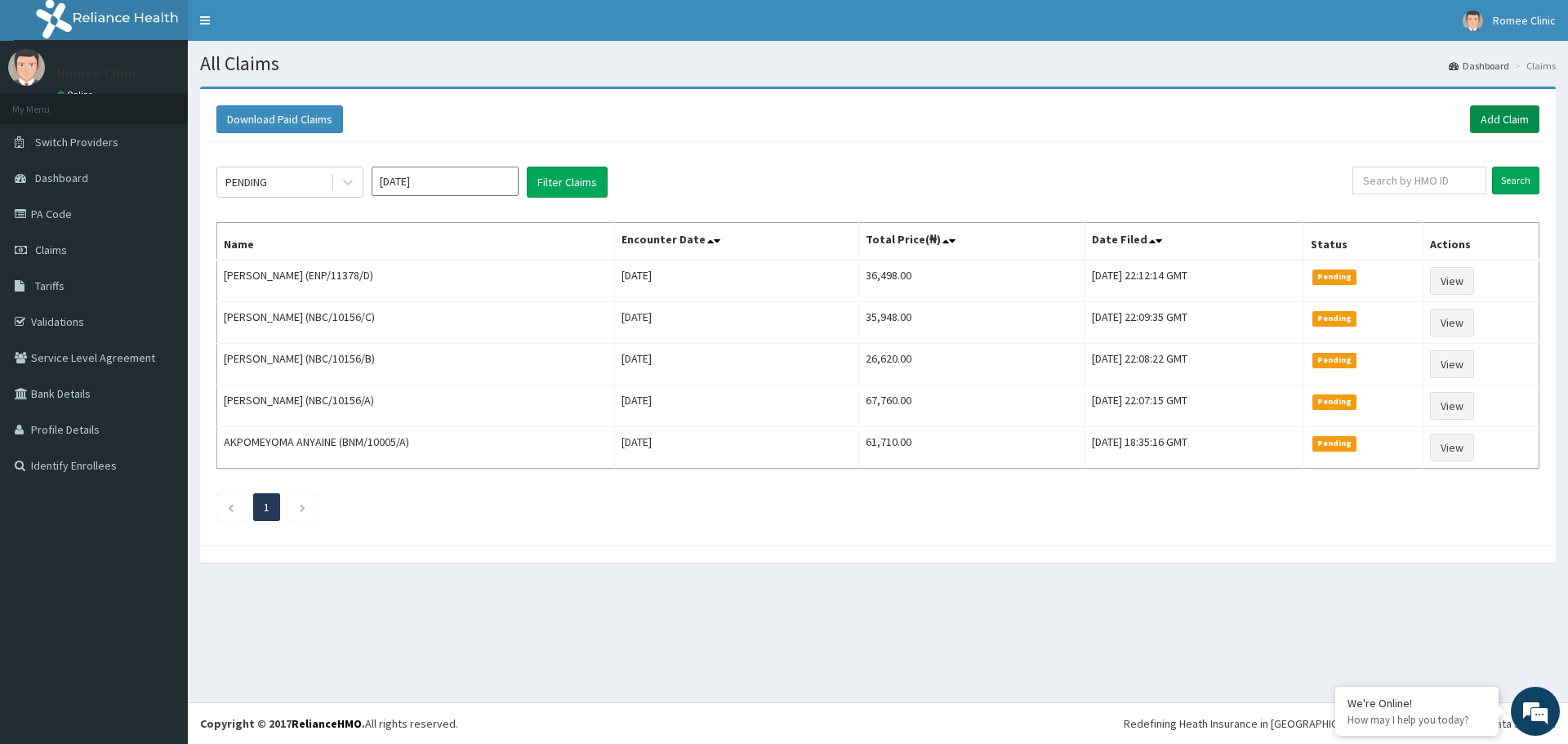
click at [1518, 115] on link "Add Claim" at bounding box center [1504, 119] width 69 height 28
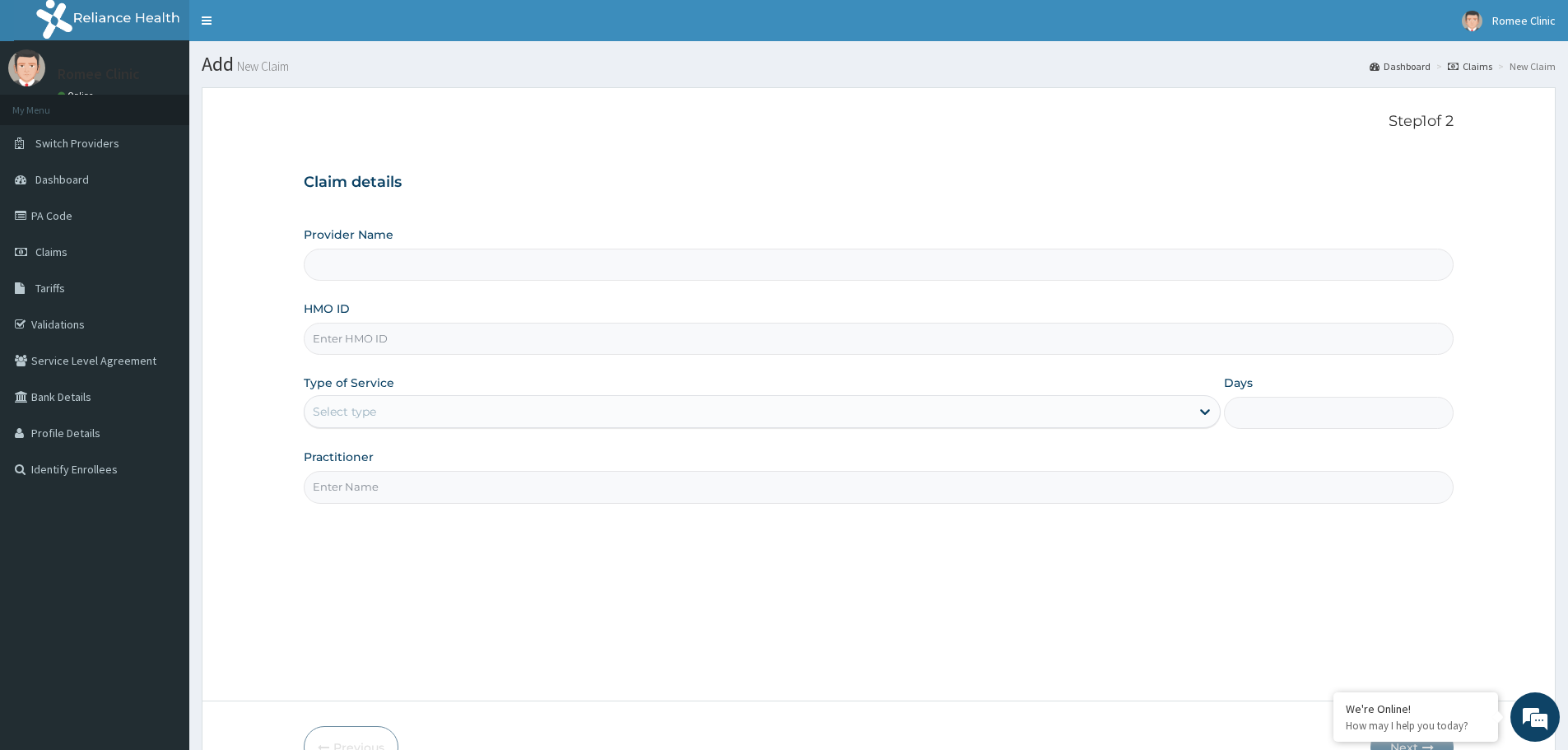
click at [948, 329] on input "HMO ID" at bounding box center [878, 338] width 1150 height 32
type input "Romee Eye Clinic"
type input "ENP/11378/C"
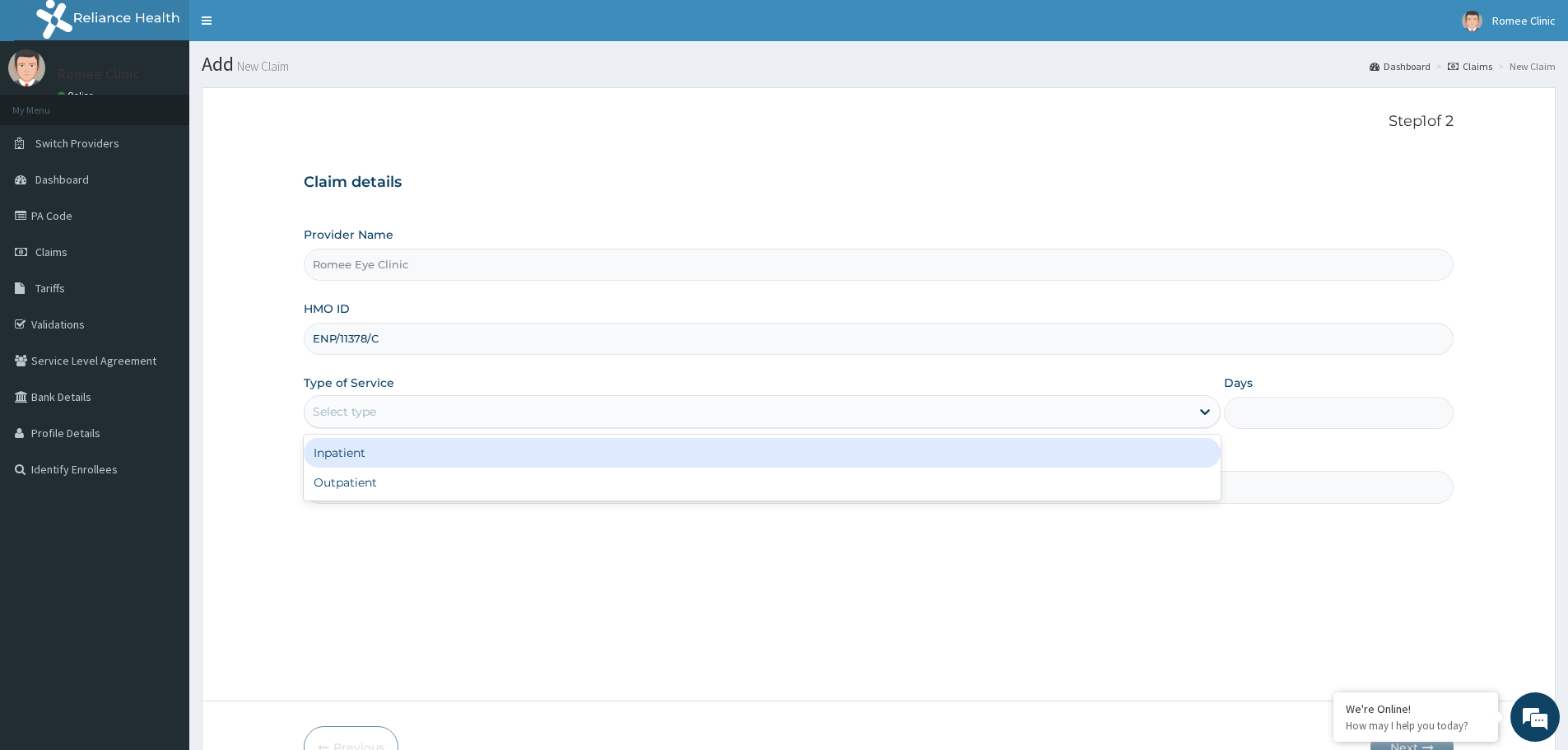
click at [449, 411] on div "Select type" at bounding box center [747, 411] width 885 height 26
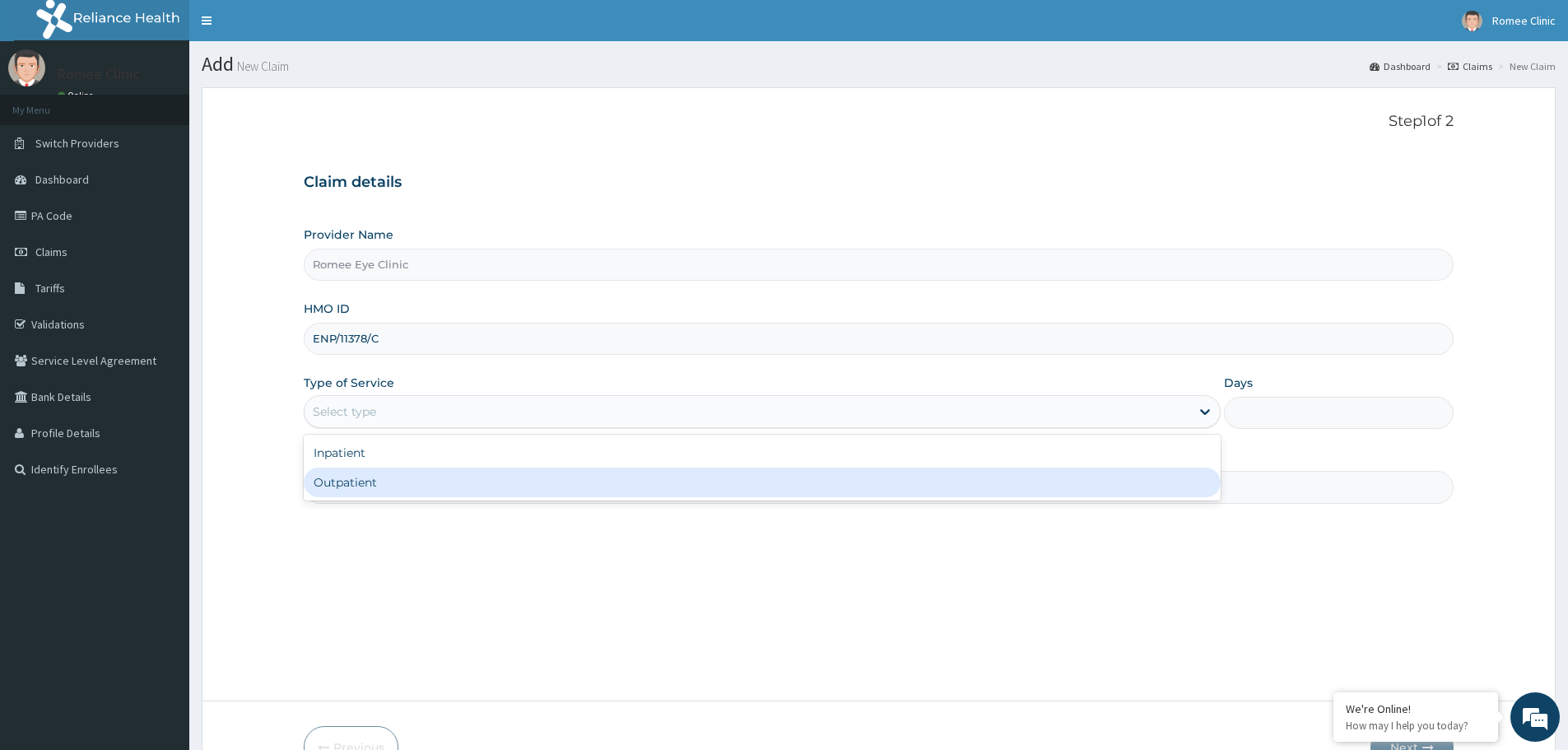
click at [414, 479] on div "Outpatient" at bounding box center [762, 482] width 917 height 30
type input "1"
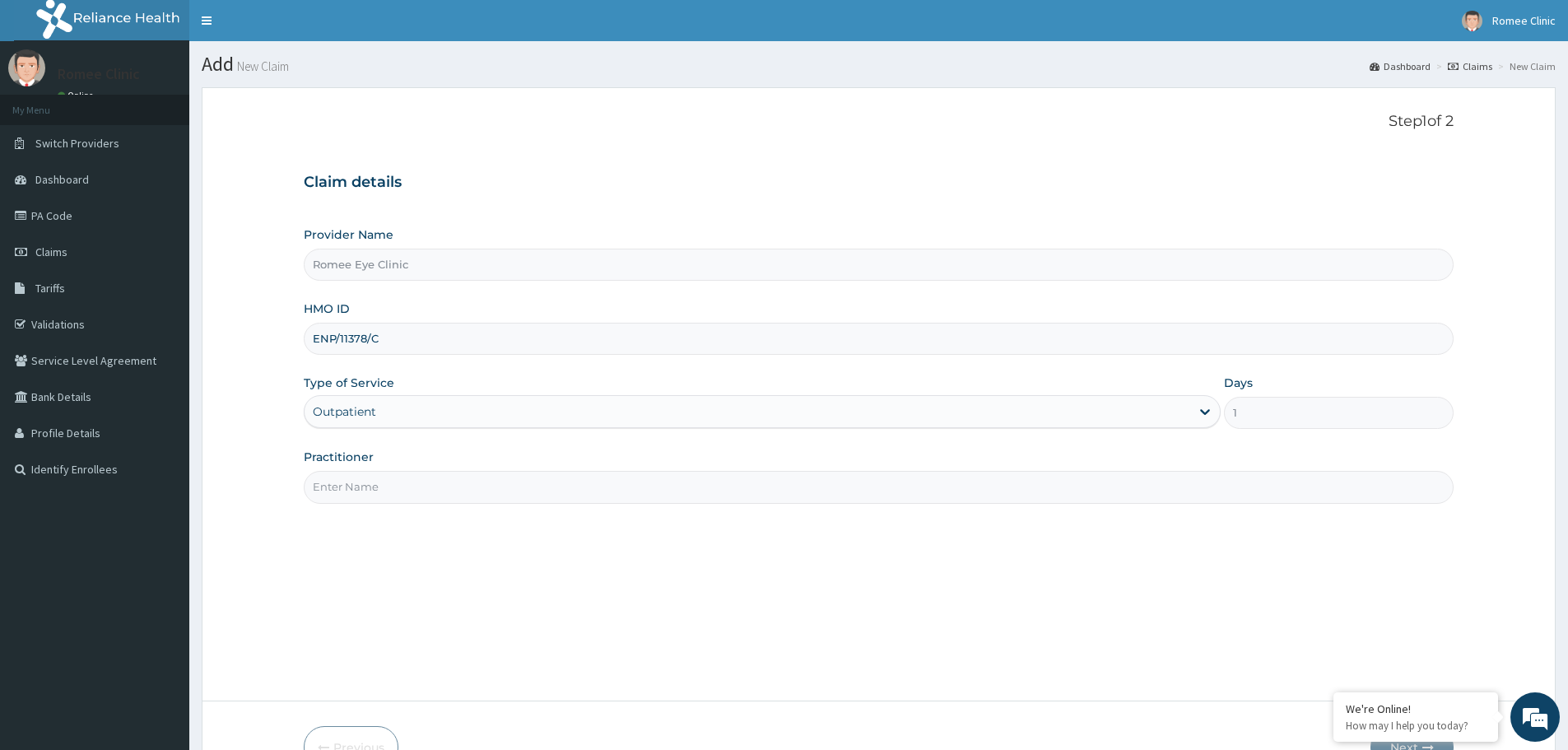
click at [436, 485] on input "Practitioner" at bounding box center [878, 486] width 1150 height 32
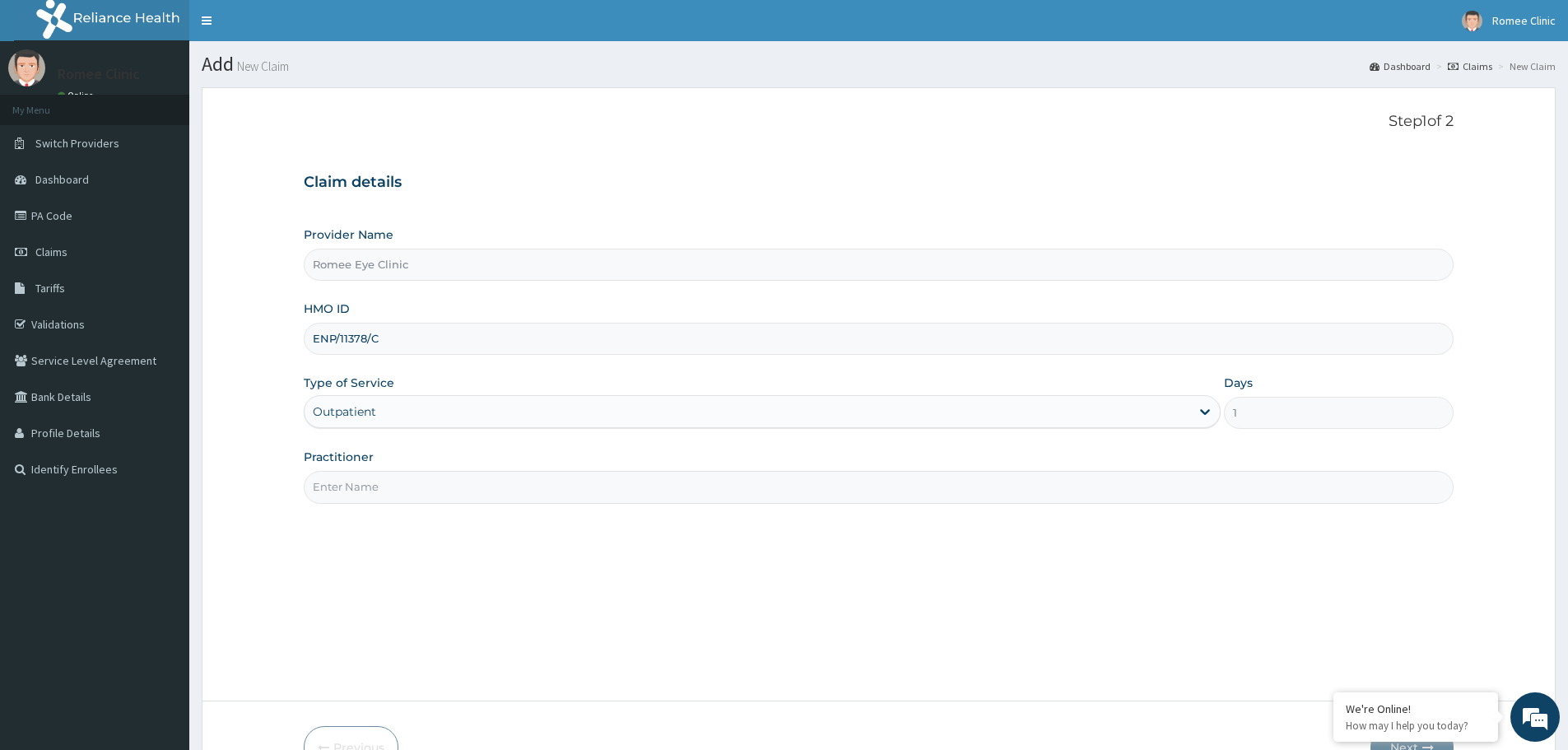
click at [436, 485] on input "Practitioner" at bounding box center [878, 486] width 1150 height 32
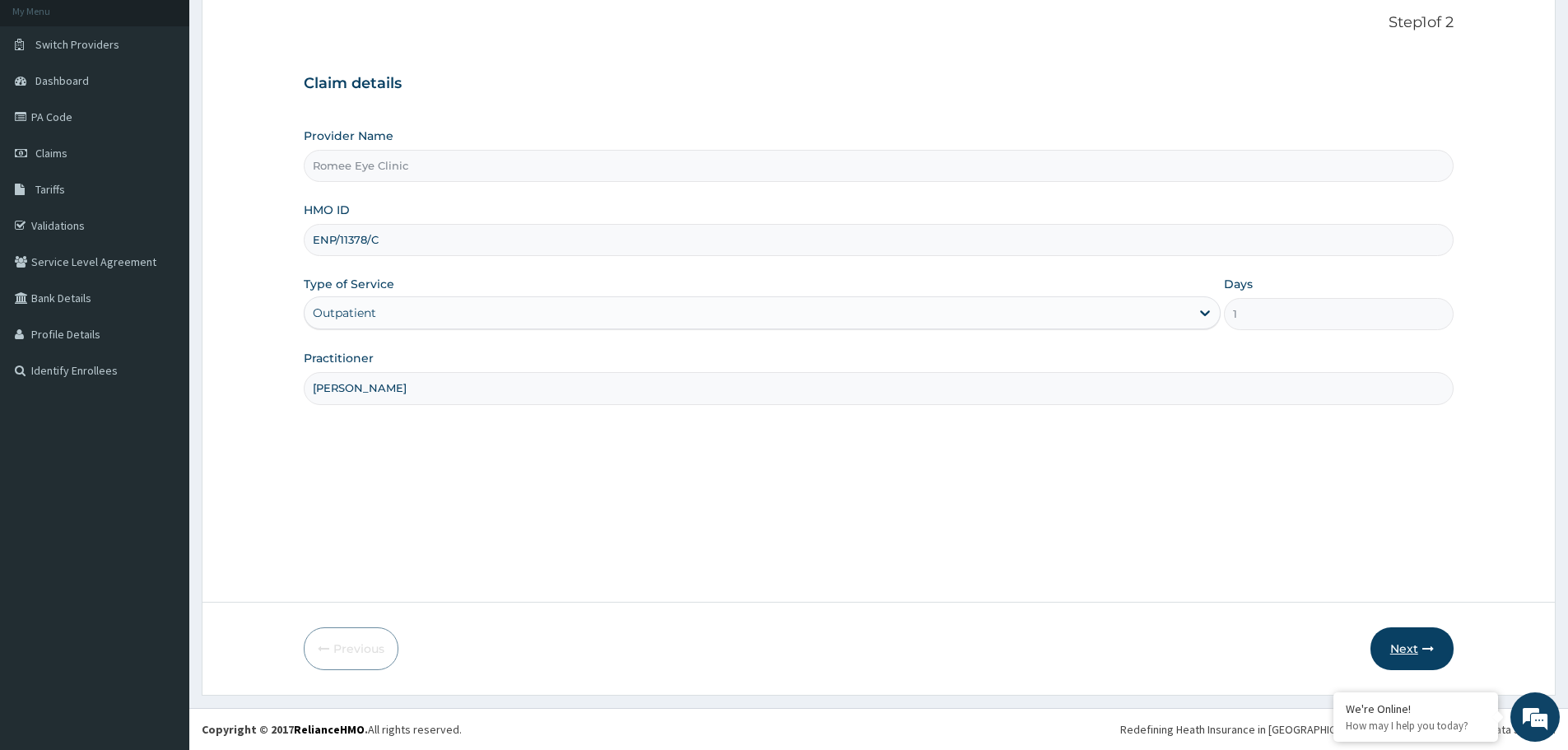
type input "DR ROMINA BILLO"
click at [1410, 637] on button "Next" at bounding box center [1412, 648] width 83 height 43
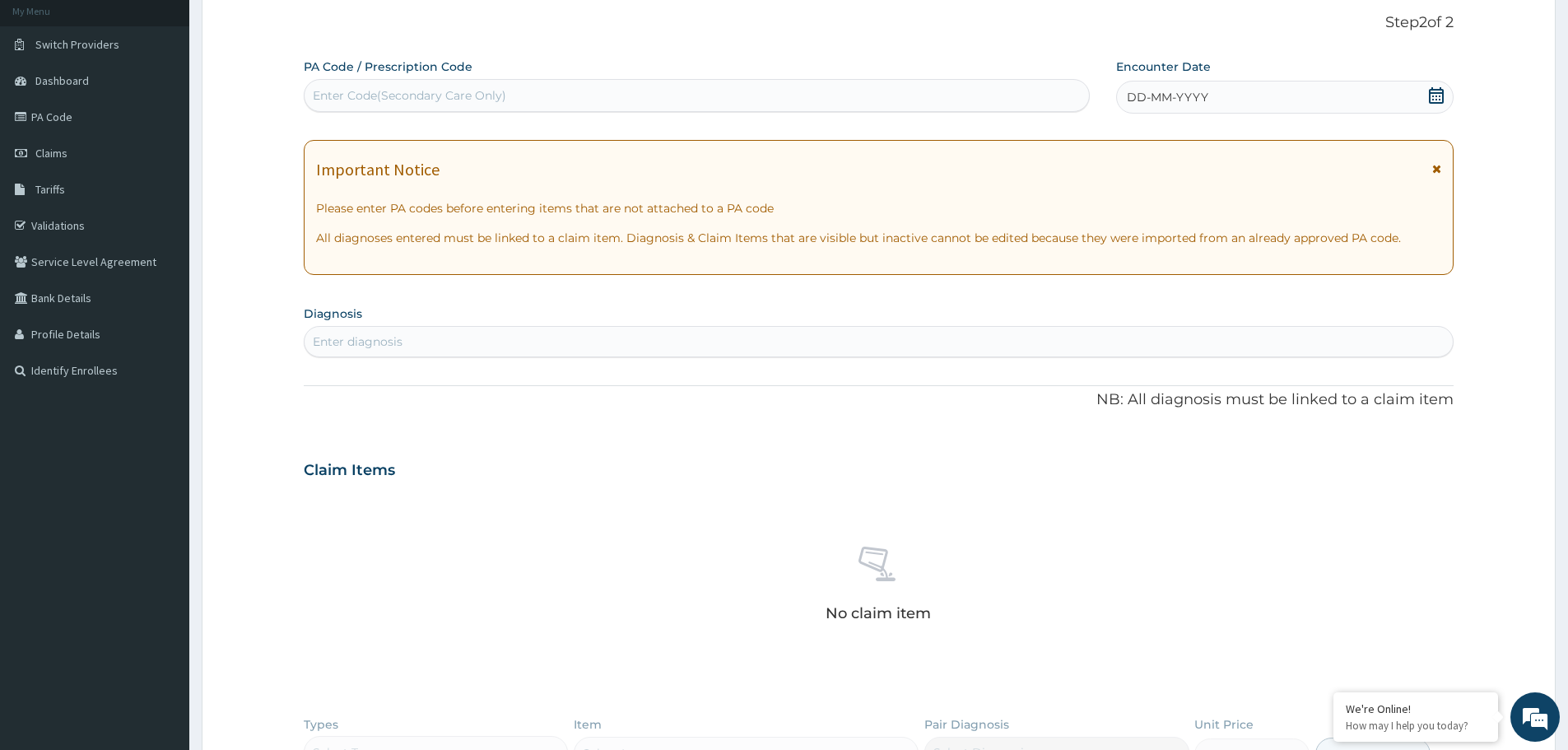
scroll to position [0, 0]
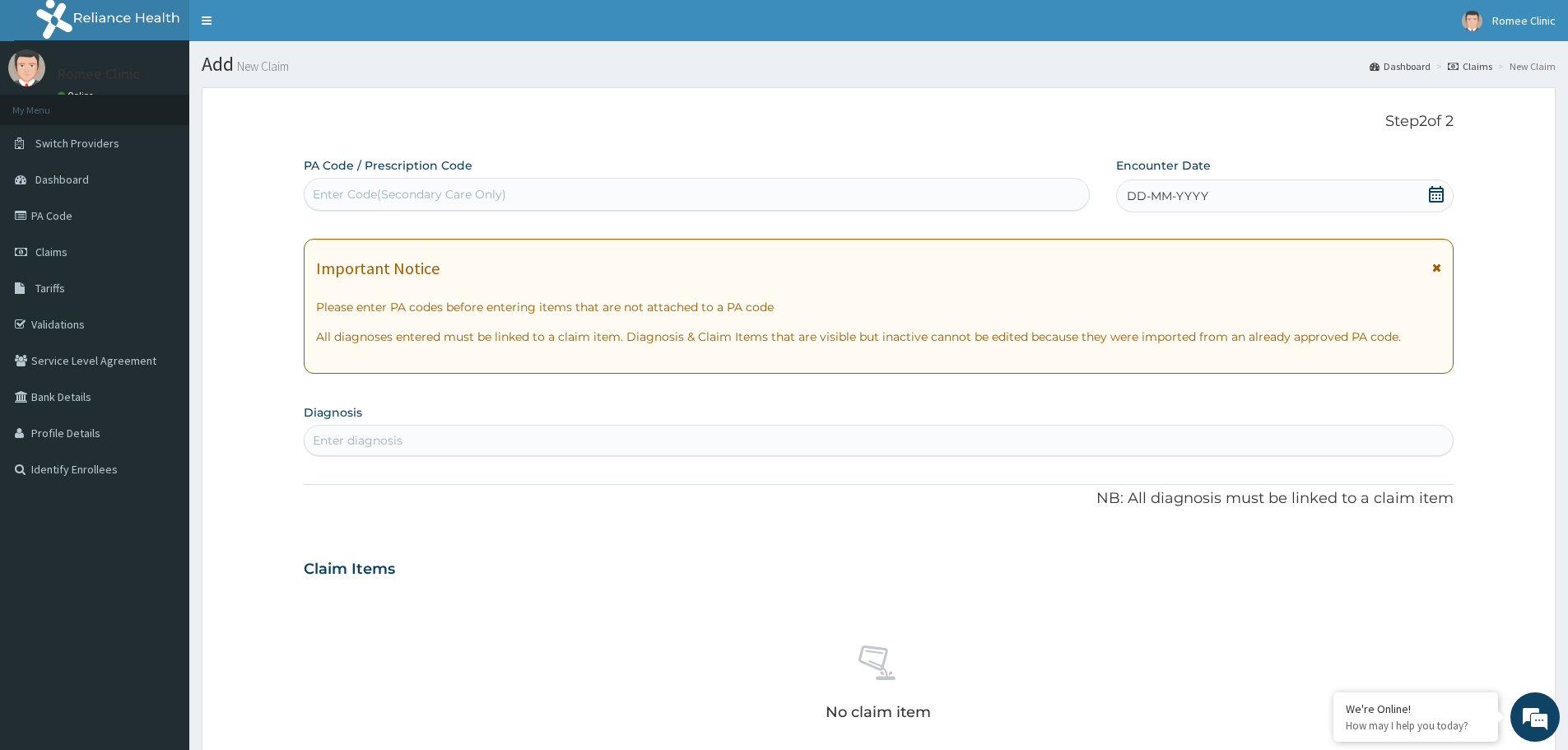
click at [818, 189] on div "Enter Code(Secondary Care Only)" at bounding box center [696, 194] width 784 height 26
paste input "PA/D9D1AA"
type input "PA/D9D1AA"
click at [818, 189] on div "Enter Code(Secondary Care Only)" at bounding box center [696, 194] width 784 height 26
paste input "PA/D9D1AA"
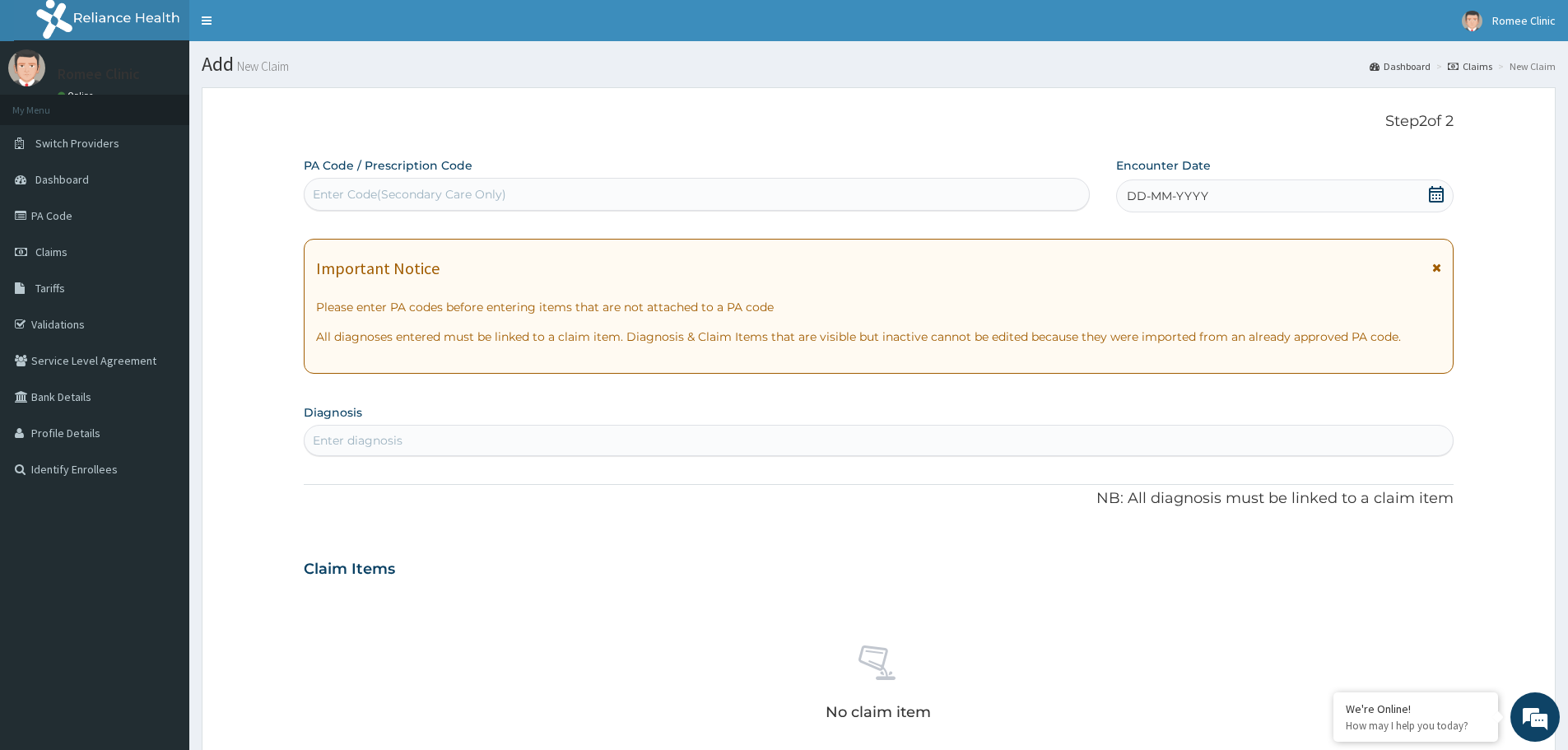
type input "PA/D9D1AA"
click at [818, 189] on div "Enter Code(Secondary Care Only)" at bounding box center [696, 194] width 784 height 26
paste input "PA/D9D1AA"
type input "PA/D9D1AA"
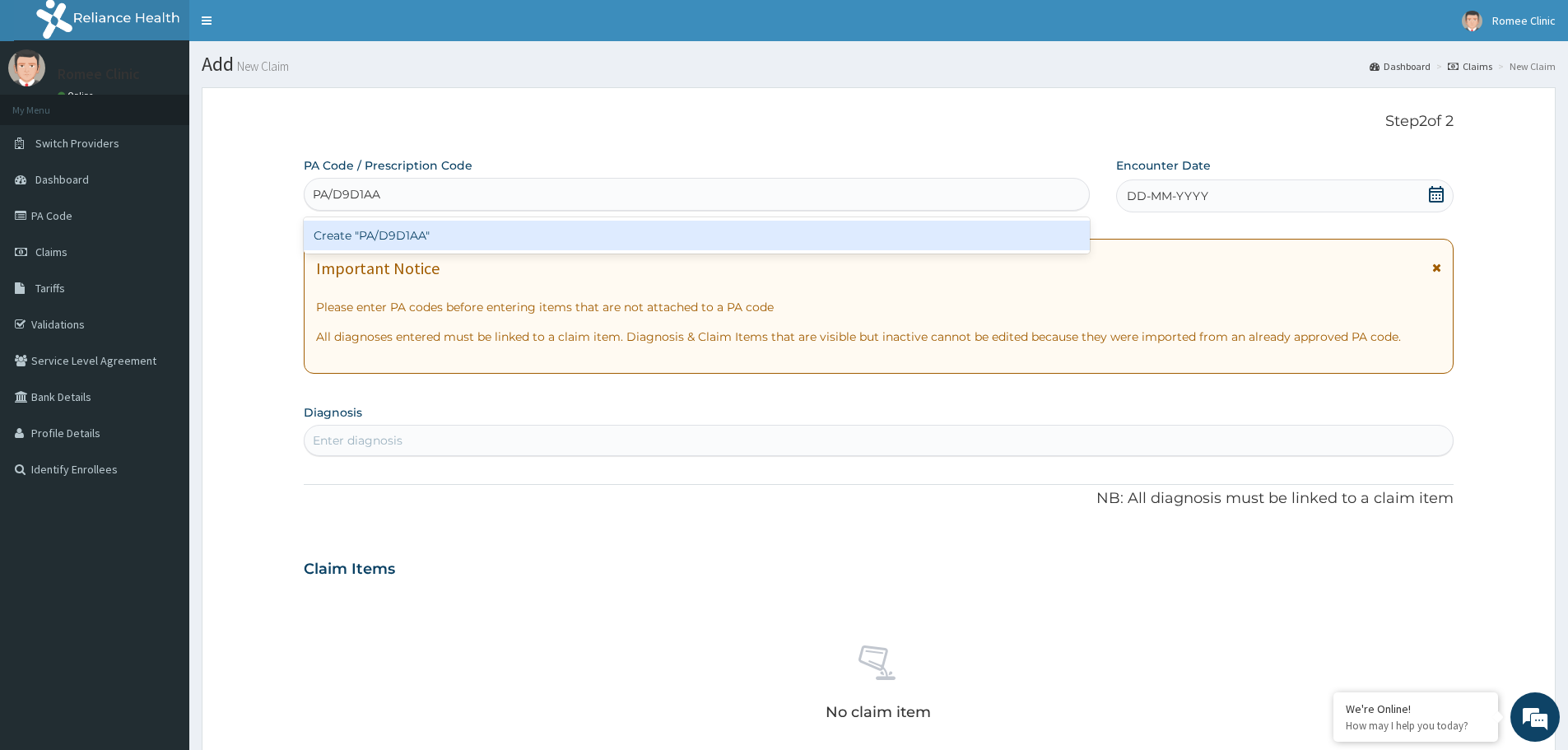
click at [708, 233] on div "Create "PA/D9D1AA"" at bounding box center [696, 235] width 786 height 30
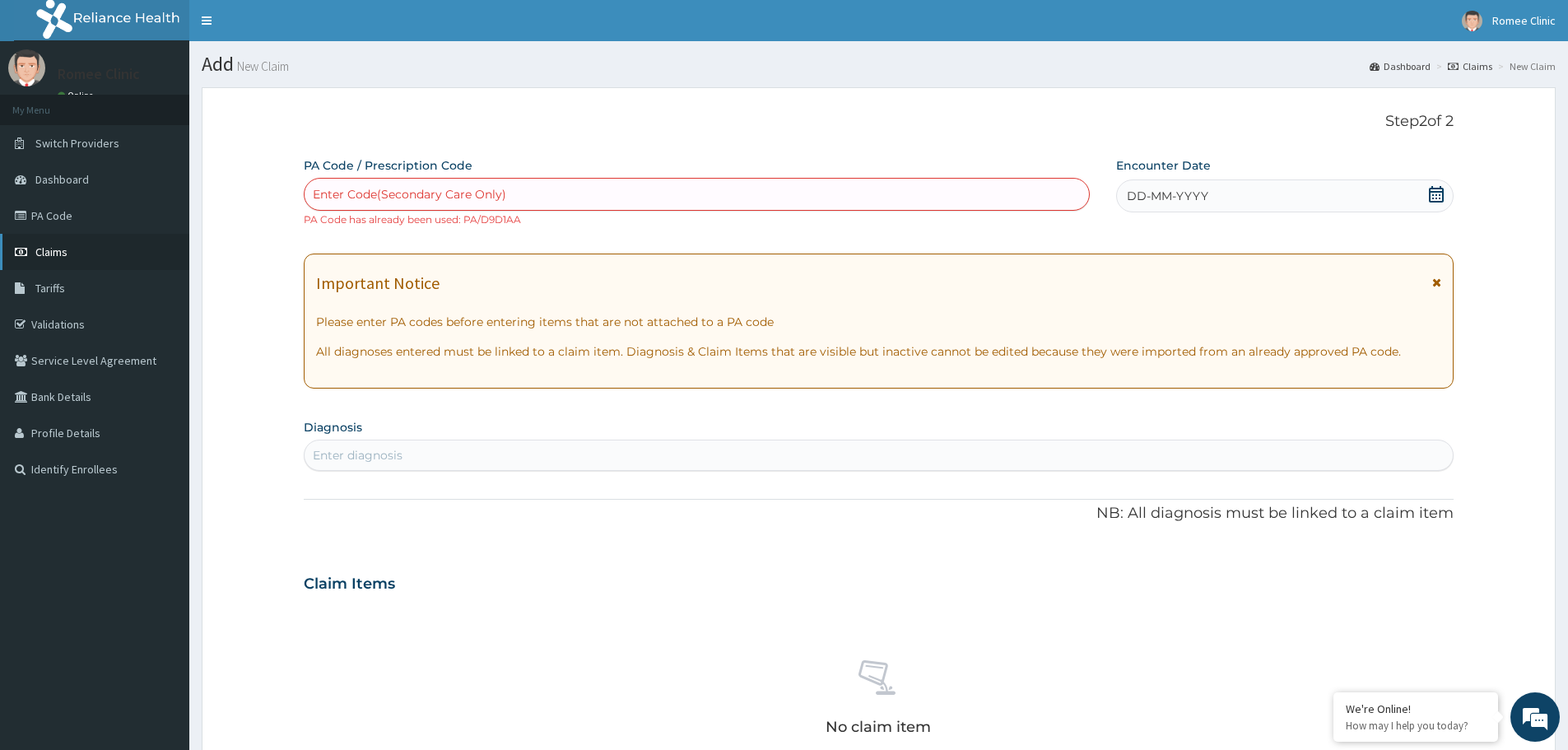
click at [69, 247] on link "Claims" at bounding box center [95, 252] width 189 height 36
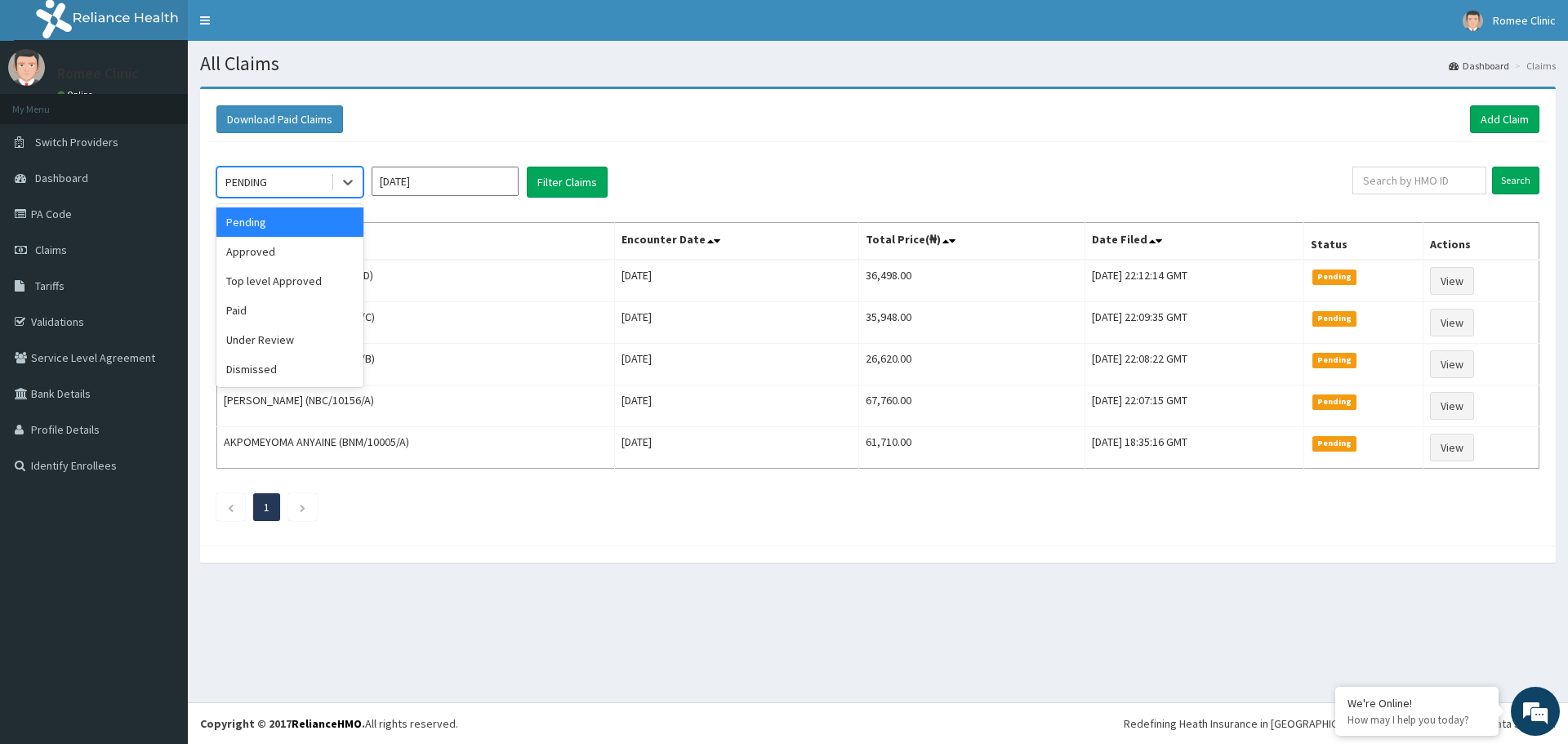
click at [308, 186] on div "PENDING" at bounding box center [274, 181] width 114 height 26
click at [286, 248] on div "Approved" at bounding box center [289, 252] width 147 height 30
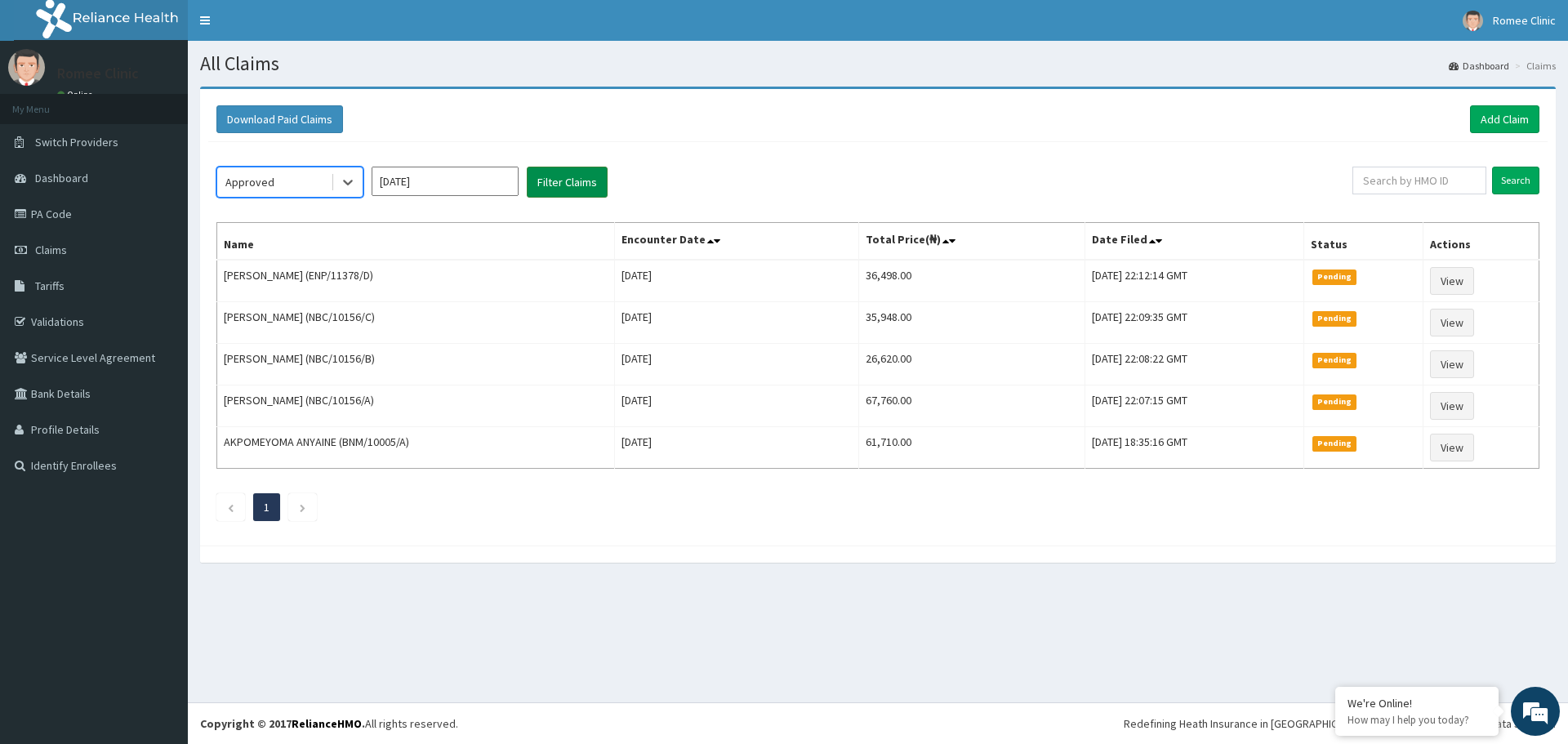
click at [581, 185] on button "Filter Claims" at bounding box center [567, 182] width 81 height 31
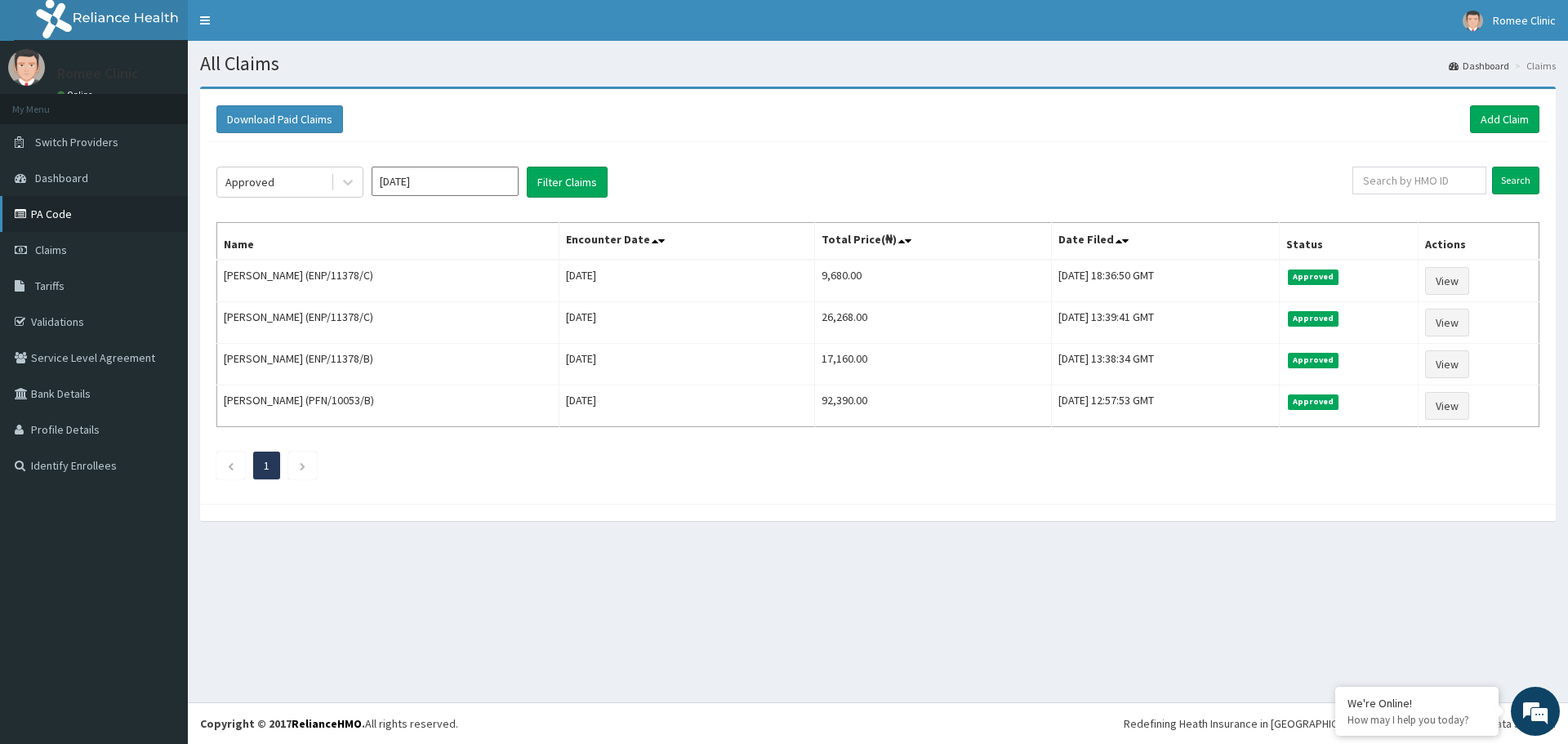
click at [102, 212] on link "PA Code" at bounding box center [94, 214] width 188 height 36
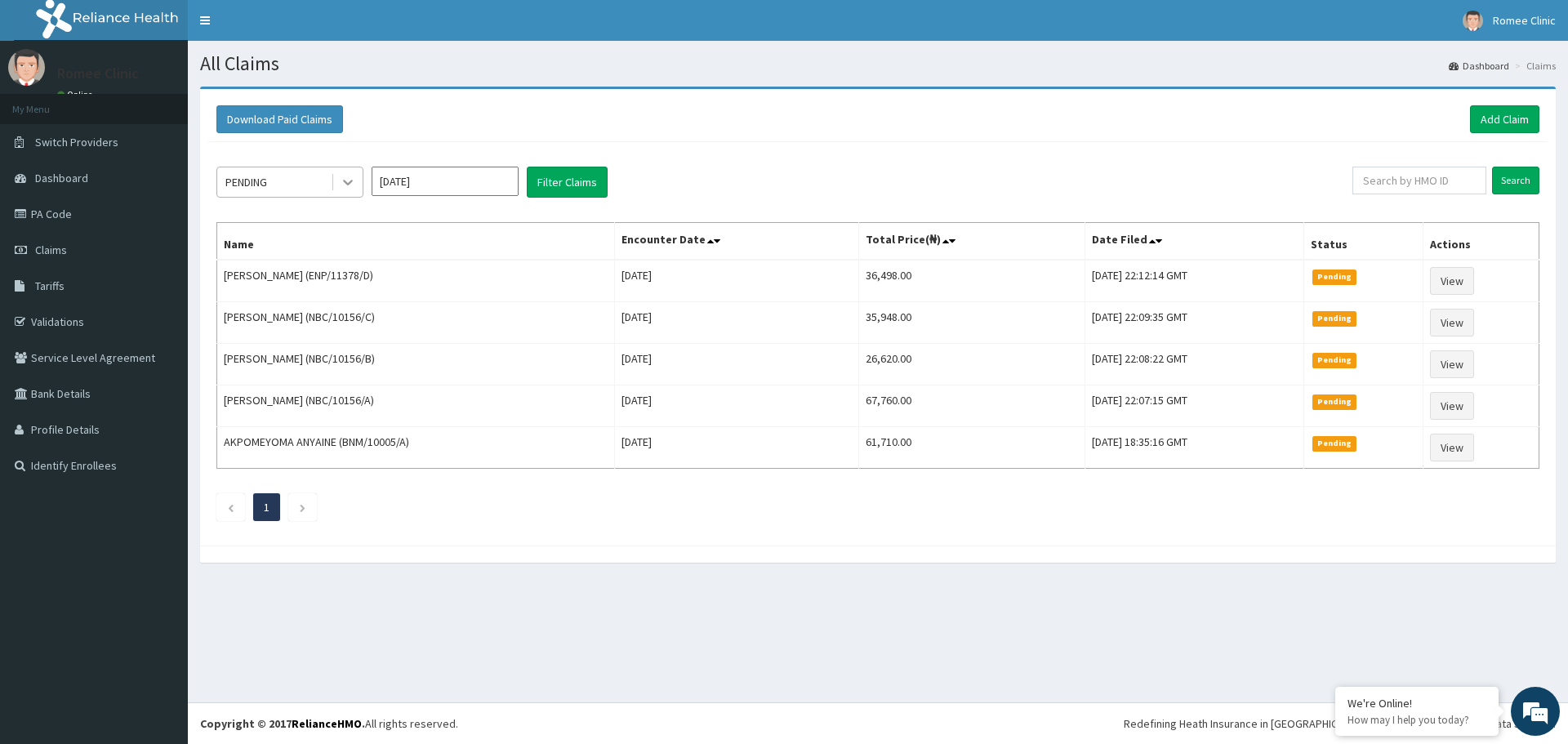
click at [347, 186] on icon at bounding box center [348, 182] width 16 height 16
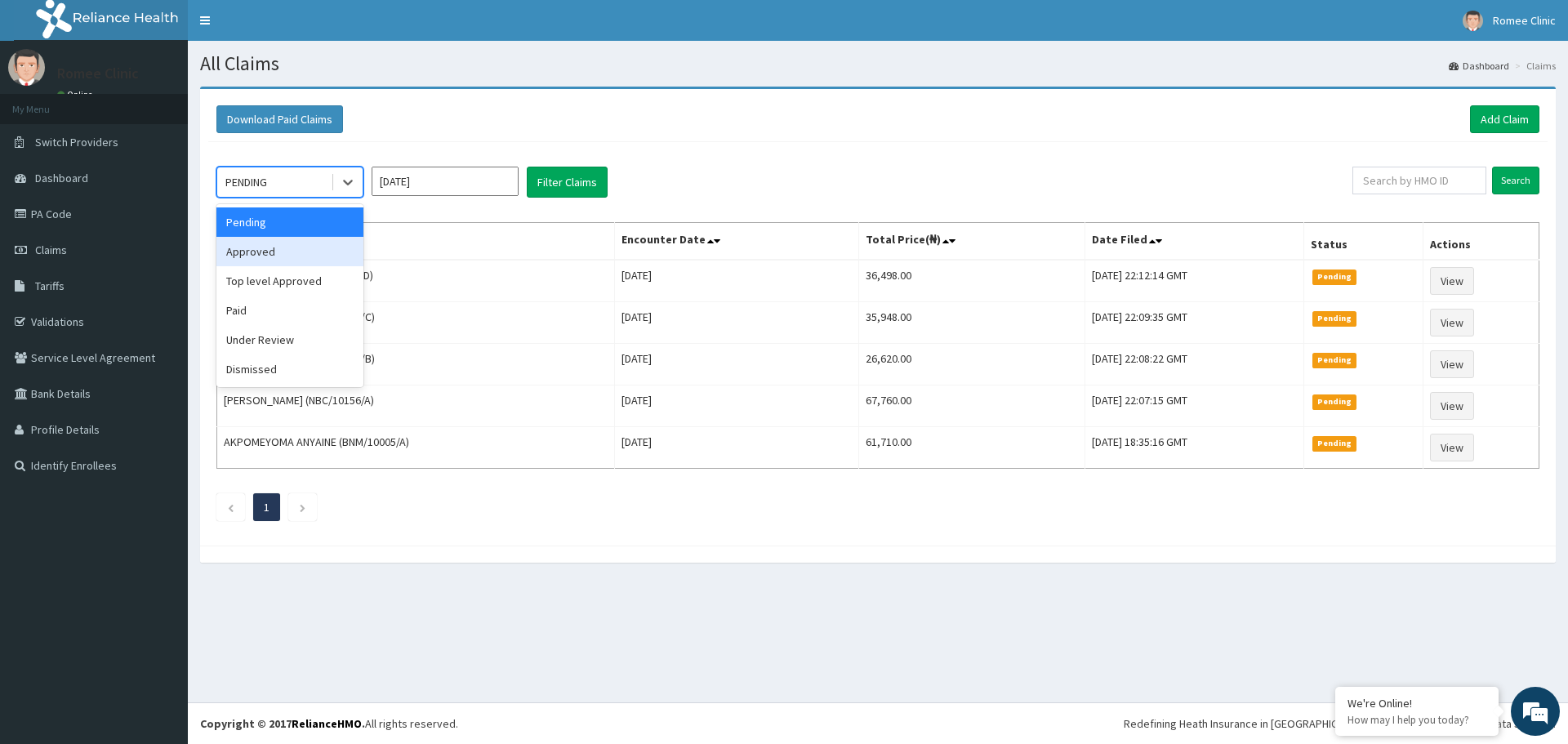
click at [289, 263] on div "Approved" at bounding box center [289, 252] width 147 height 30
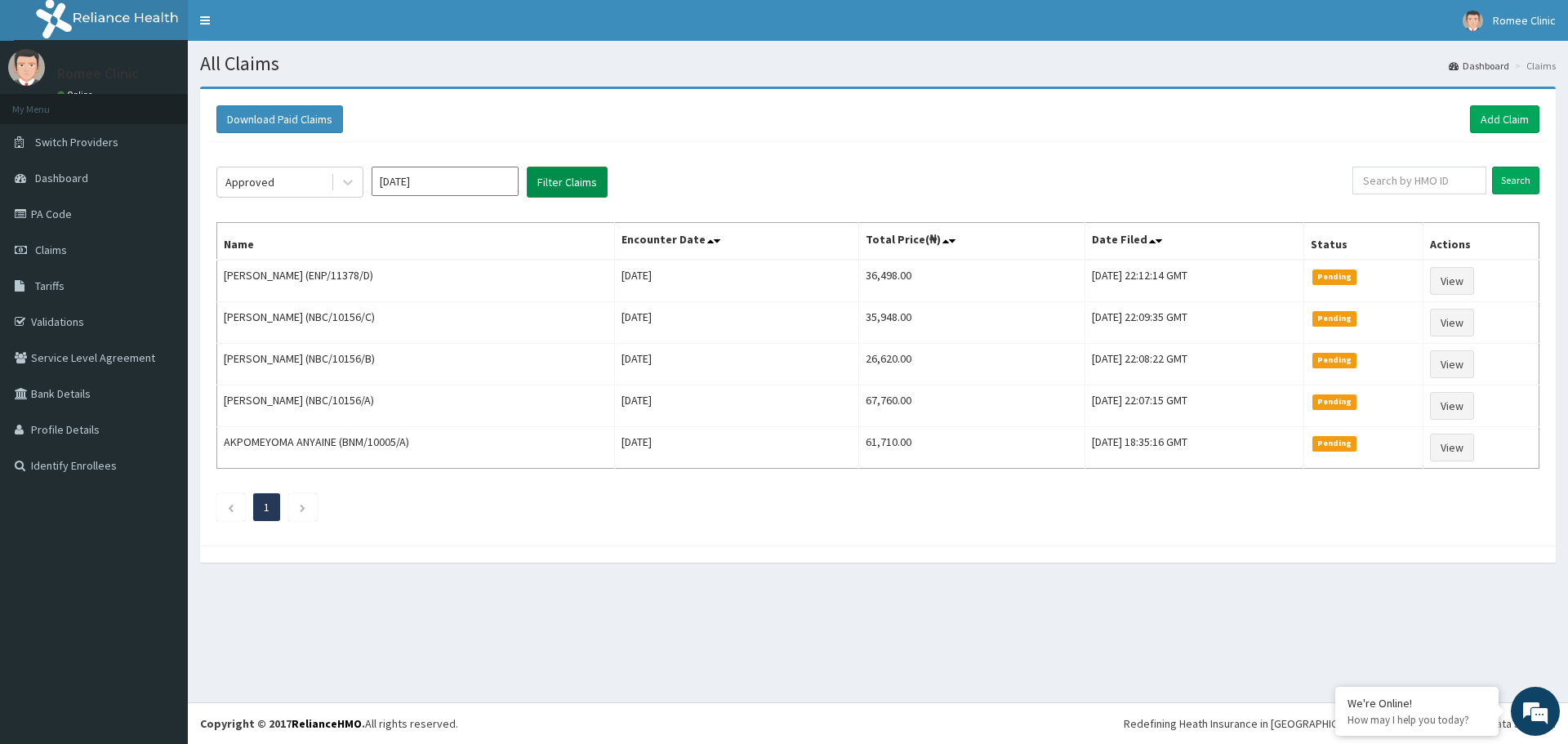
click at [562, 186] on button "Filter Claims" at bounding box center [567, 182] width 81 height 31
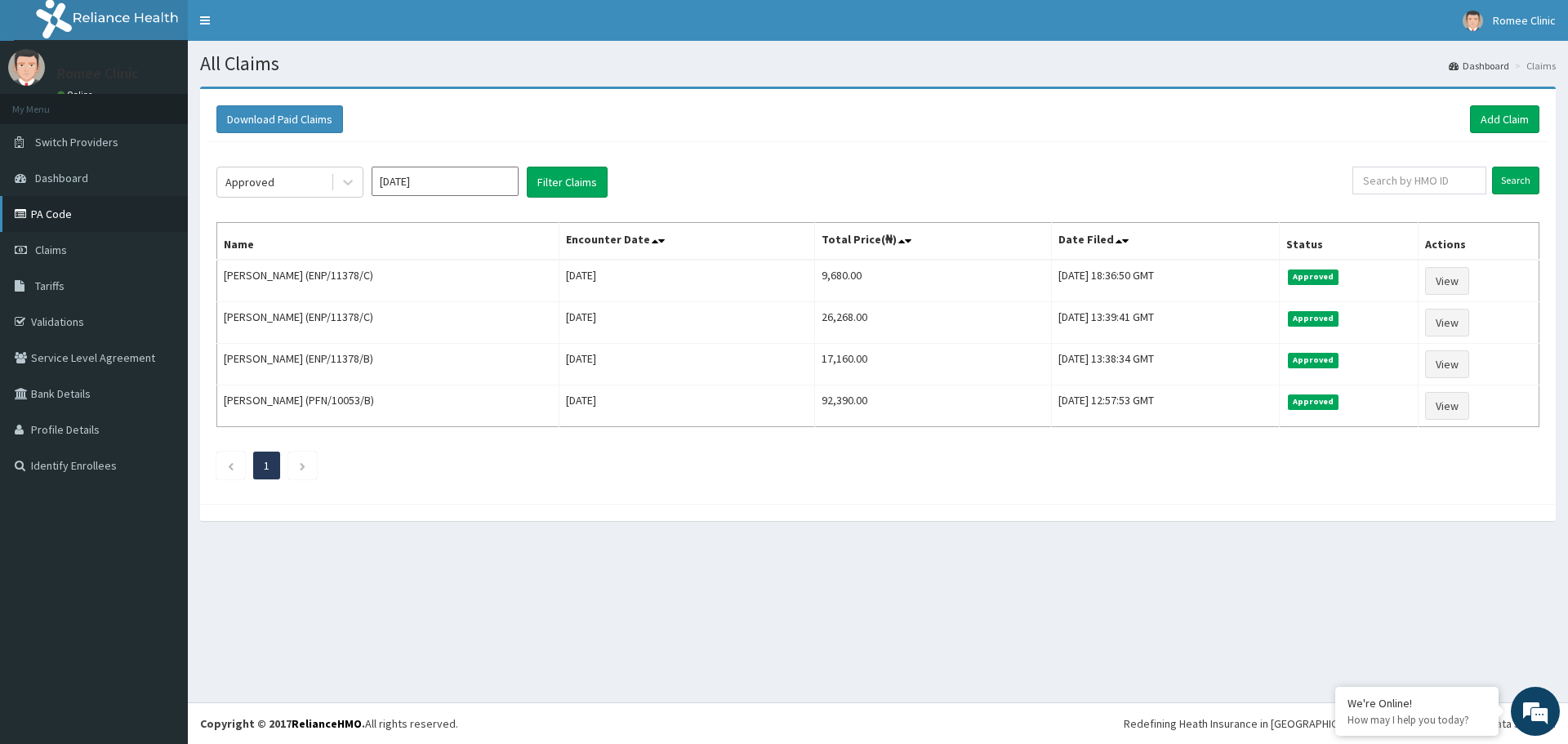
click at [81, 212] on link "PA Code" at bounding box center [94, 214] width 188 height 36
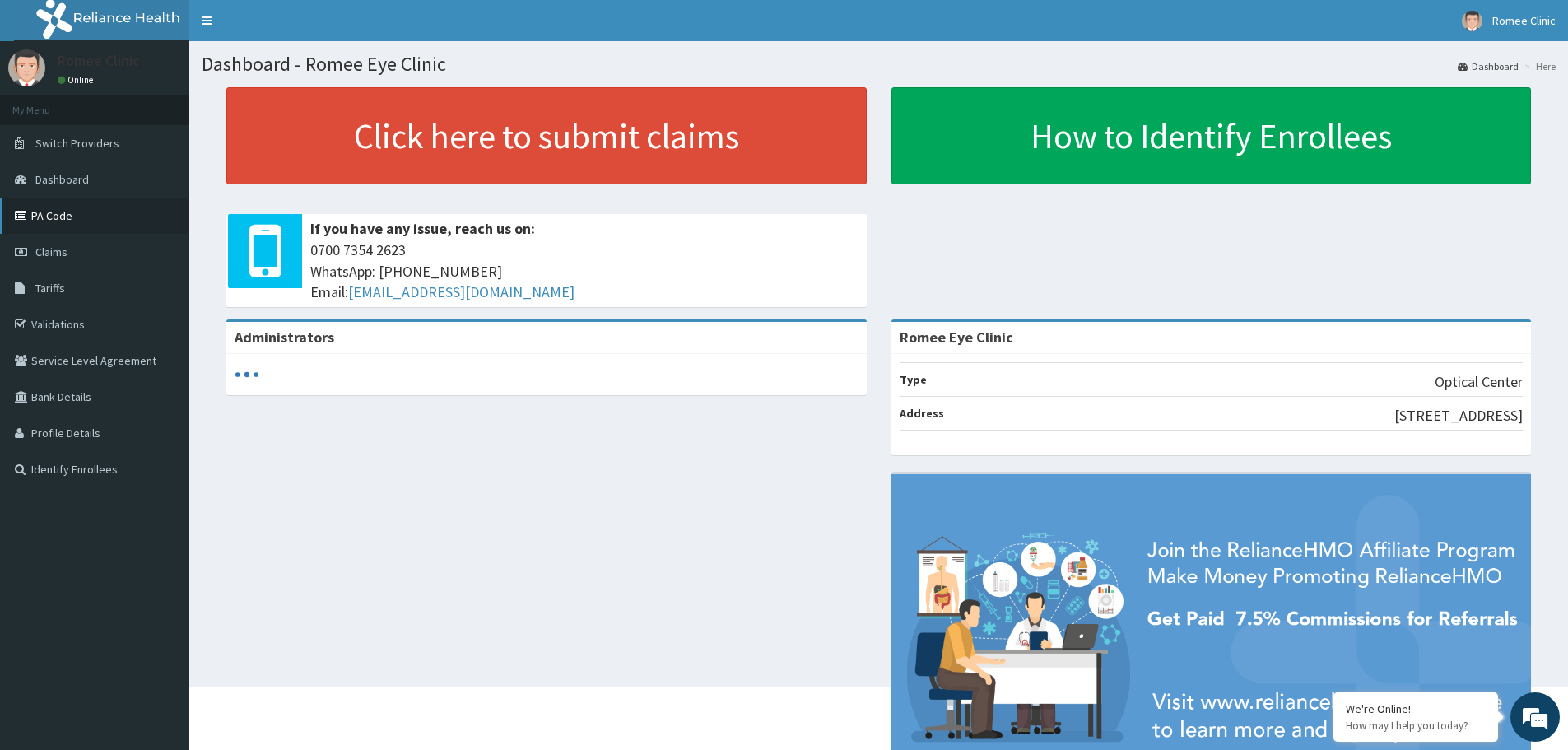
click at [107, 225] on link "PA Code" at bounding box center [95, 215] width 189 height 36
